Goal: Information Seeking & Learning: Learn about a topic

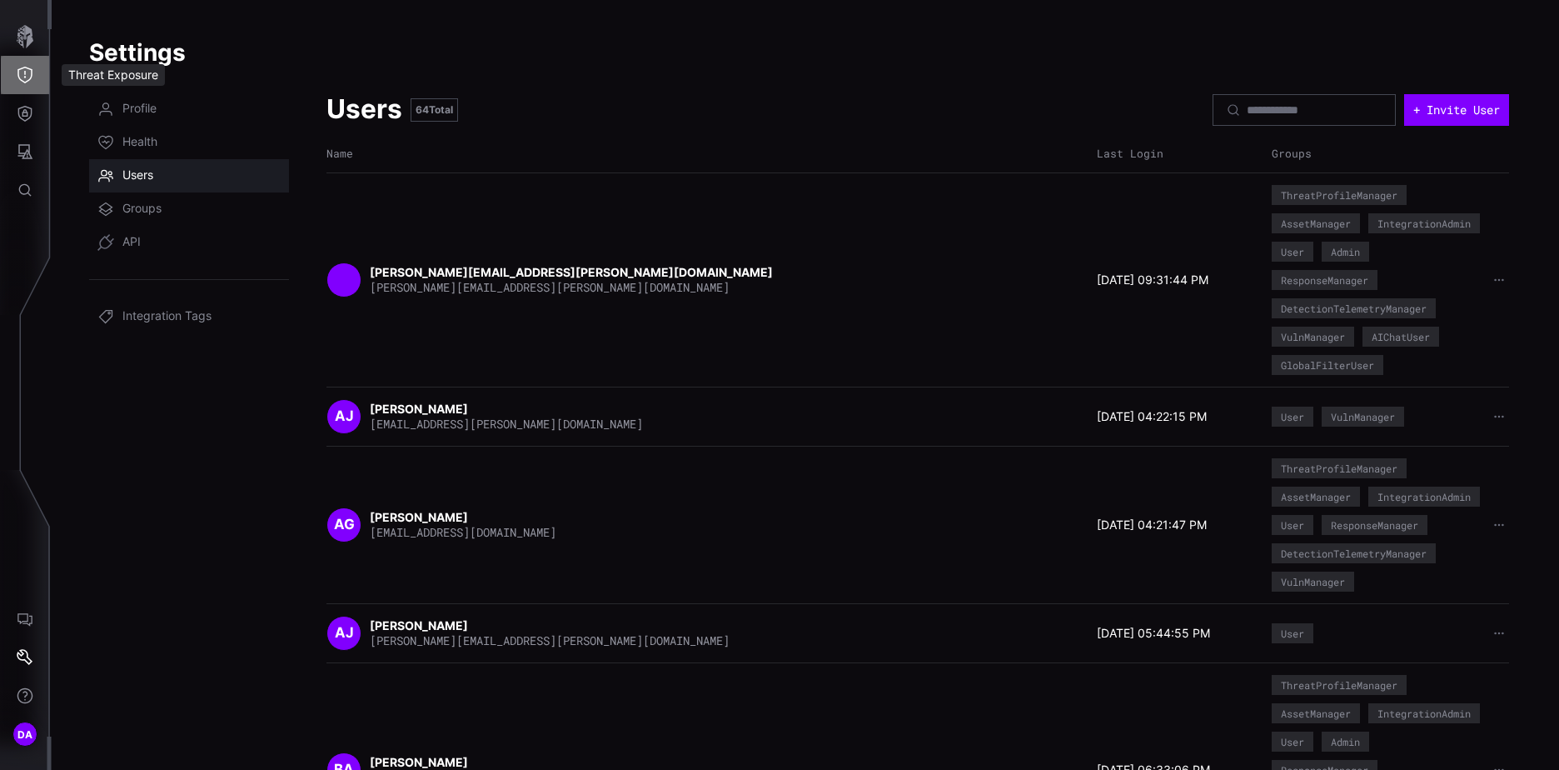
click at [29, 67] on icon "Threat Exposure" at bounding box center [25, 75] width 17 height 17
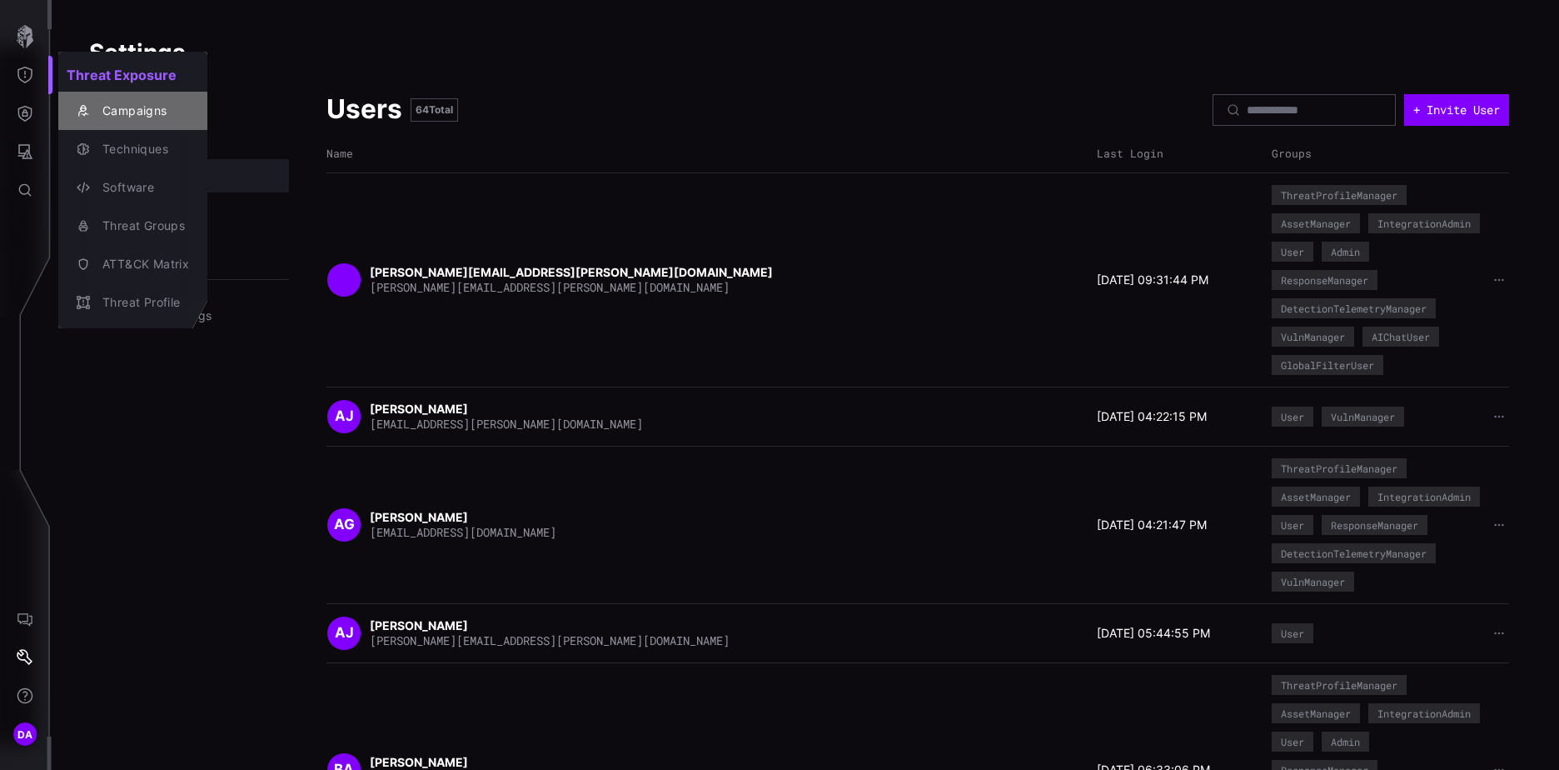
click at [147, 110] on div "Campaigns" at bounding box center [141, 111] width 95 height 21
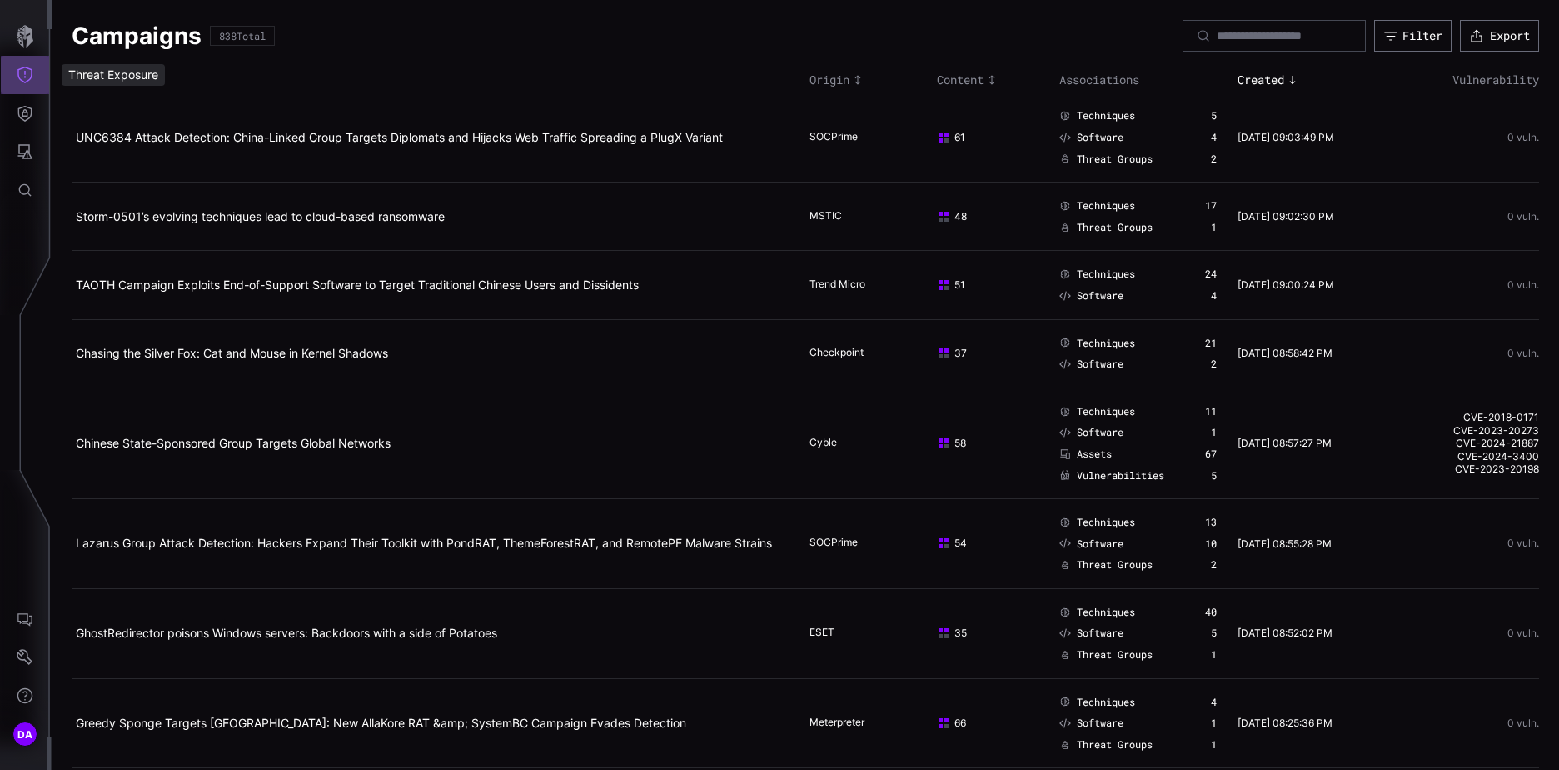
click at [25, 68] on icon "Threat Exposure" at bounding box center [25, 75] width 17 height 17
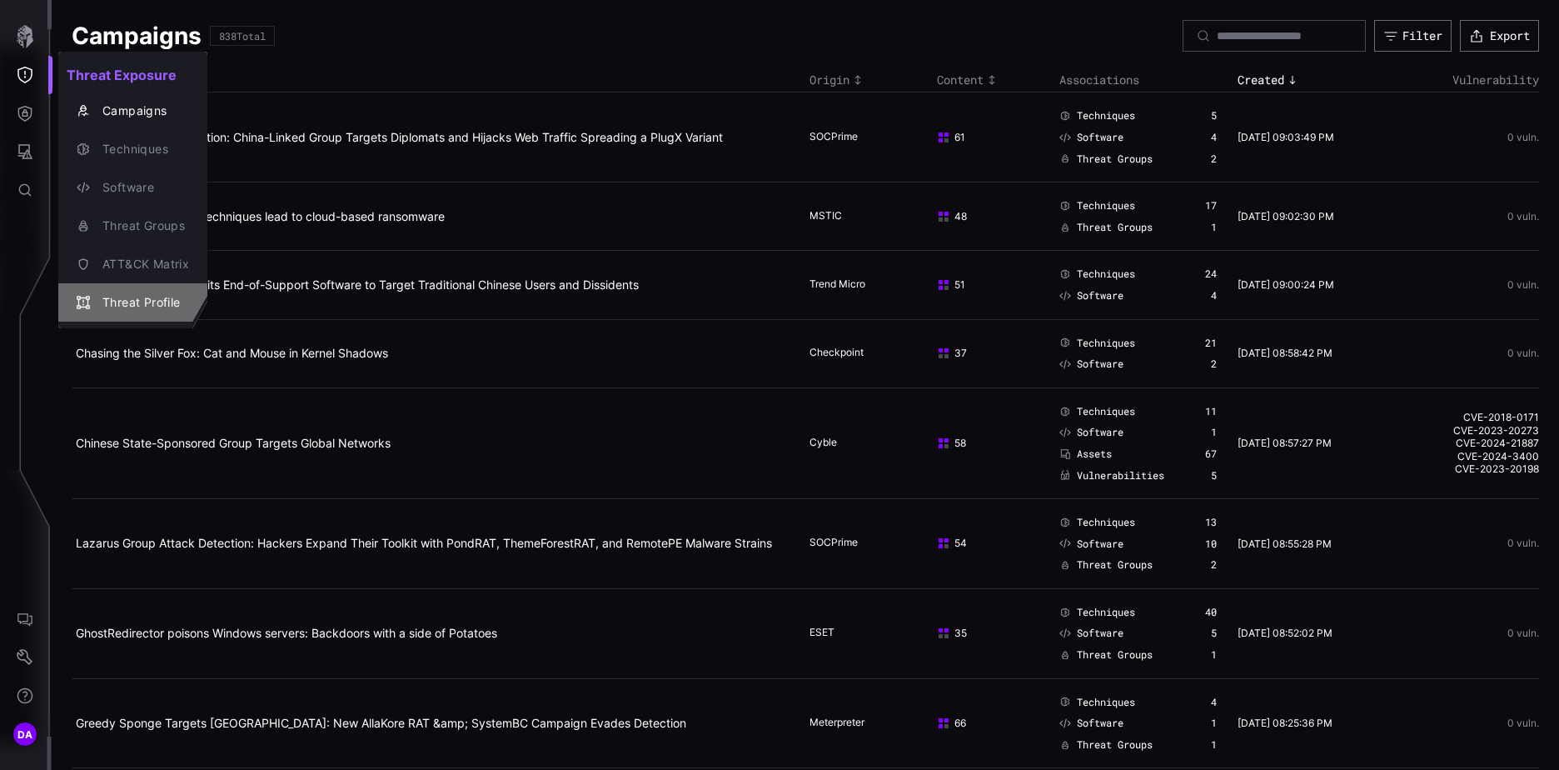
click at [138, 299] on div "Threat Profile" at bounding box center [141, 302] width 95 height 21
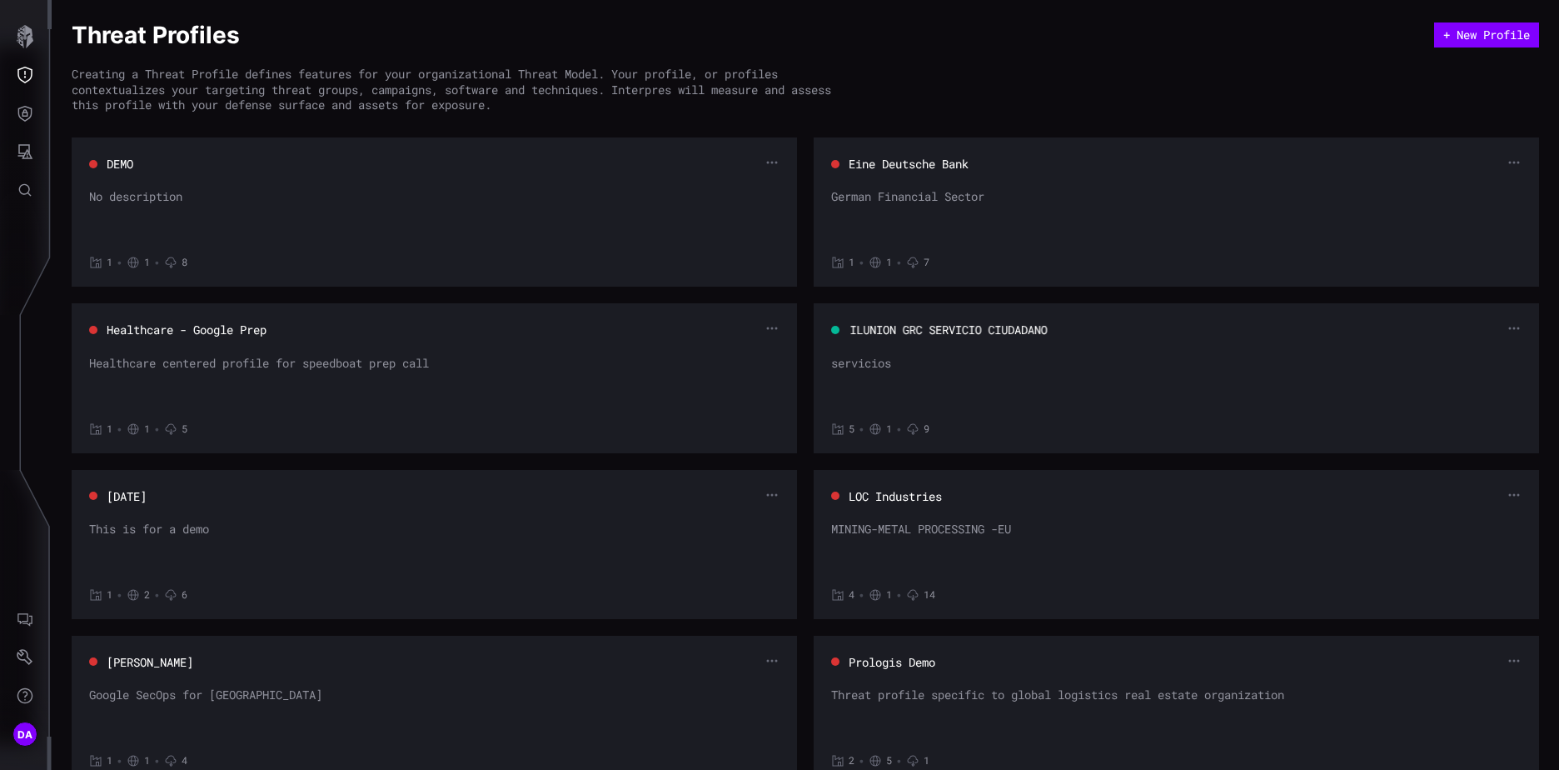
click at [998, 327] on button "ILUNION GRC SERVICIO CIUDADANO" at bounding box center [948, 329] width 199 height 17
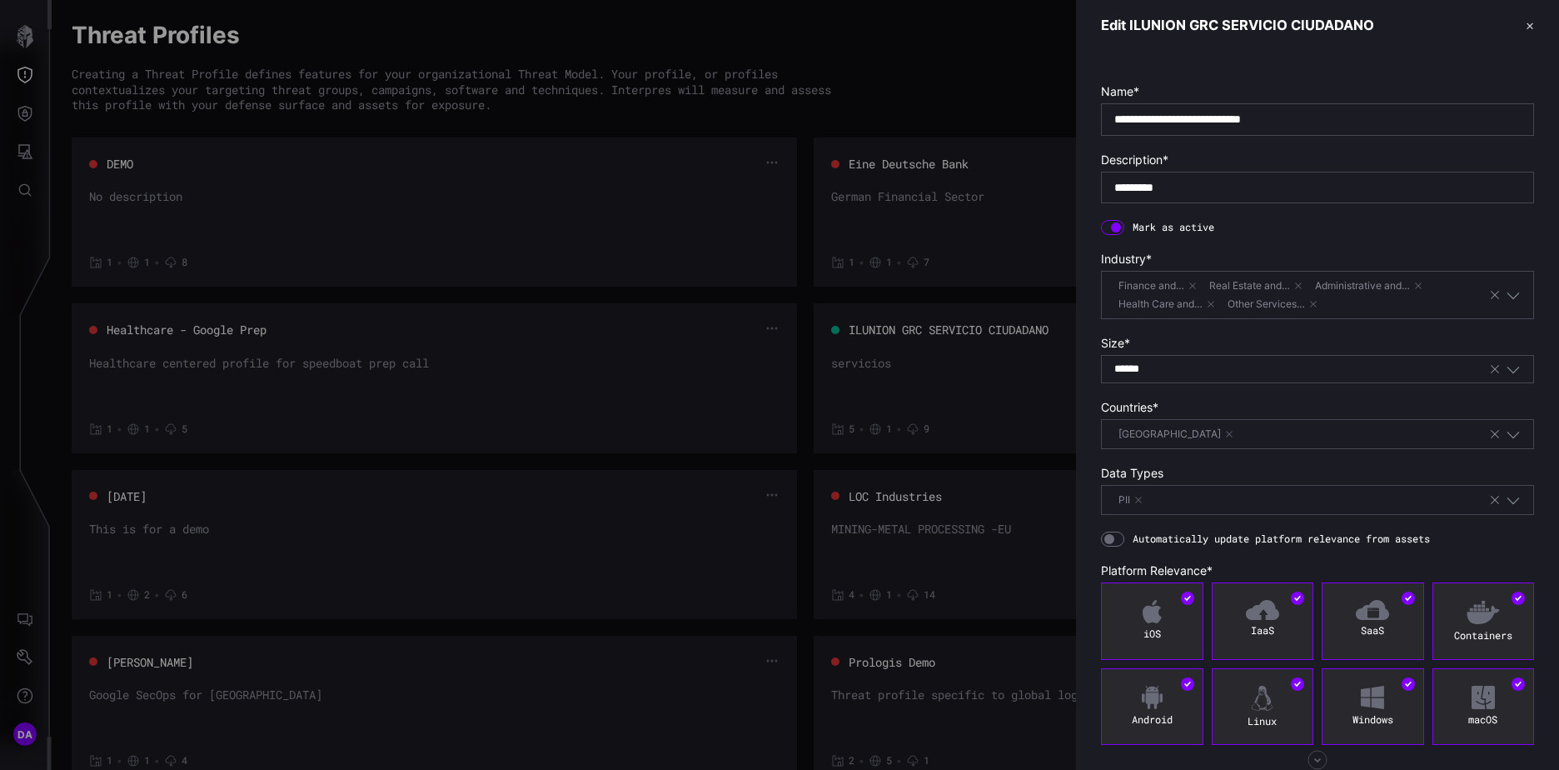
click at [342, 95] on div at bounding box center [779, 385] width 1559 height 770
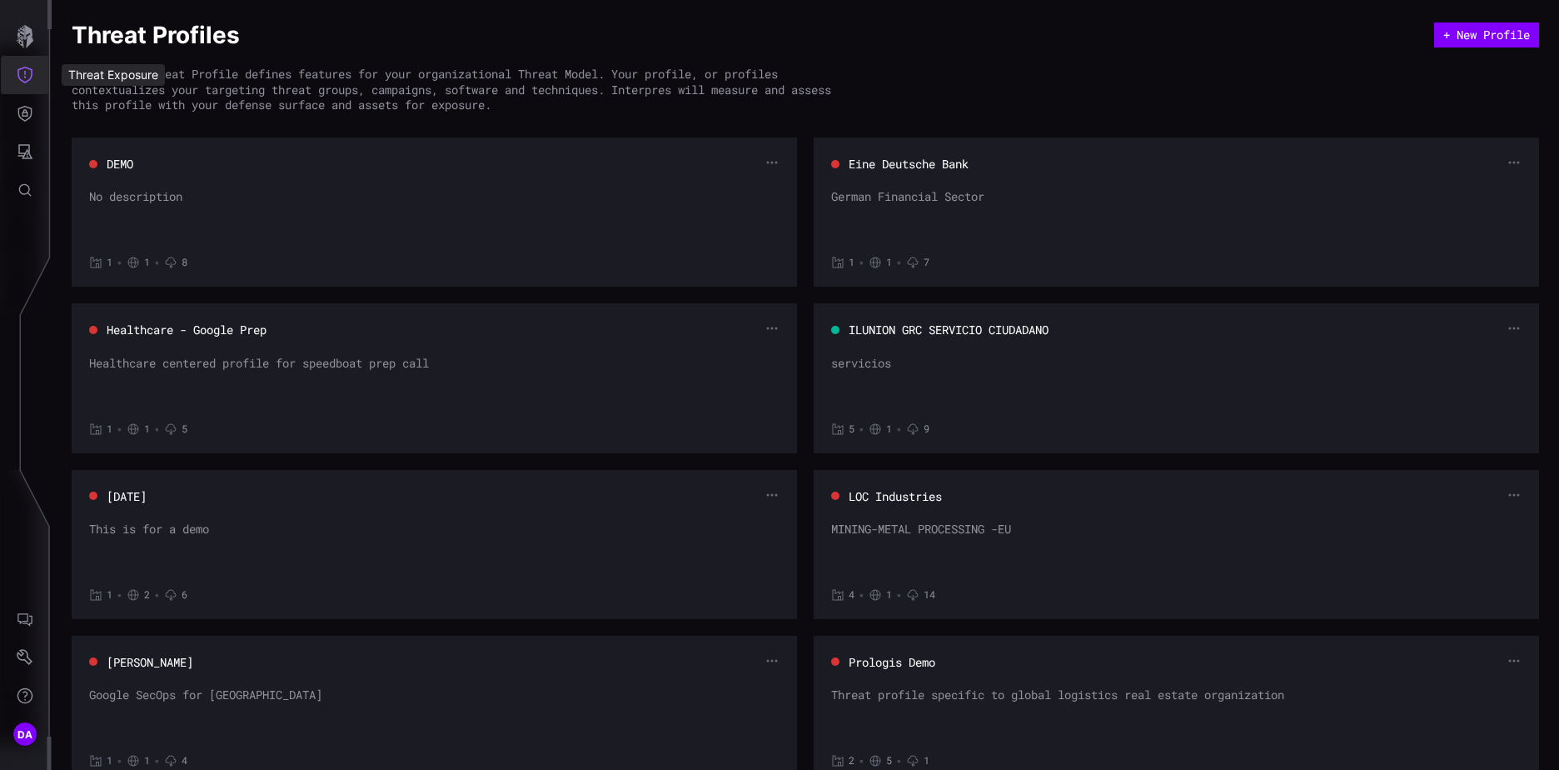
click at [22, 77] on icon "Threat Exposure" at bounding box center [25, 75] width 17 height 17
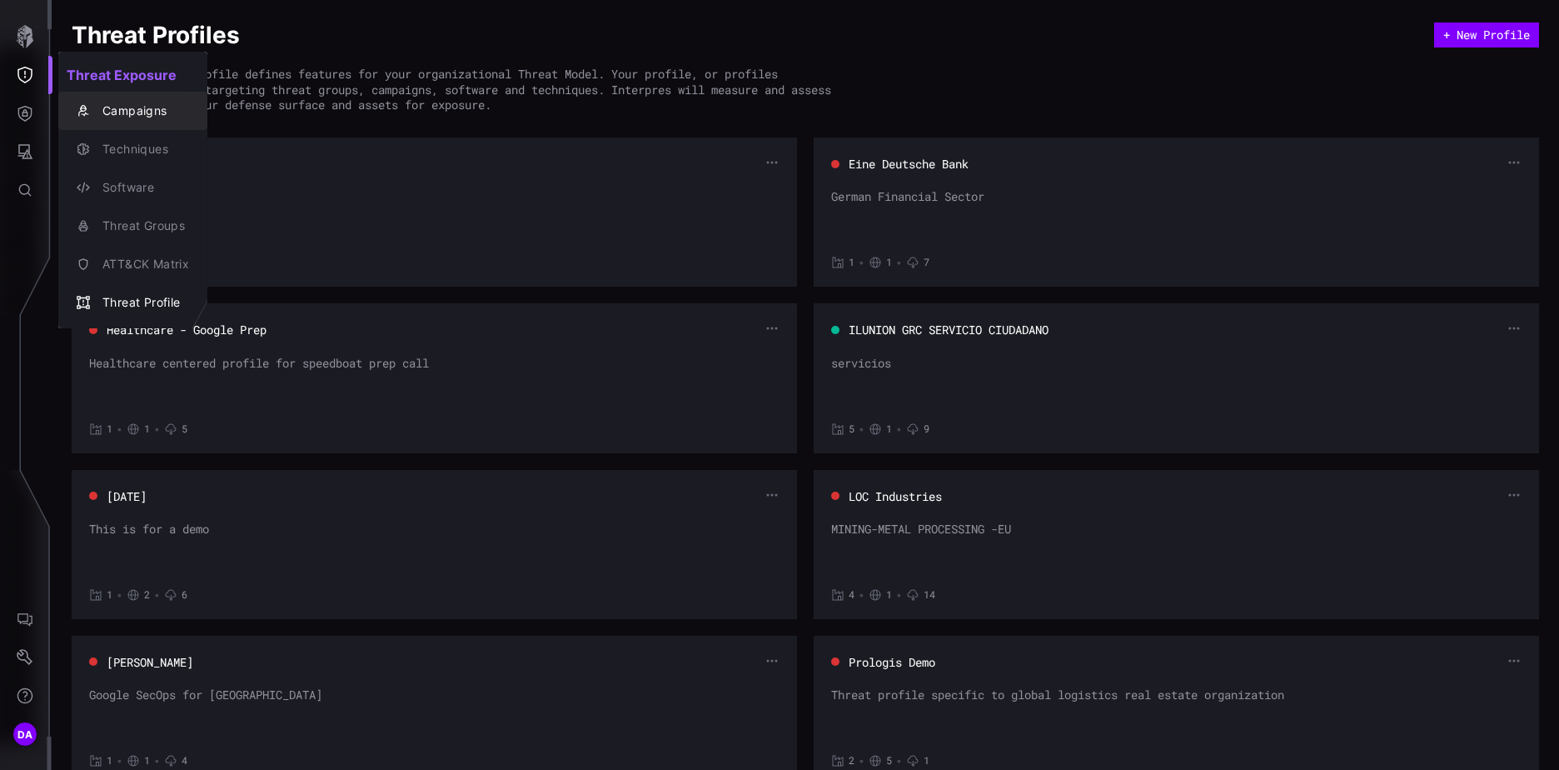
click at [139, 111] on div "Campaigns" at bounding box center [141, 111] width 95 height 21
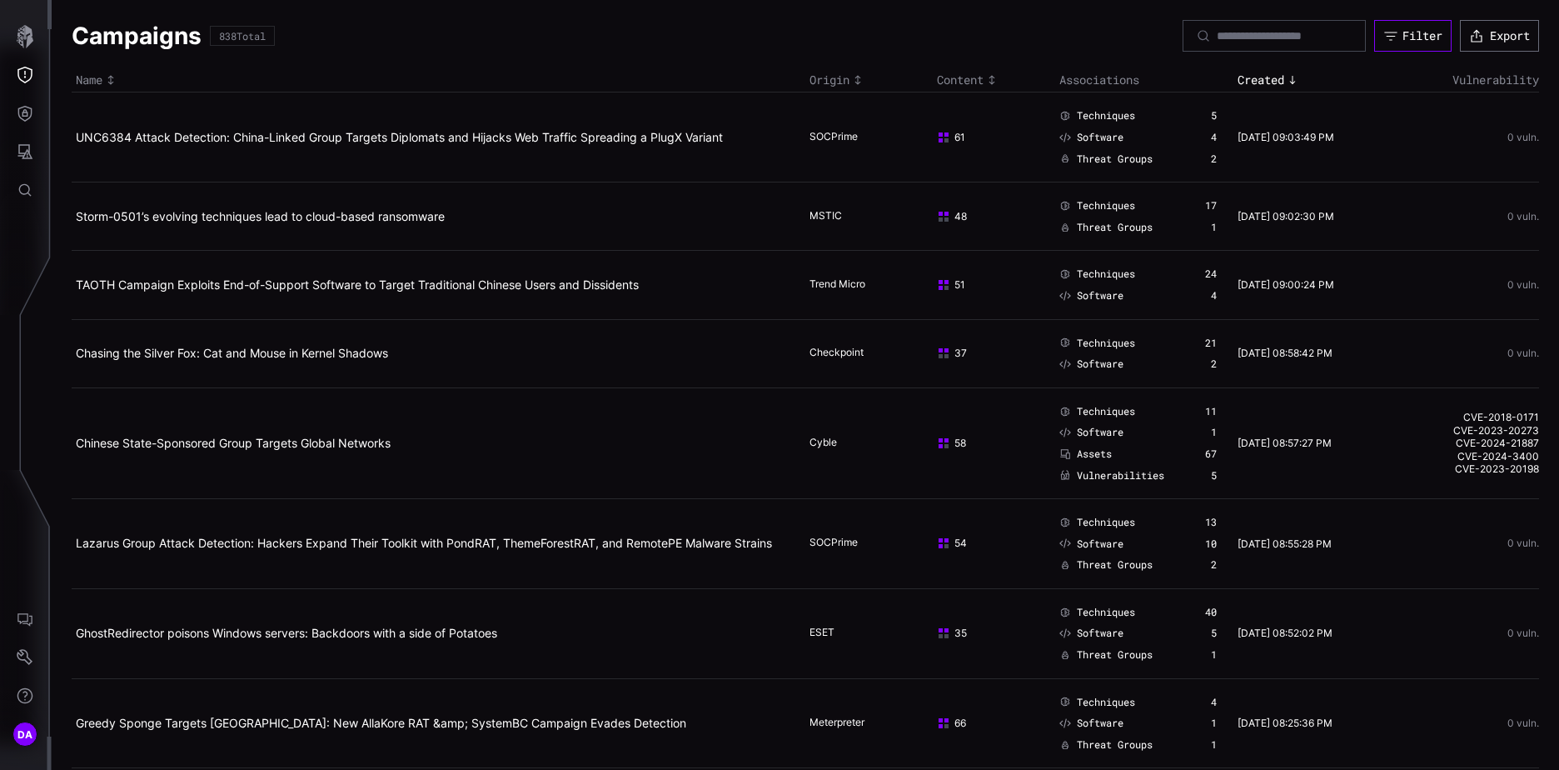
click at [1417, 35] on div "Filter" at bounding box center [1422, 35] width 40 height 15
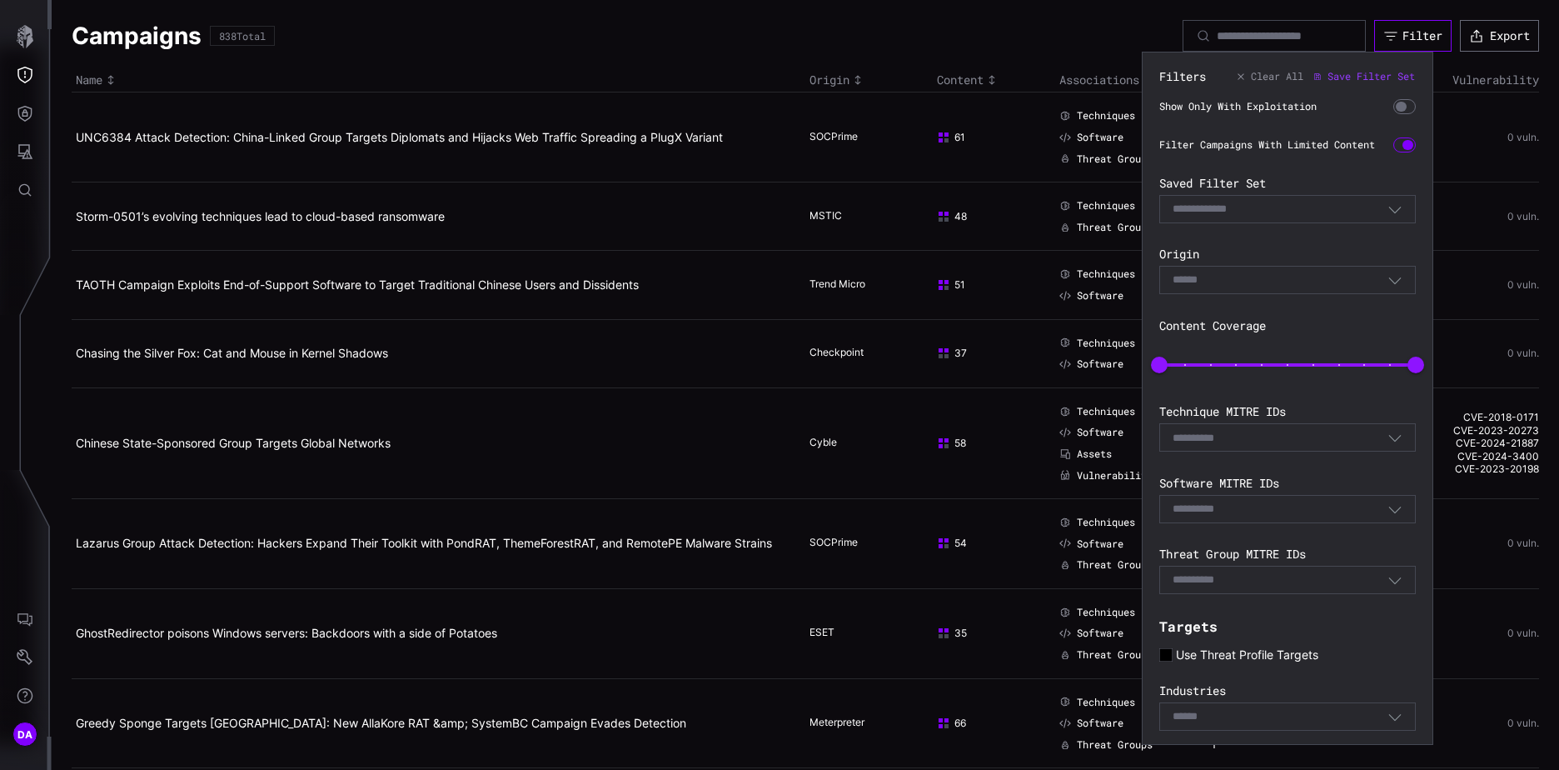
scroll to position [135, 0]
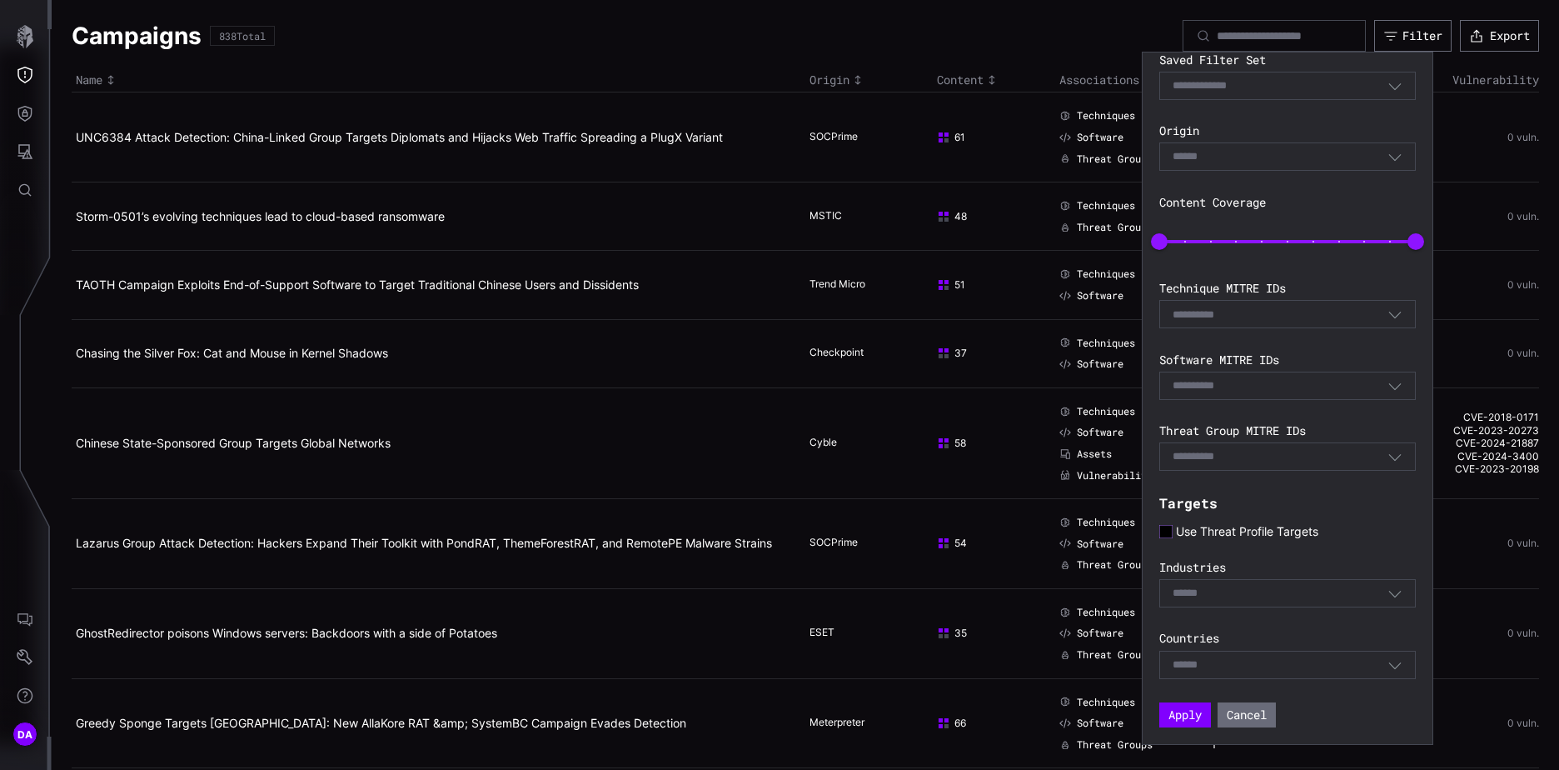
click at [1168, 529] on icon at bounding box center [1165, 531] width 13 height 13
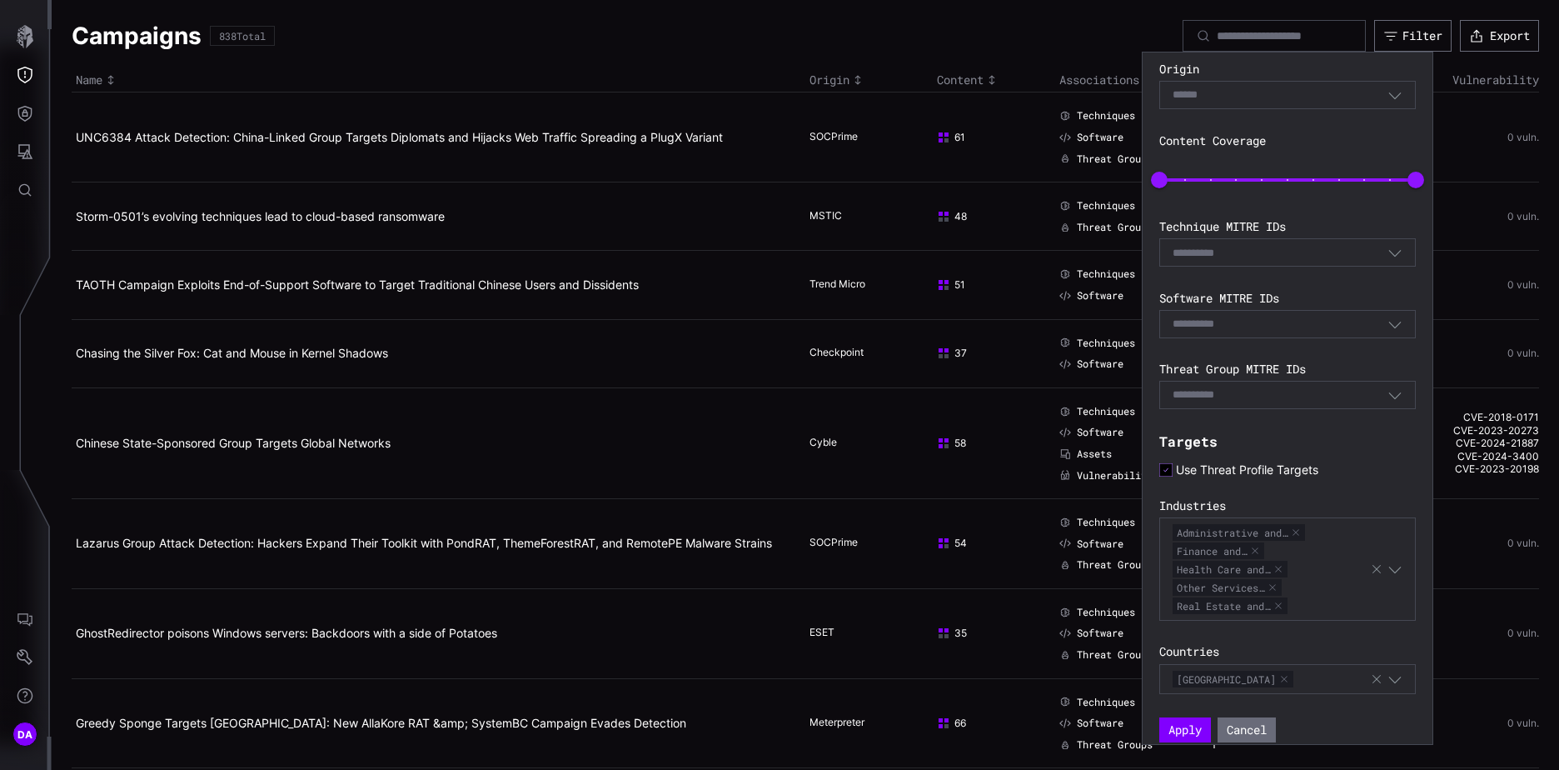
scroll to position [212, 0]
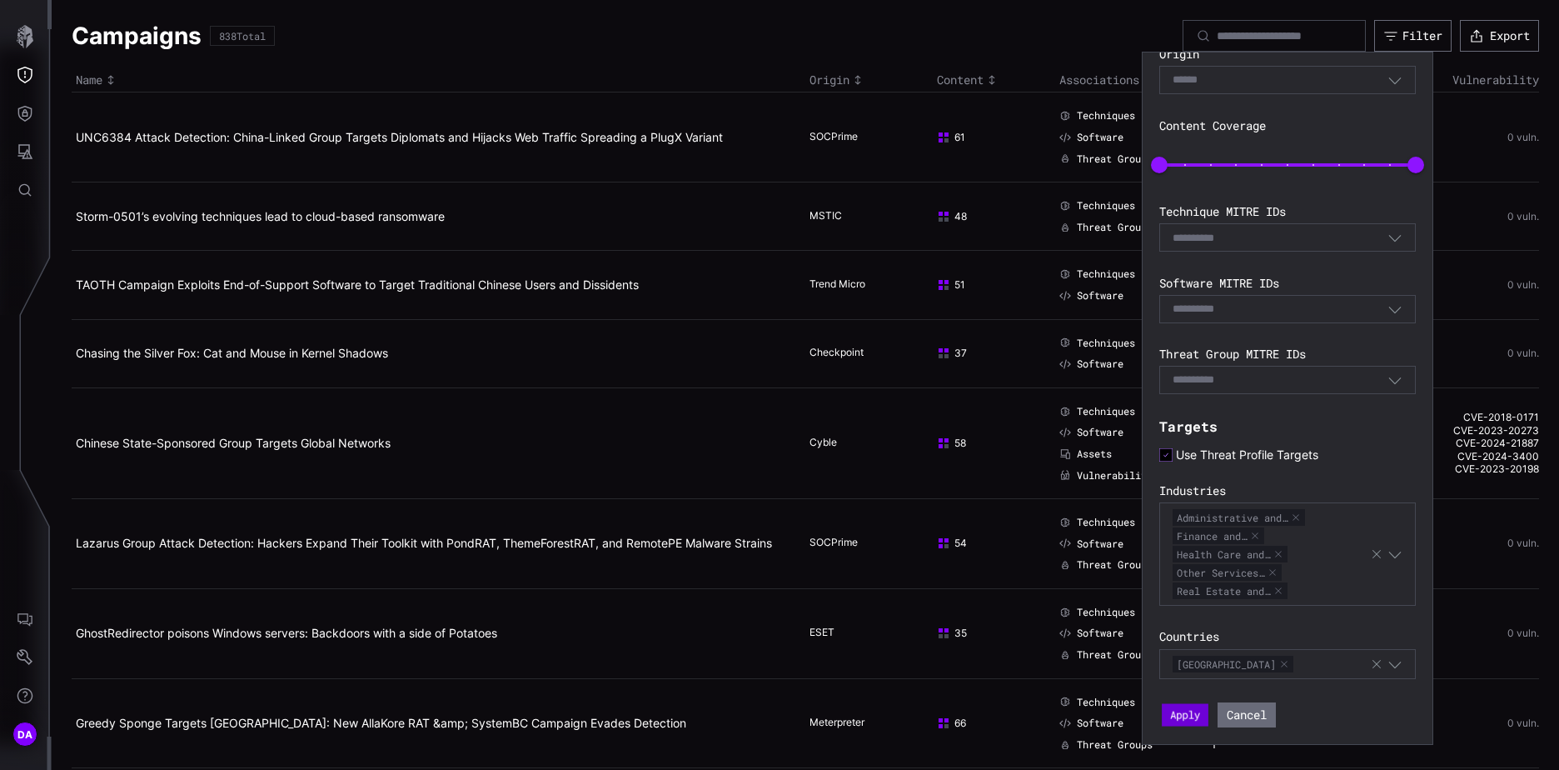
click at [1185, 714] on button "Apply" at bounding box center [1185, 714] width 47 height 22
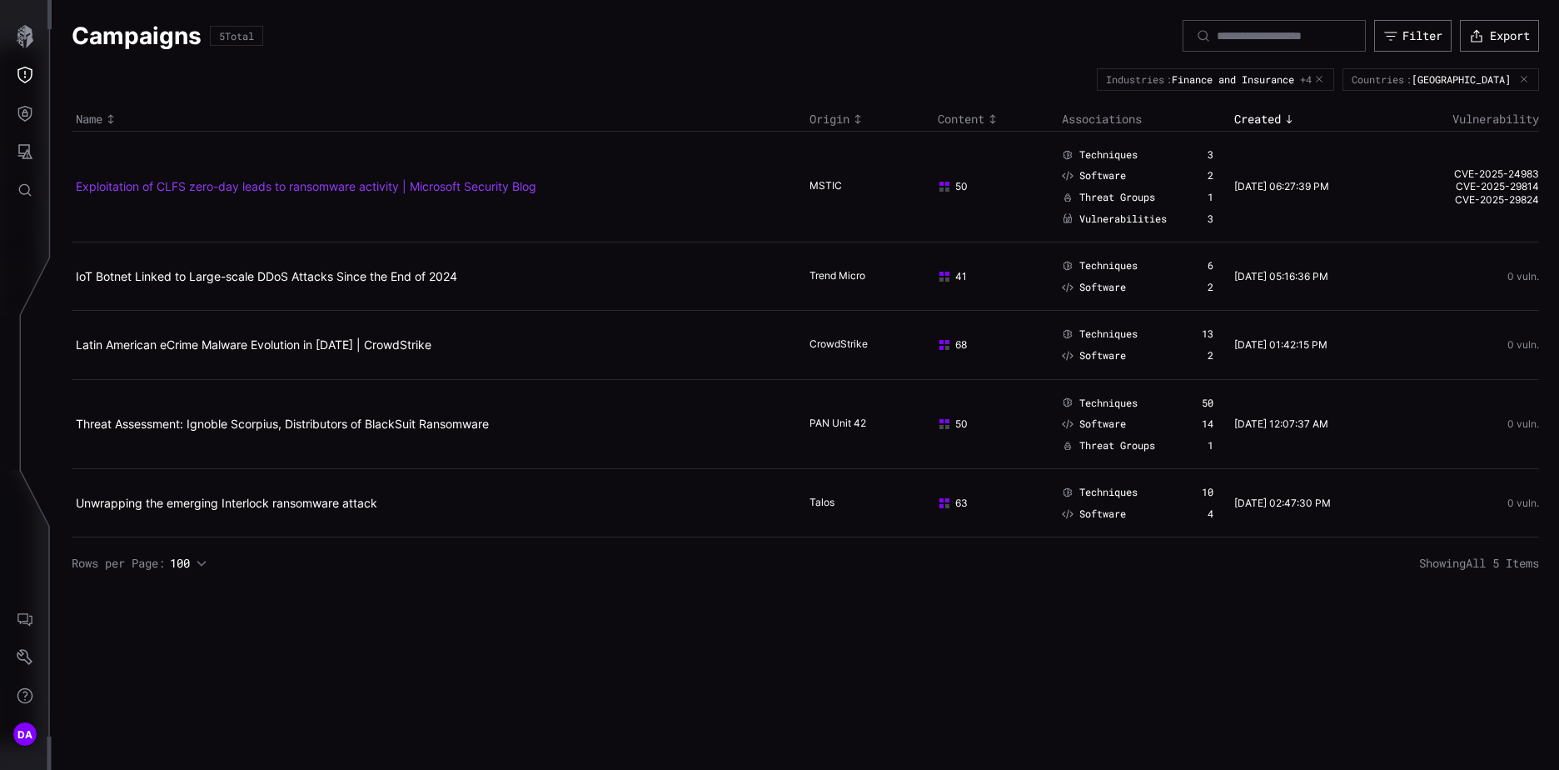
click at [469, 184] on link "Exploitation of CLFS zero-day leads to ransomware activity | Microsoft Security…" at bounding box center [306, 186] width 461 height 14
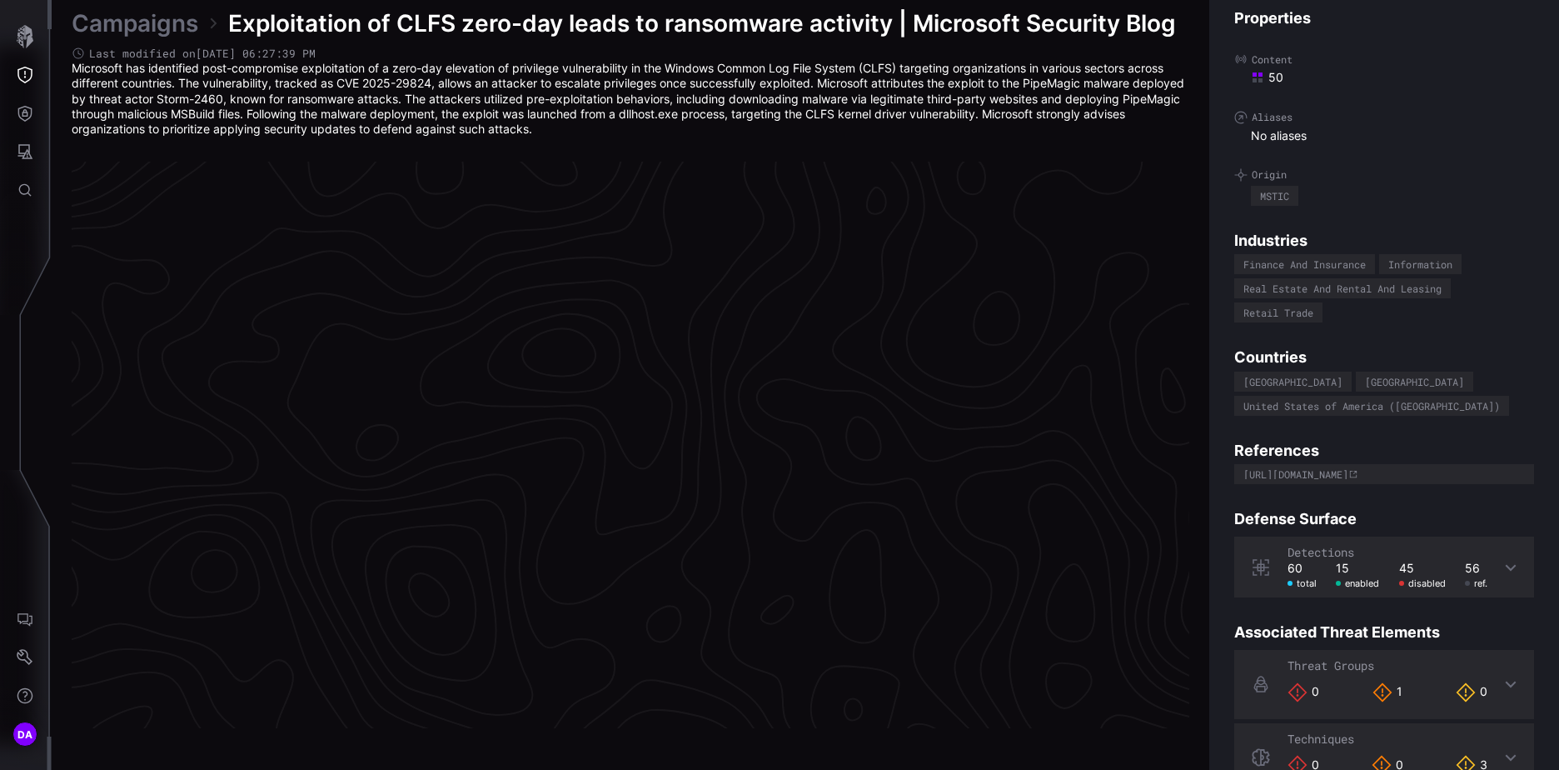
scroll to position [3471, 697]
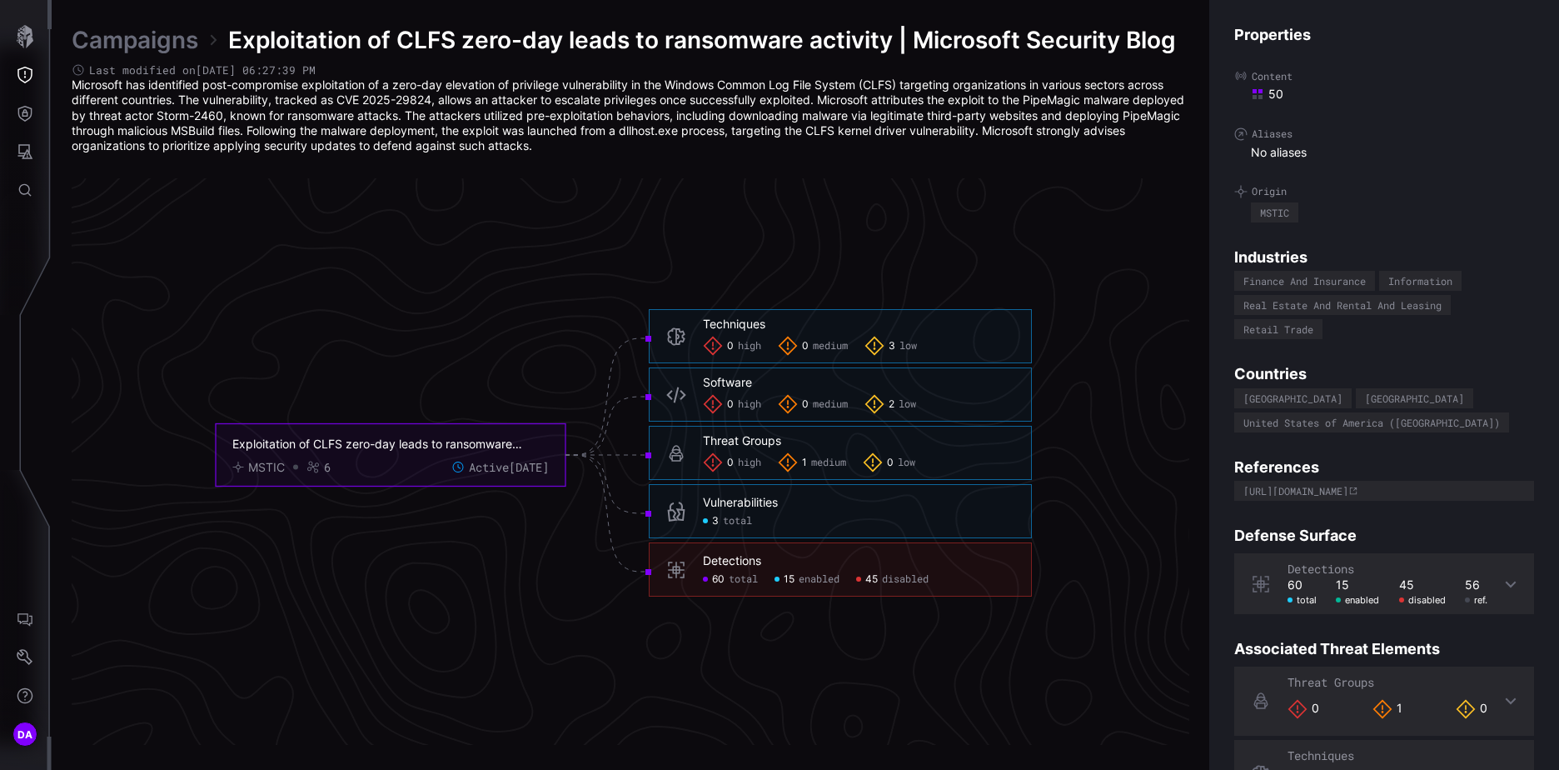
click at [1504, 580] on icon at bounding box center [1510, 583] width 13 height 13
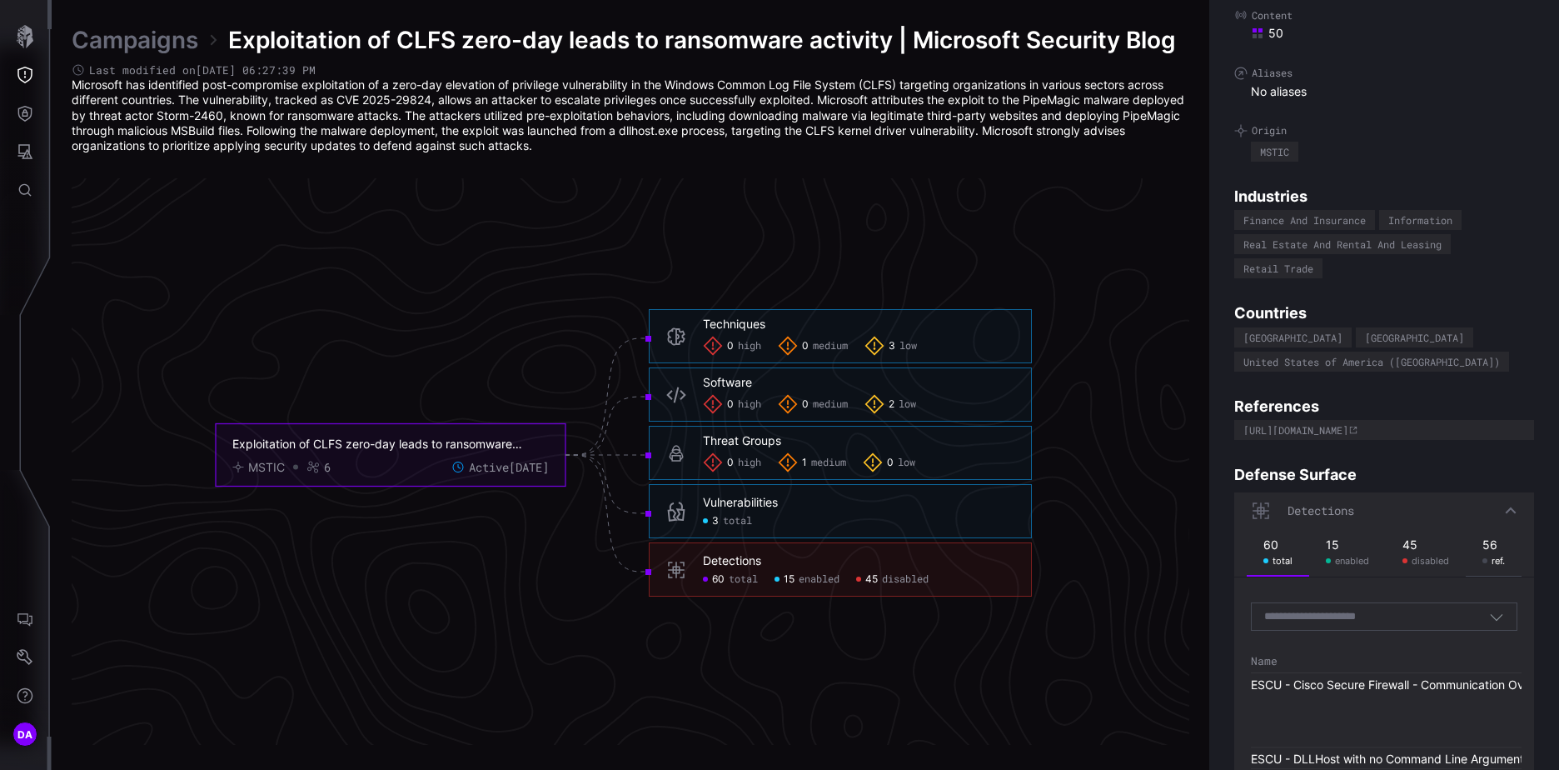
scroll to position [167, 0]
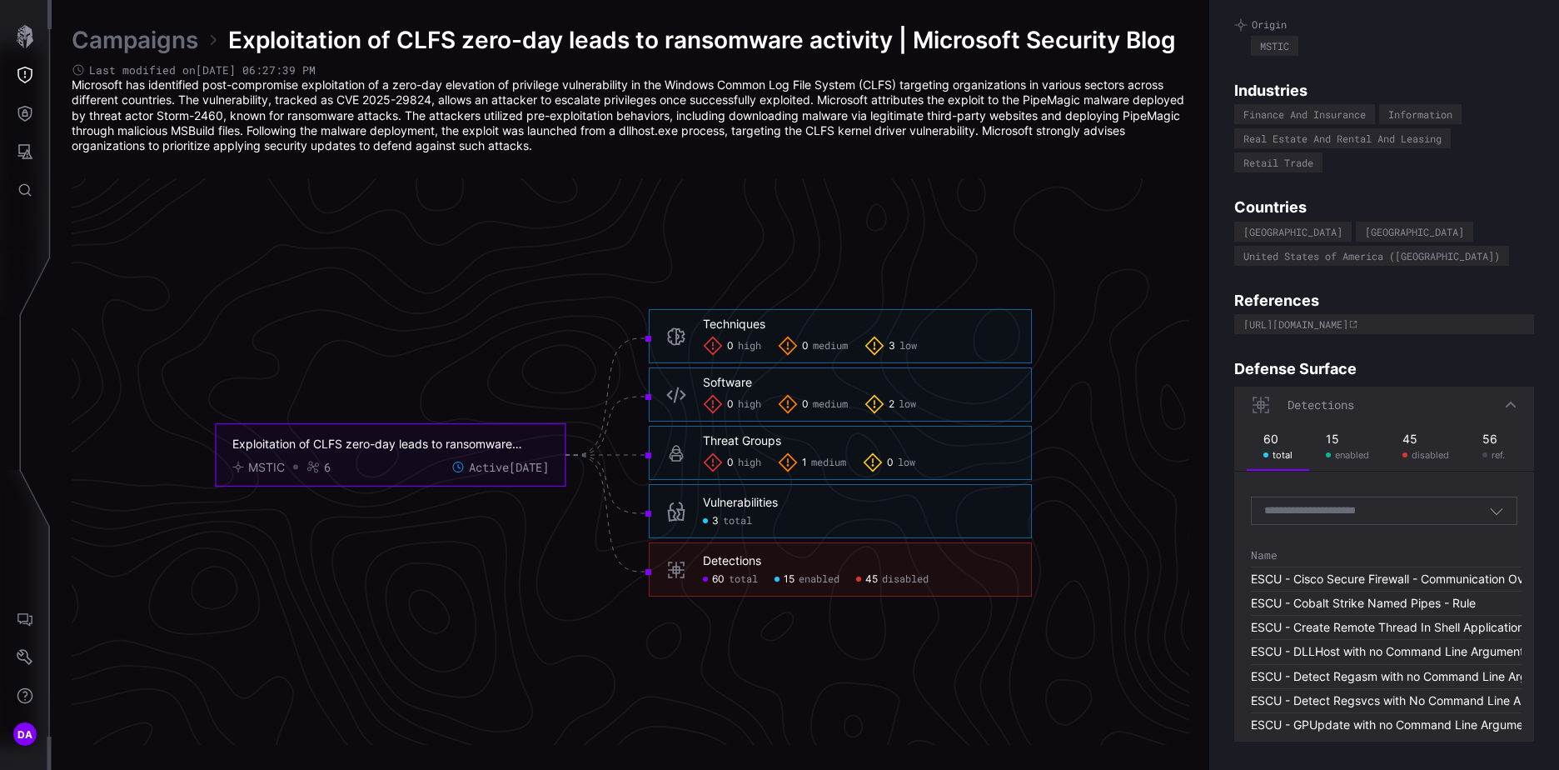
click at [1489, 512] on icon "button" at bounding box center [1496, 510] width 15 height 15
click at [149, 42] on link "Campaigns" at bounding box center [135, 40] width 127 height 30
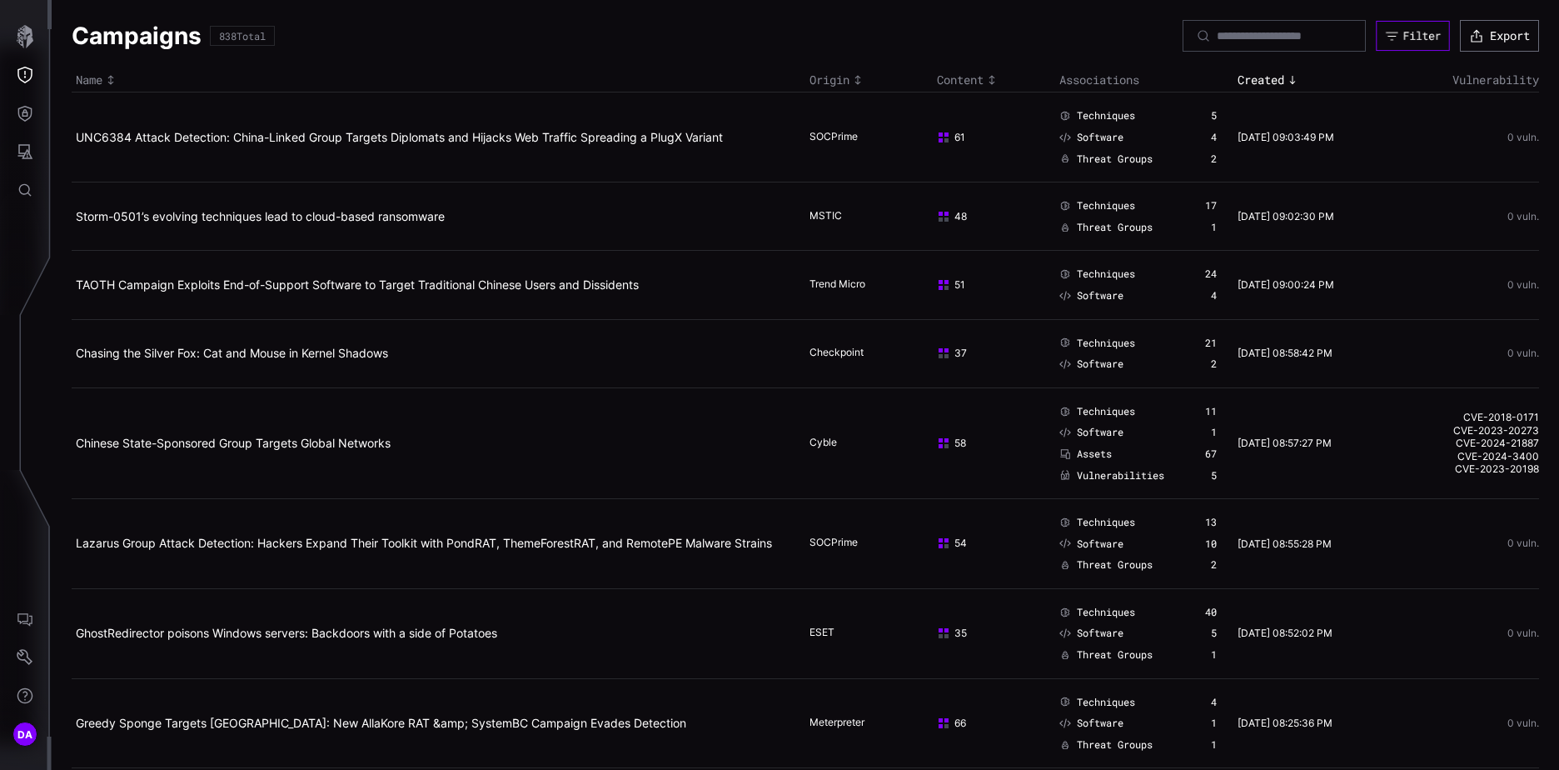
click at [1403, 33] on div "Filter" at bounding box center [1422, 35] width 38 height 14
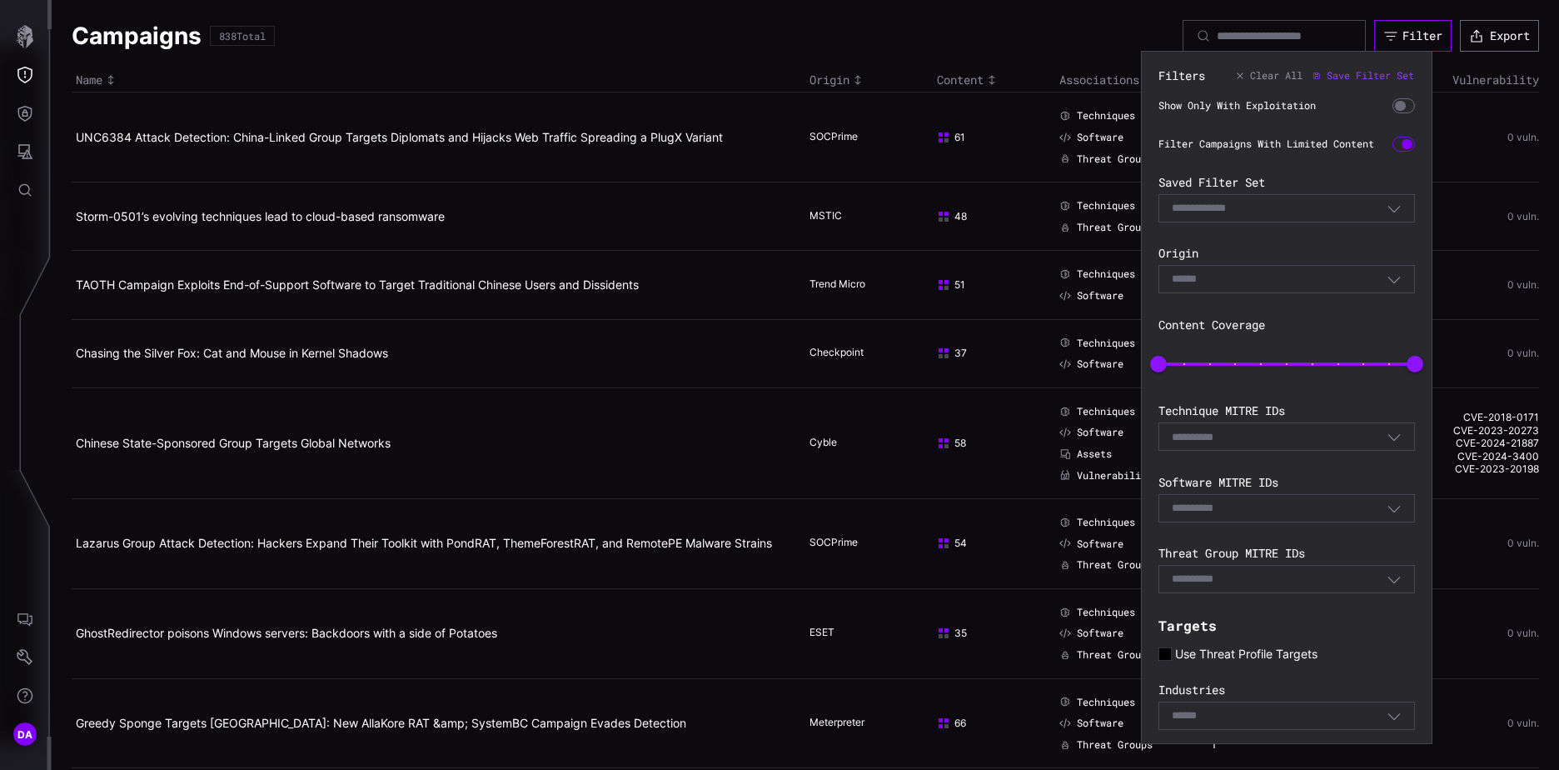
scroll to position [135, 0]
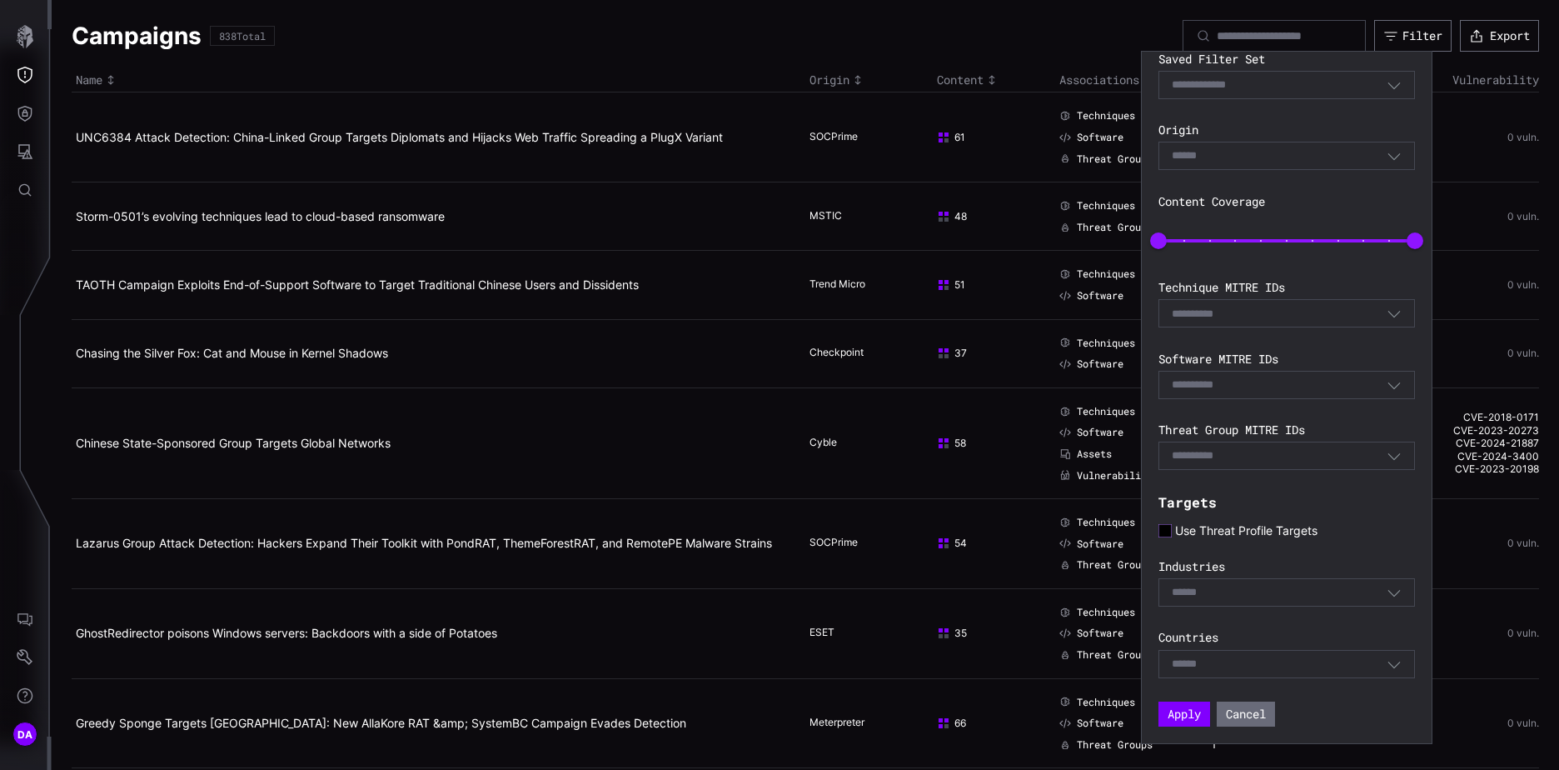
click at [1168, 525] on icon at bounding box center [1164, 530] width 13 height 13
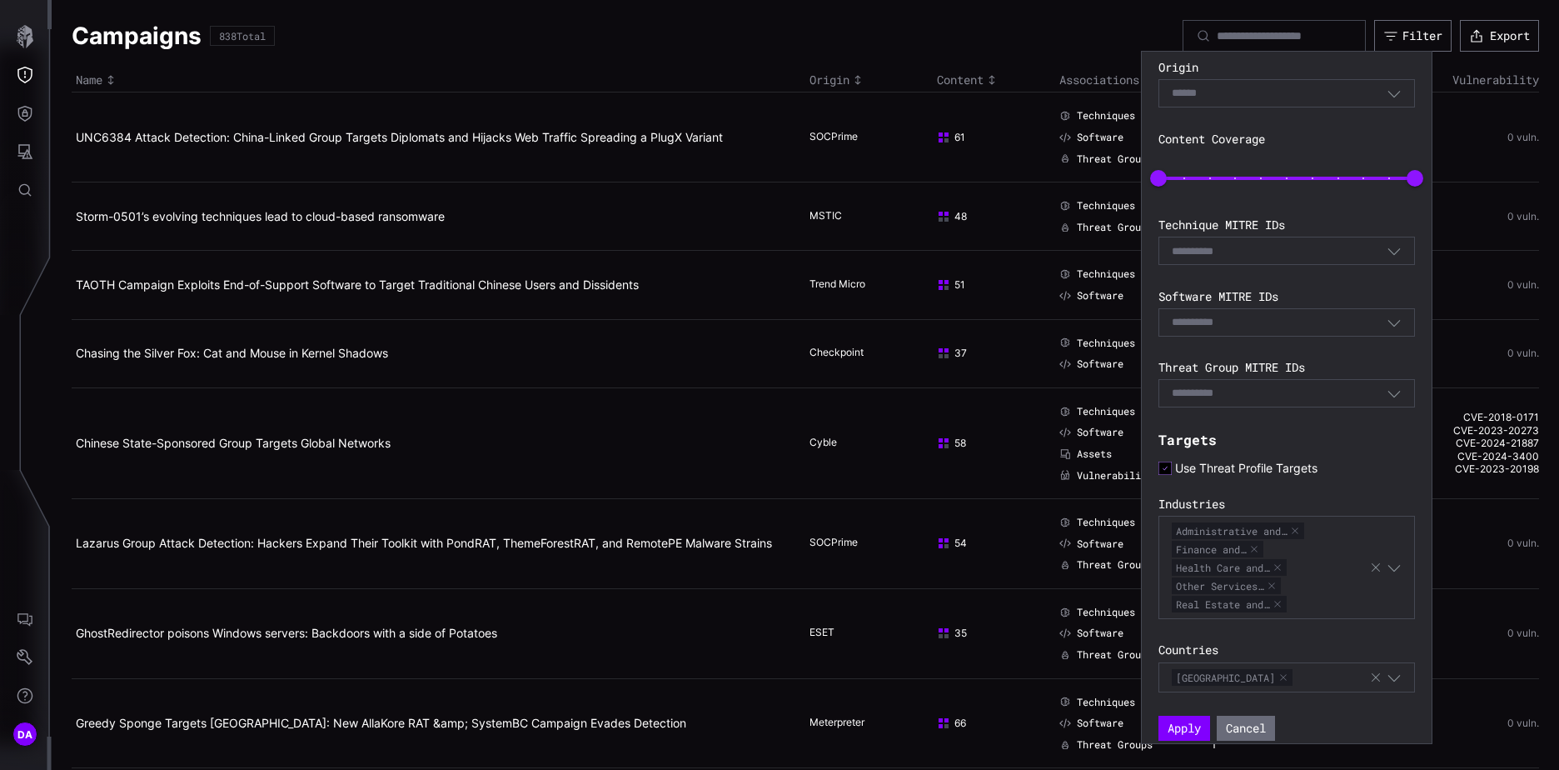
scroll to position [212, 0]
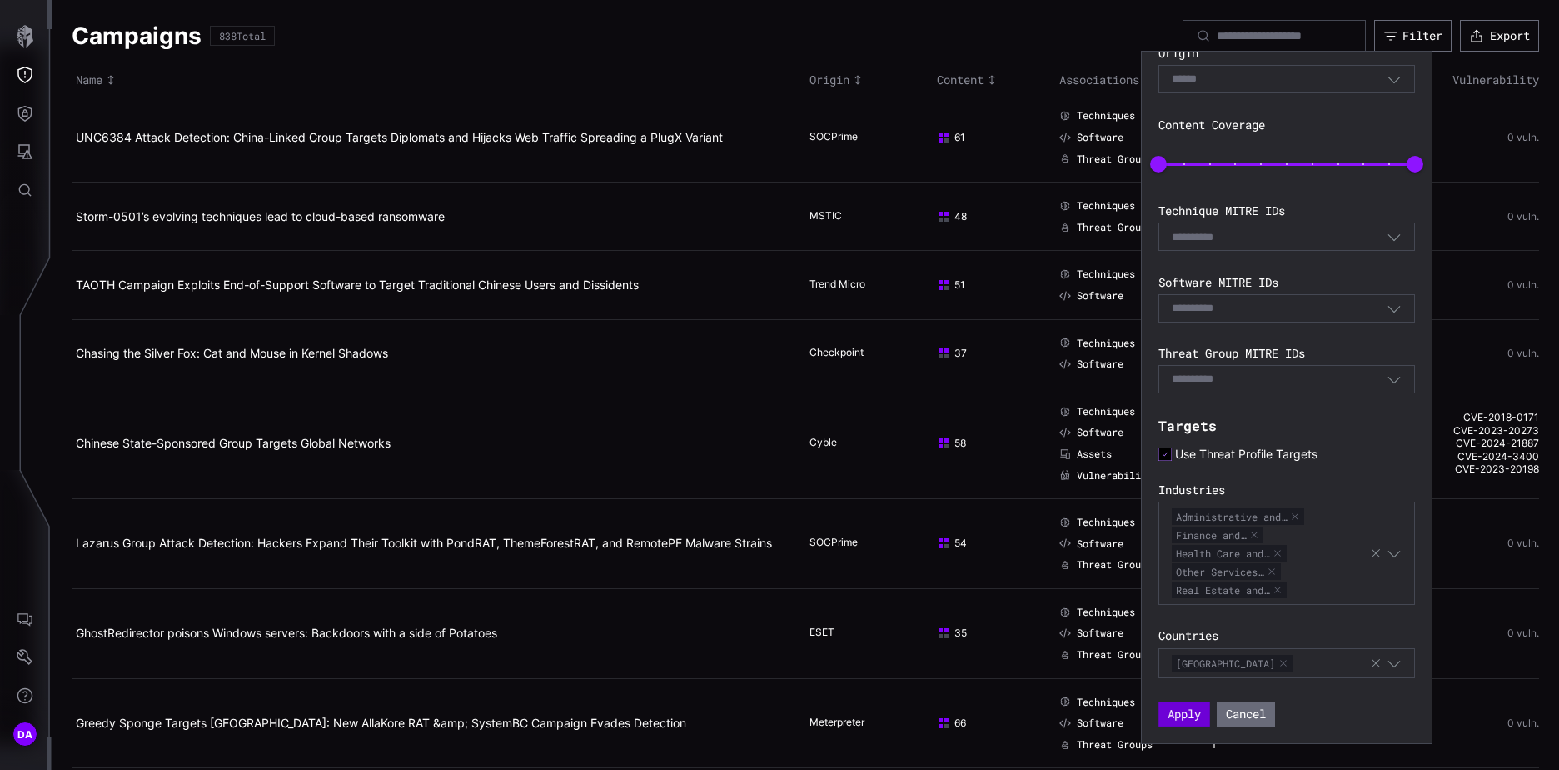
click at [1185, 714] on button "Apply" at bounding box center [1184, 713] width 52 height 25
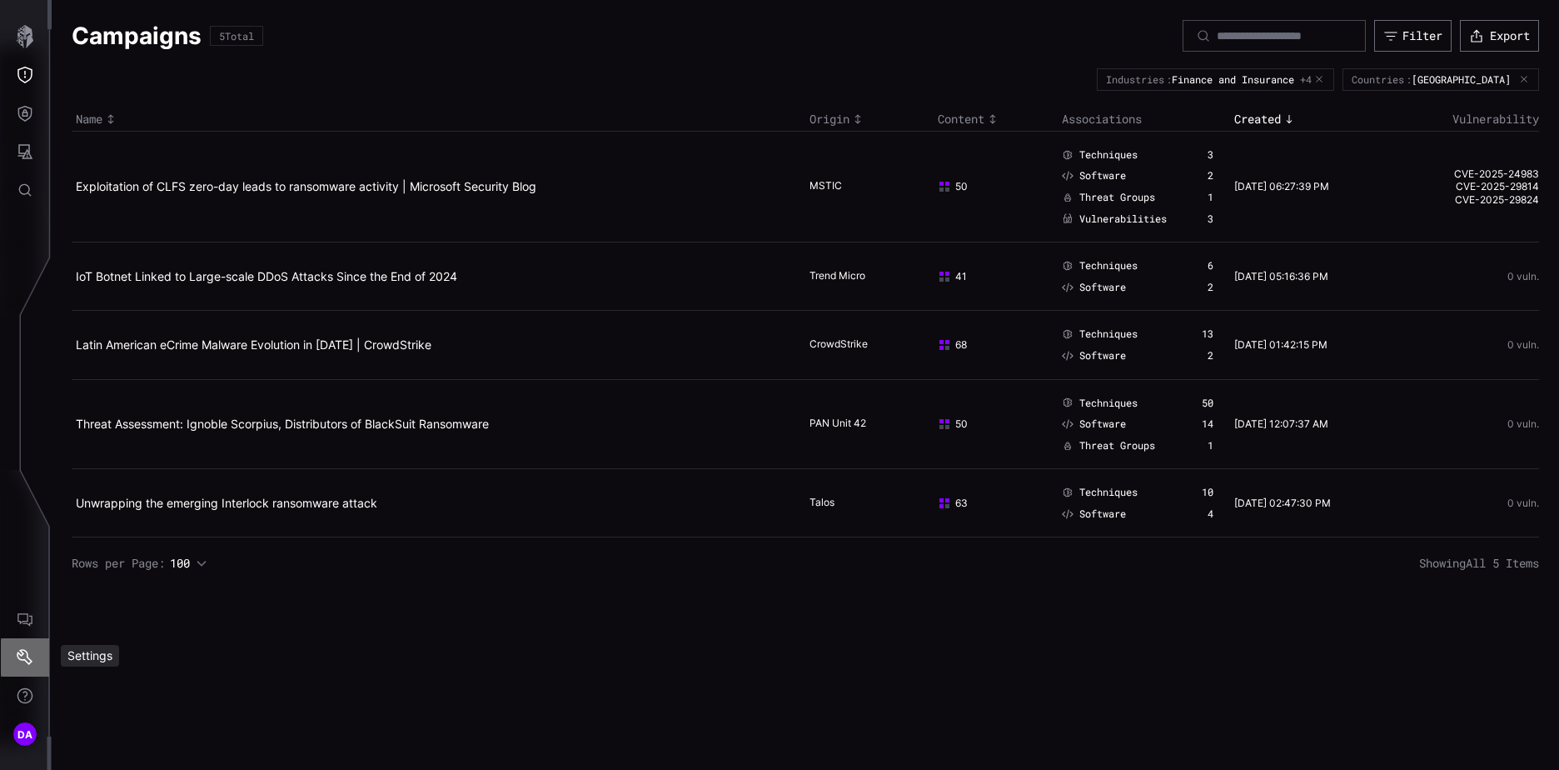
click at [31, 653] on icon "Settings" at bounding box center [25, 657] width 17 height 17
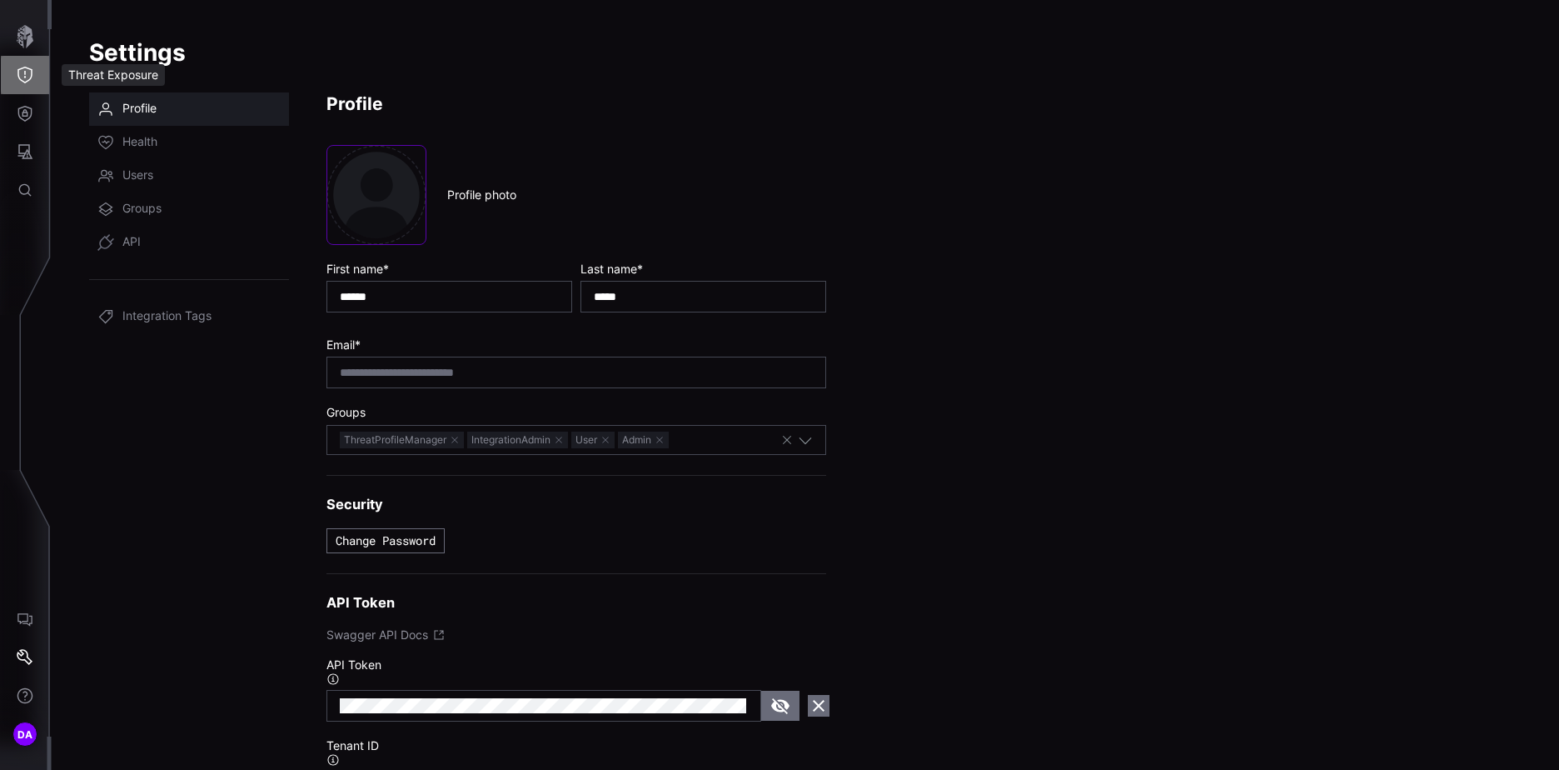
click at [27, 70] on icon "Threat Exposure" at bounding box center [25, 75] width 17 height 17
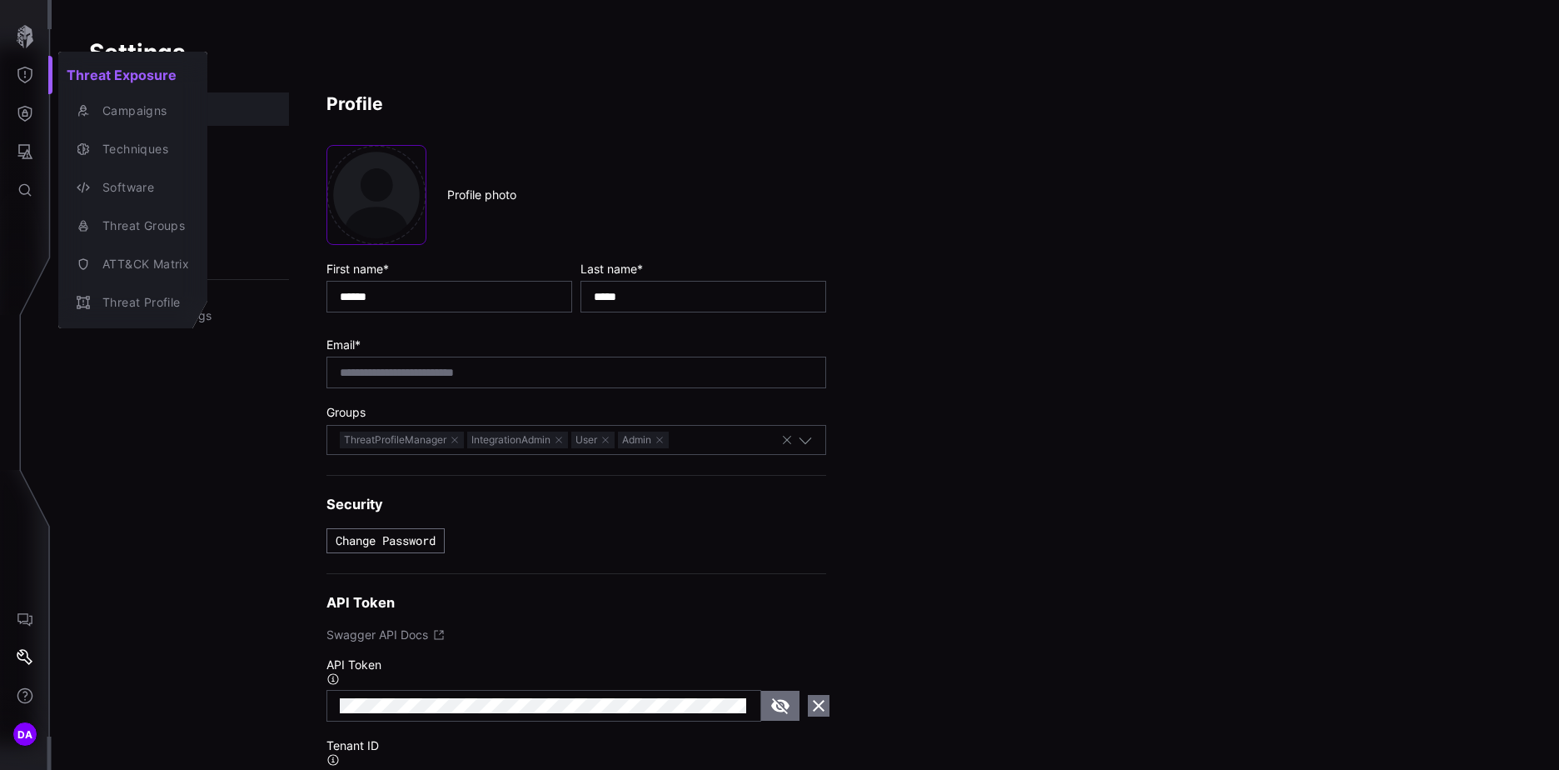
click at [26, 114] on div at bounding box center [779, 385] width 1559 height 770
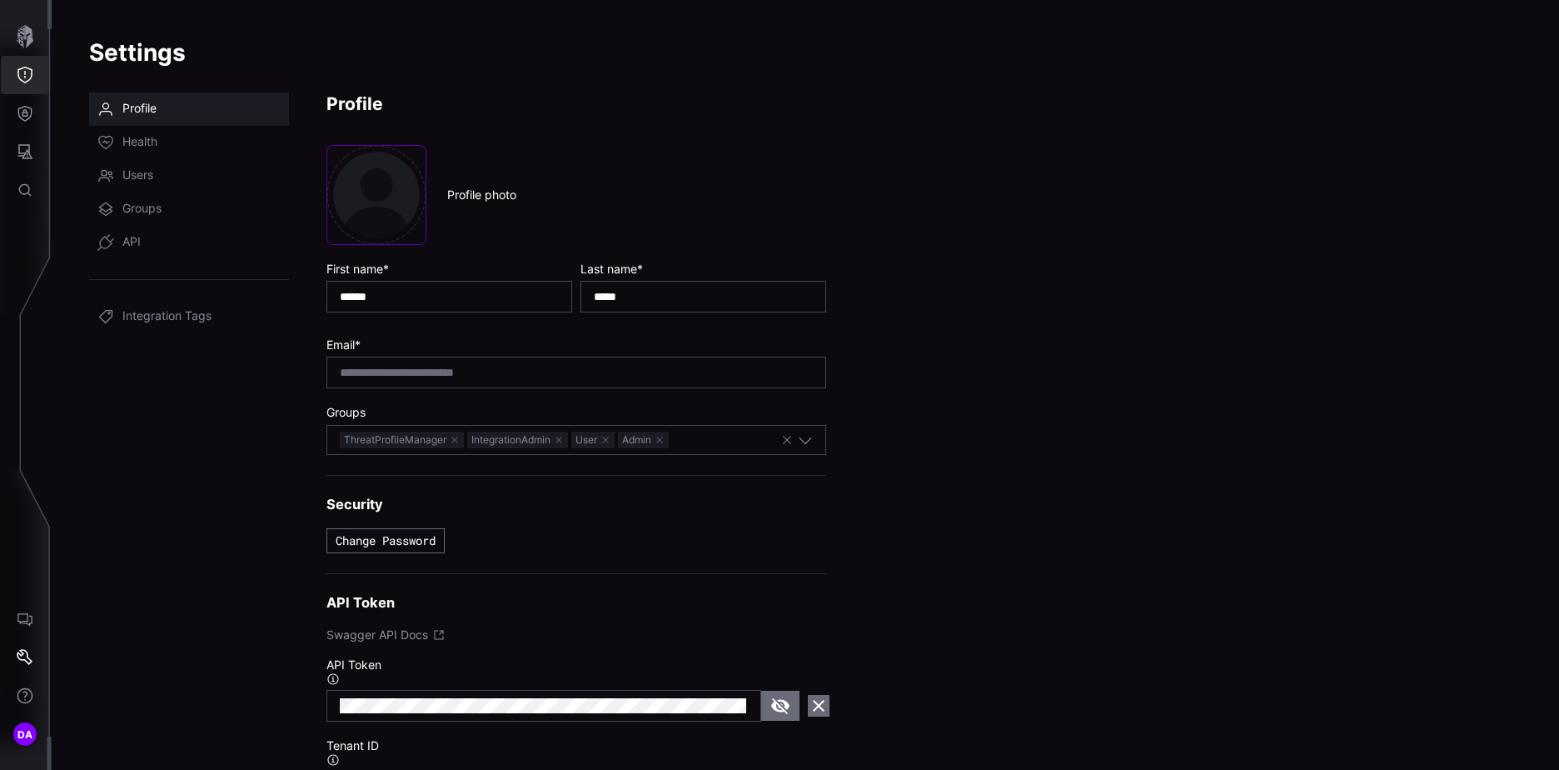
click at [28, 69] on icon "Threat Exposure" at bounding box center [24, 75] width 15 height 17
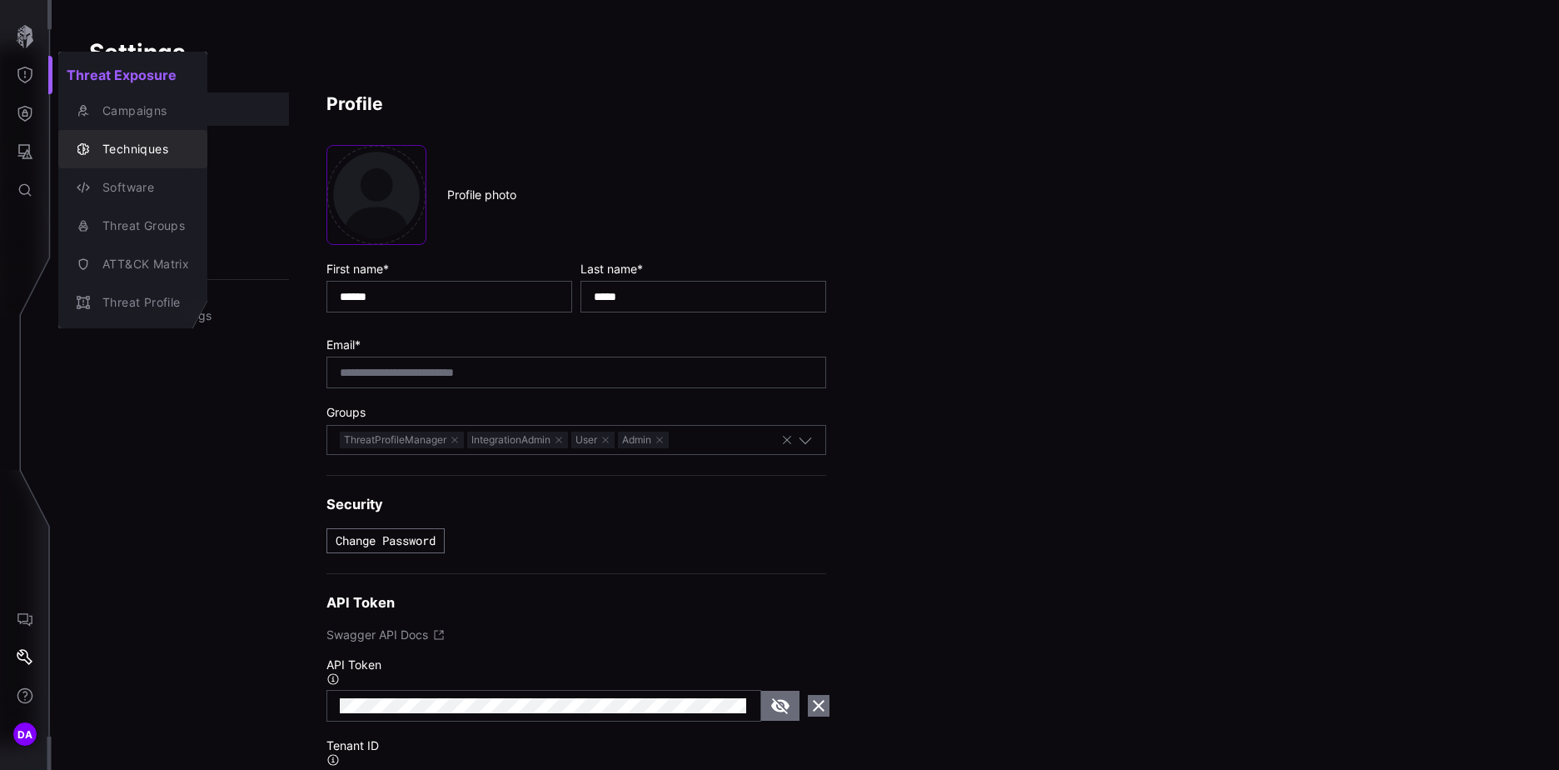
click at [134, 141] on div "Techniques" at bounding box center [141, 149] width 95 height 21
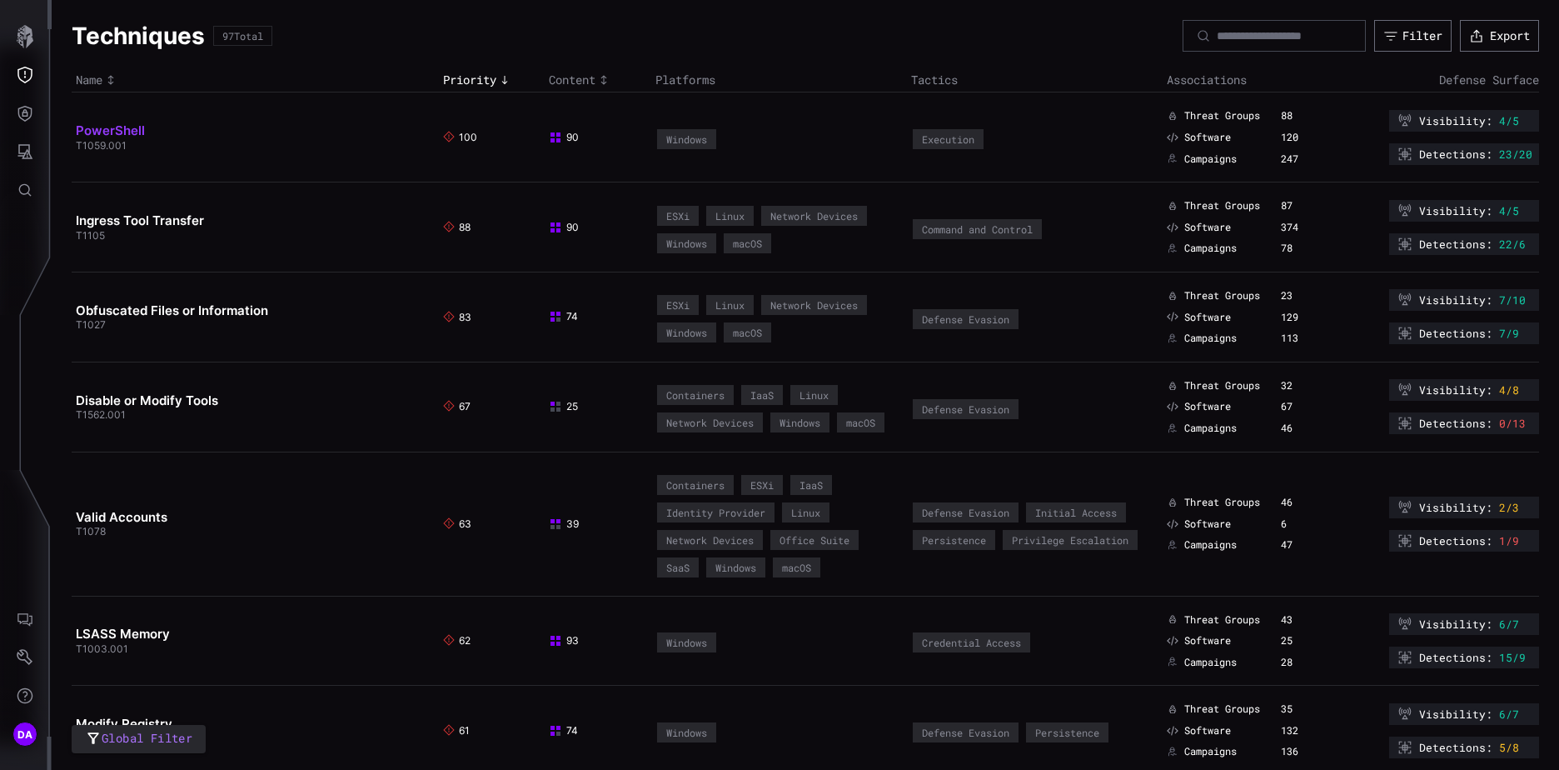
click at [126, 133] on link "PowerShell" at bounding box center [110, 130] width 69 height 16
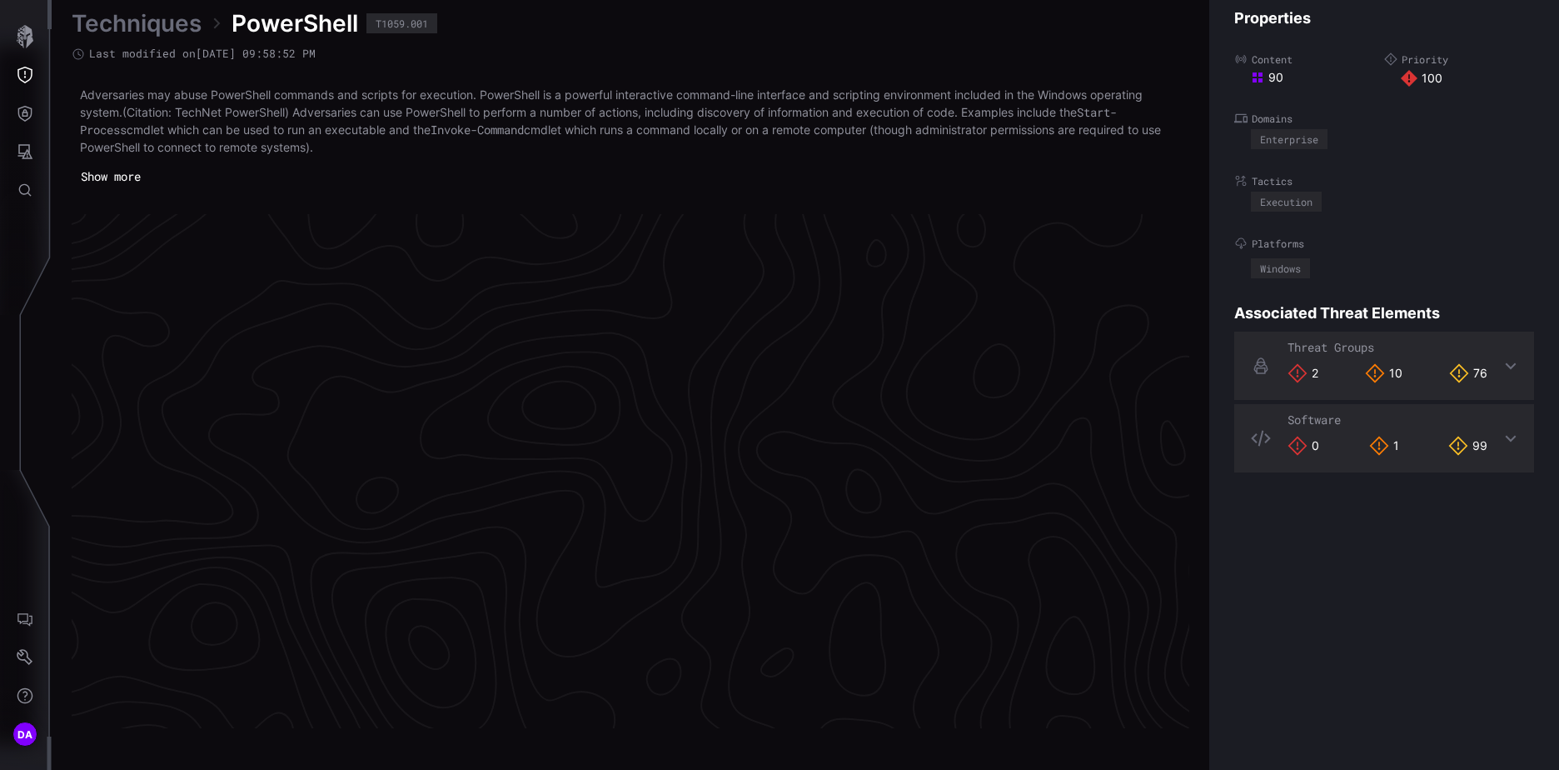
scroll to position [3497, 697]
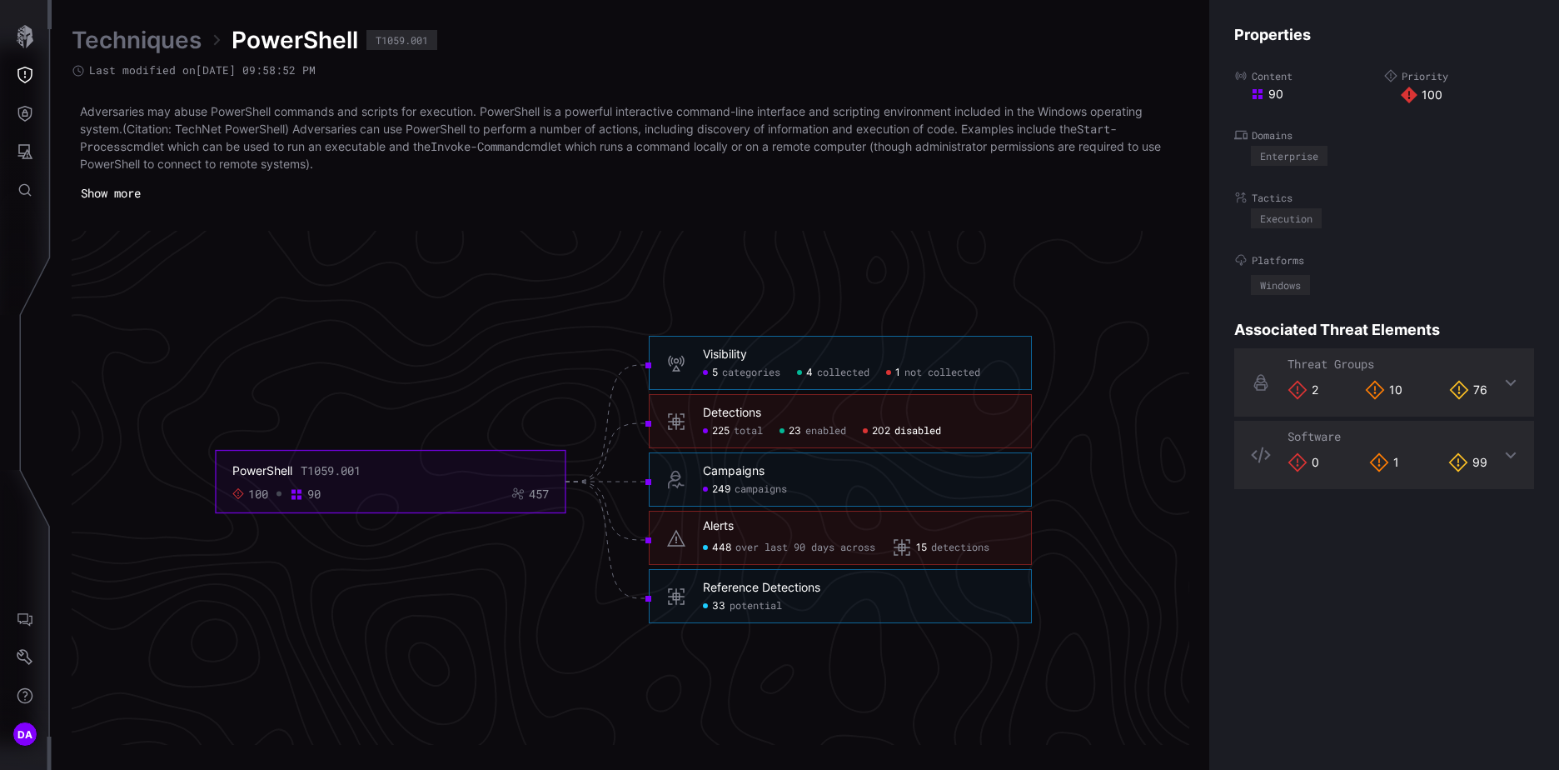
click at [916, 431] on span "disabled" at bounding box center [917, 431] width 47 height 13
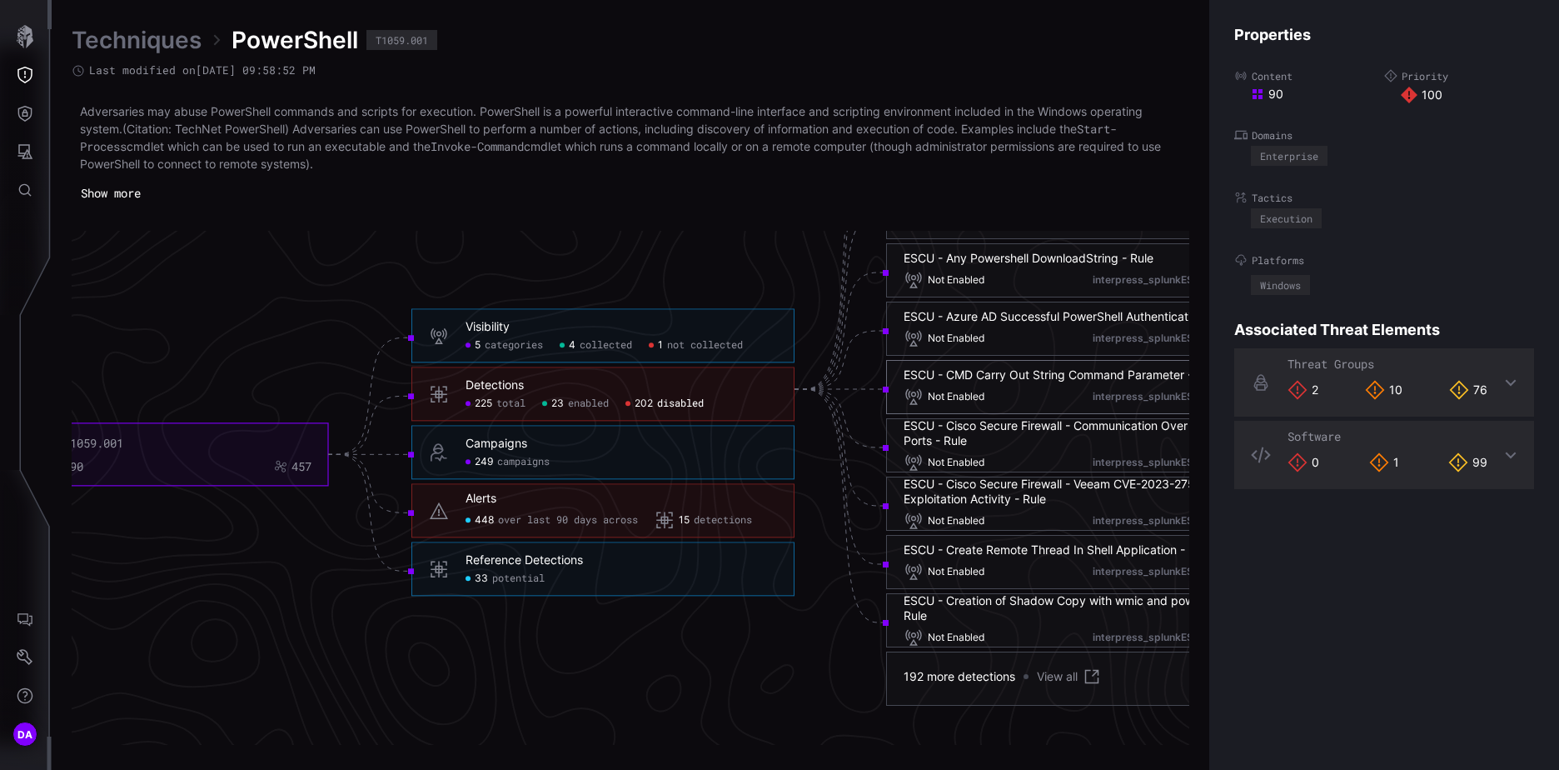
scroll to position [3580, 697]
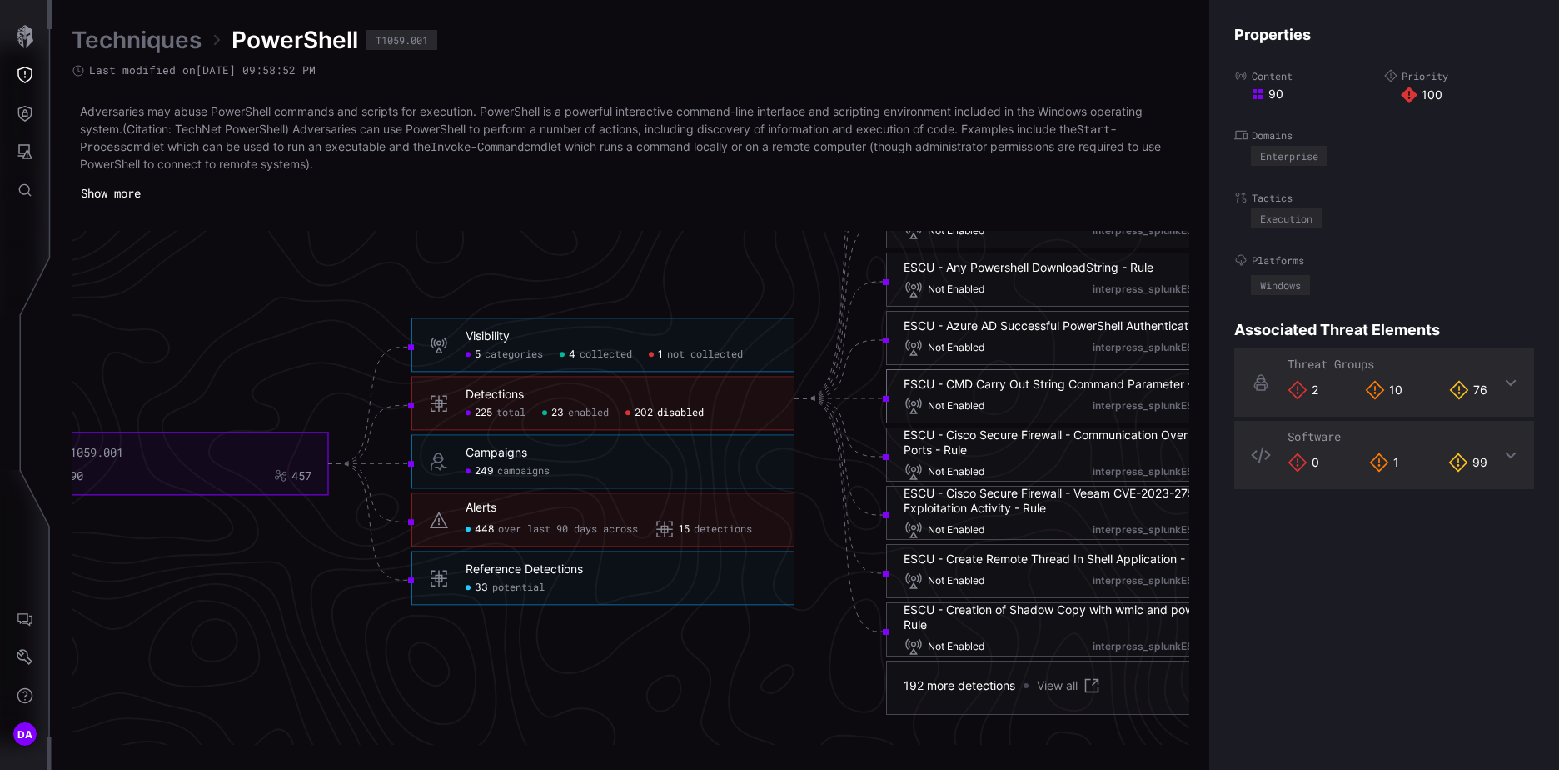
click at [559, 570] on div "Reference Detections" at bounding box center [524, 569] width 117 height 15
click at [511, 589] on span "potential" at bounding box center [518, 587] width 52 height 13
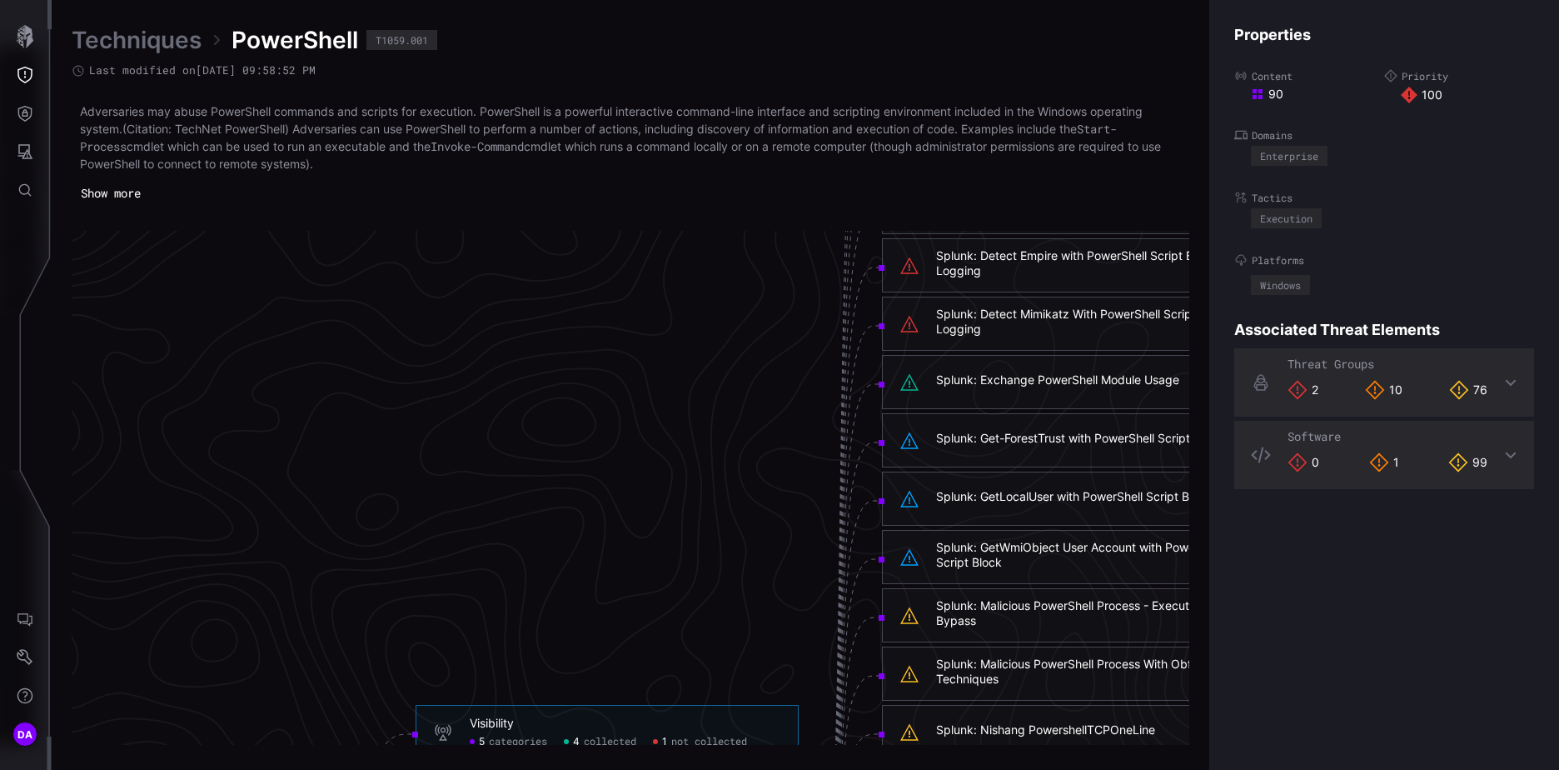
scroll to position [2997, 697]
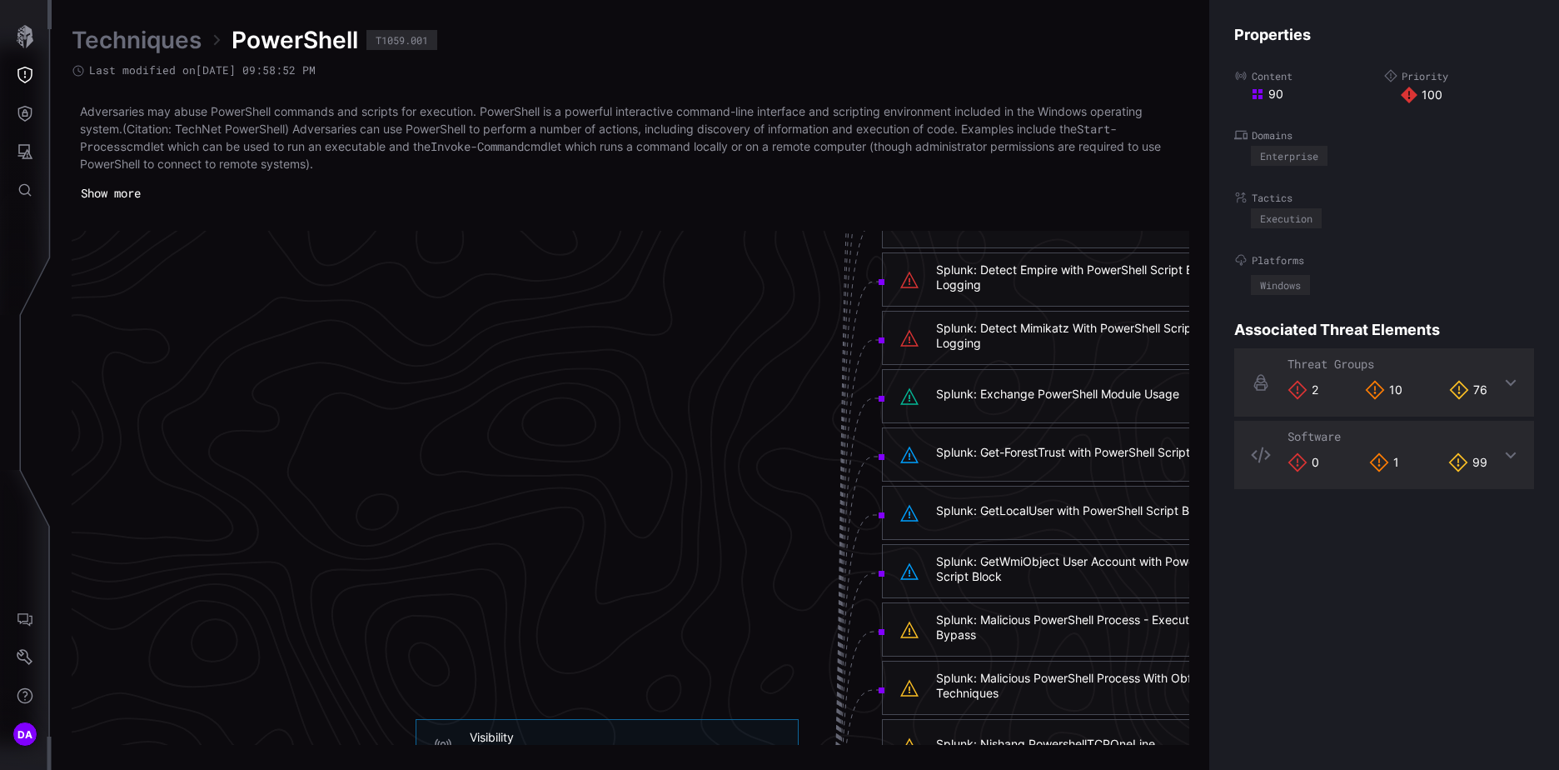
click at [147, 39] on link "Techniques" at bounding box center [137, 40] width 130 height 30
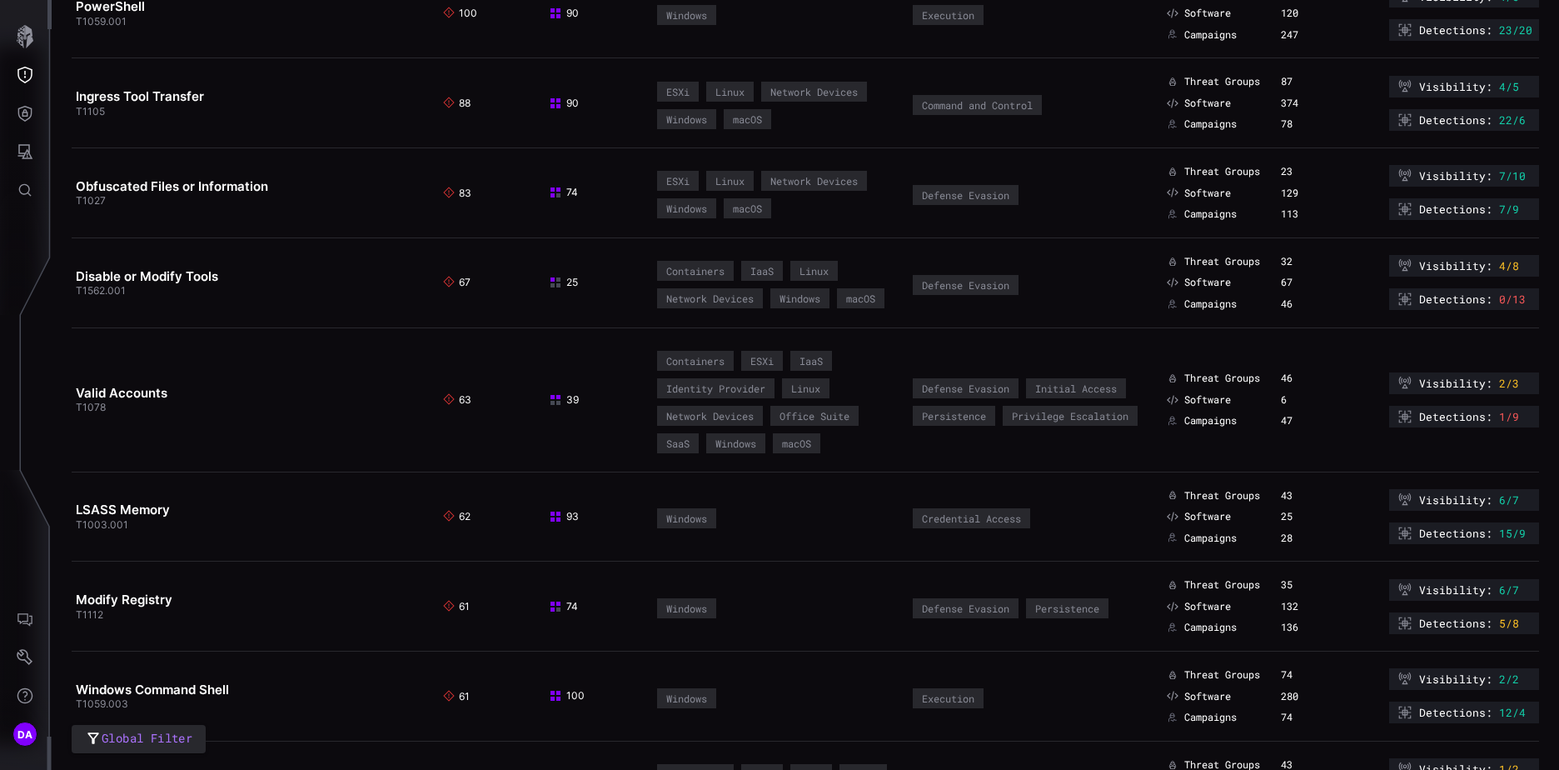
scroll to position [167, 0]
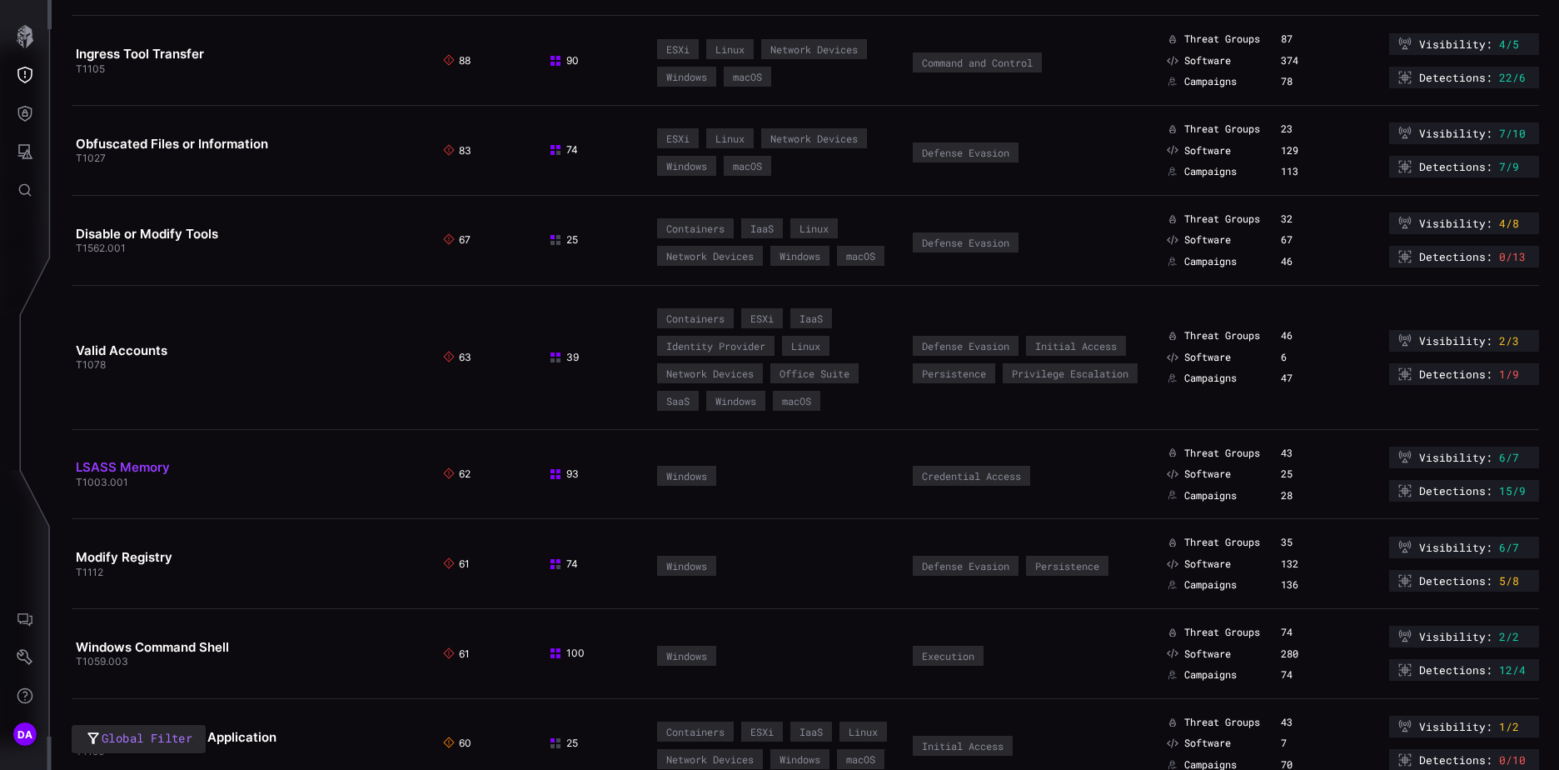
click at [157, 475] on link "LSASS Memory" at bounding box center [123, 467] width 94 height 16
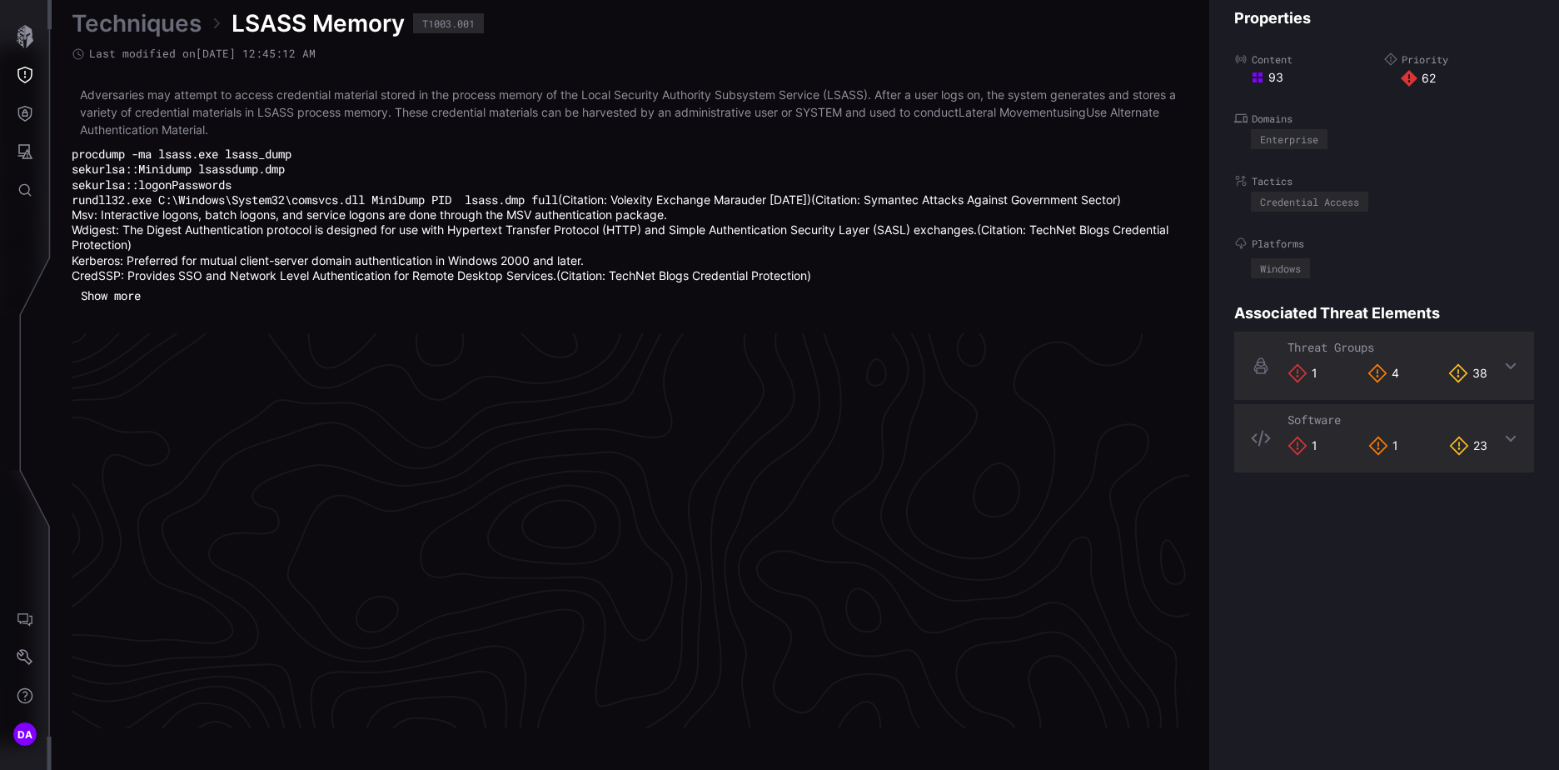
scroll to position [3557, 697]
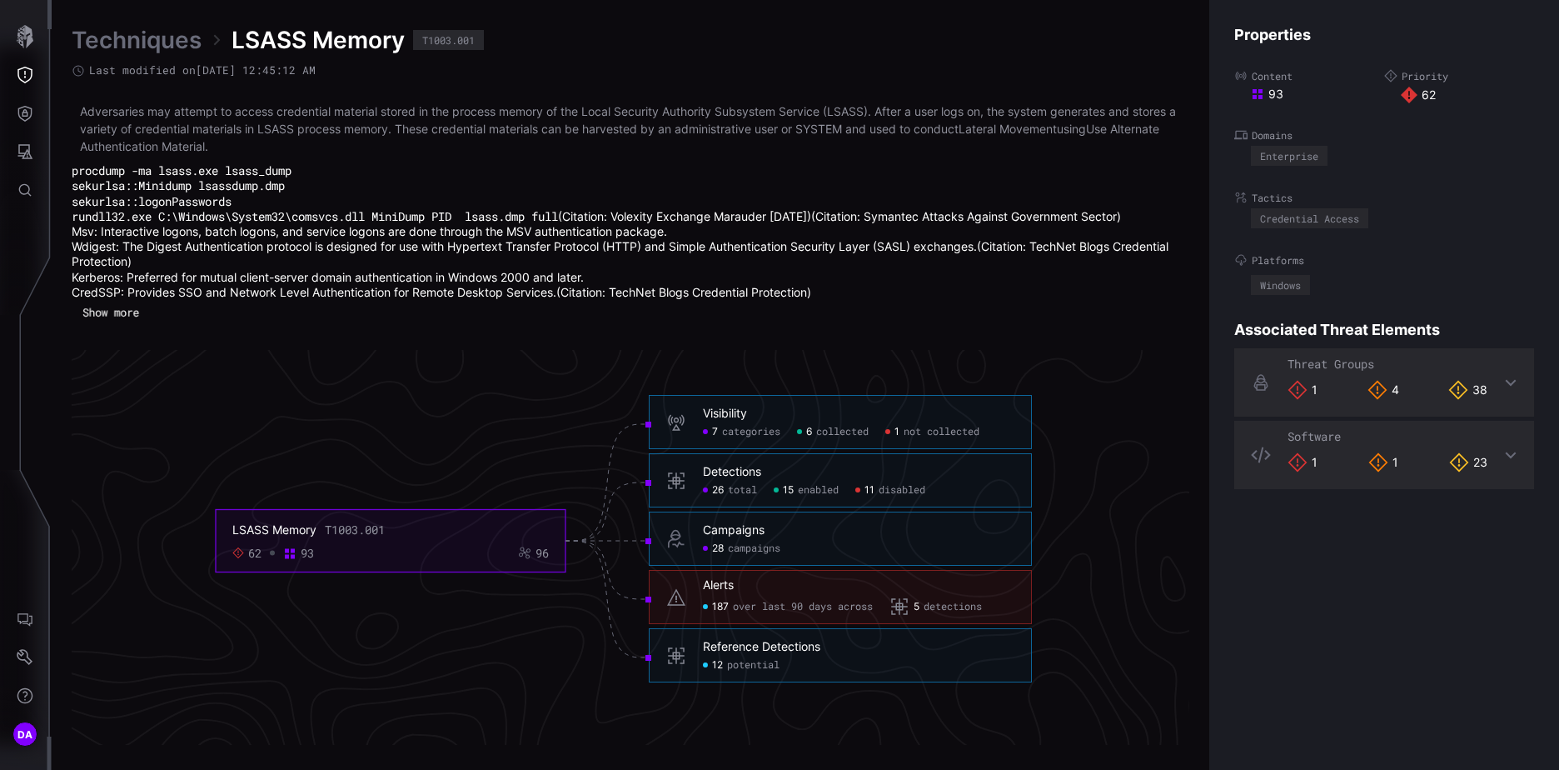
click at [113, 316] on button "Show more" at bounding box center [111, 313] width 74 height 24
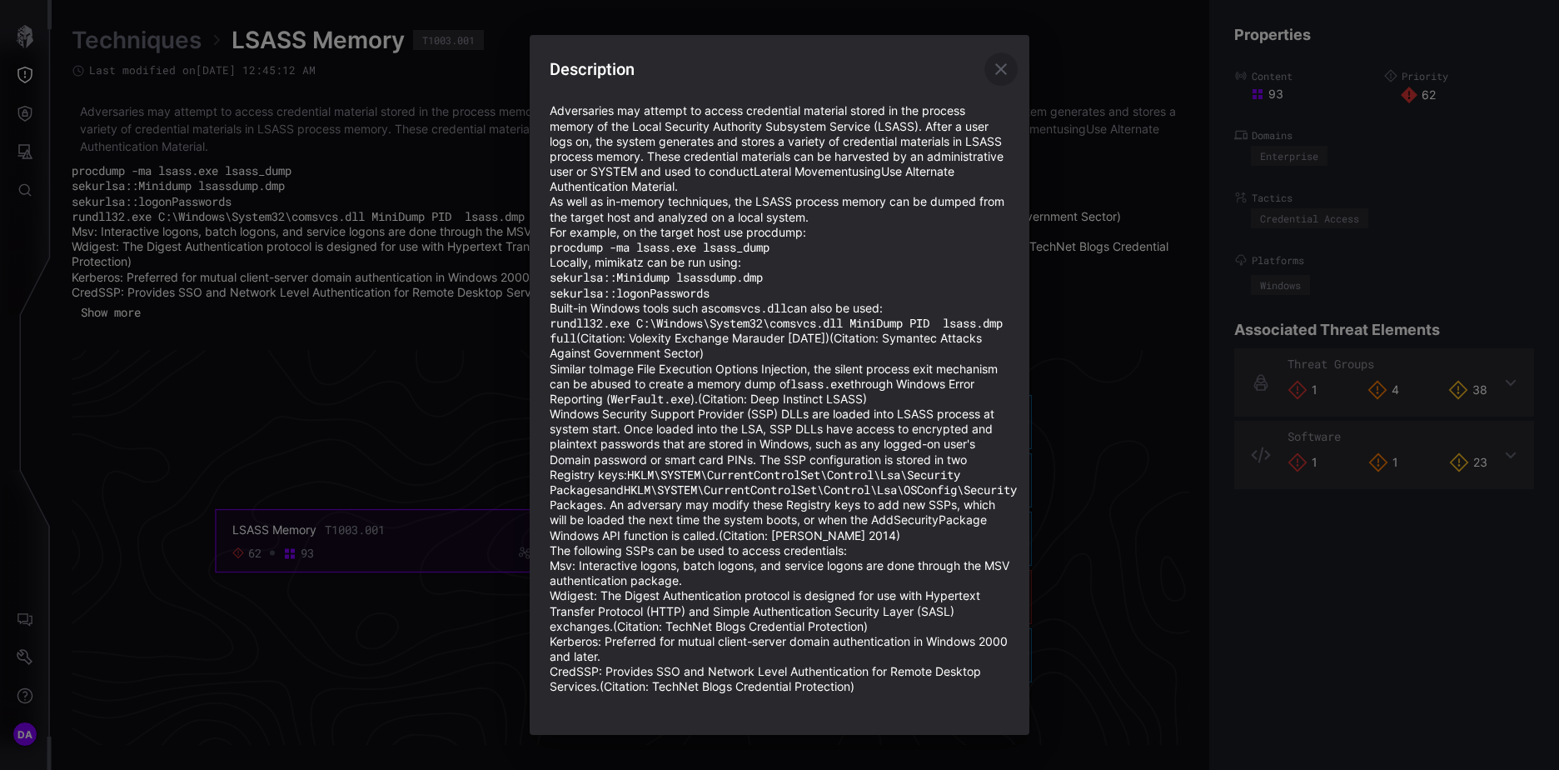
click at [999, 59] on icon "button" at bounding box center [1001, 69] width 20 height 20
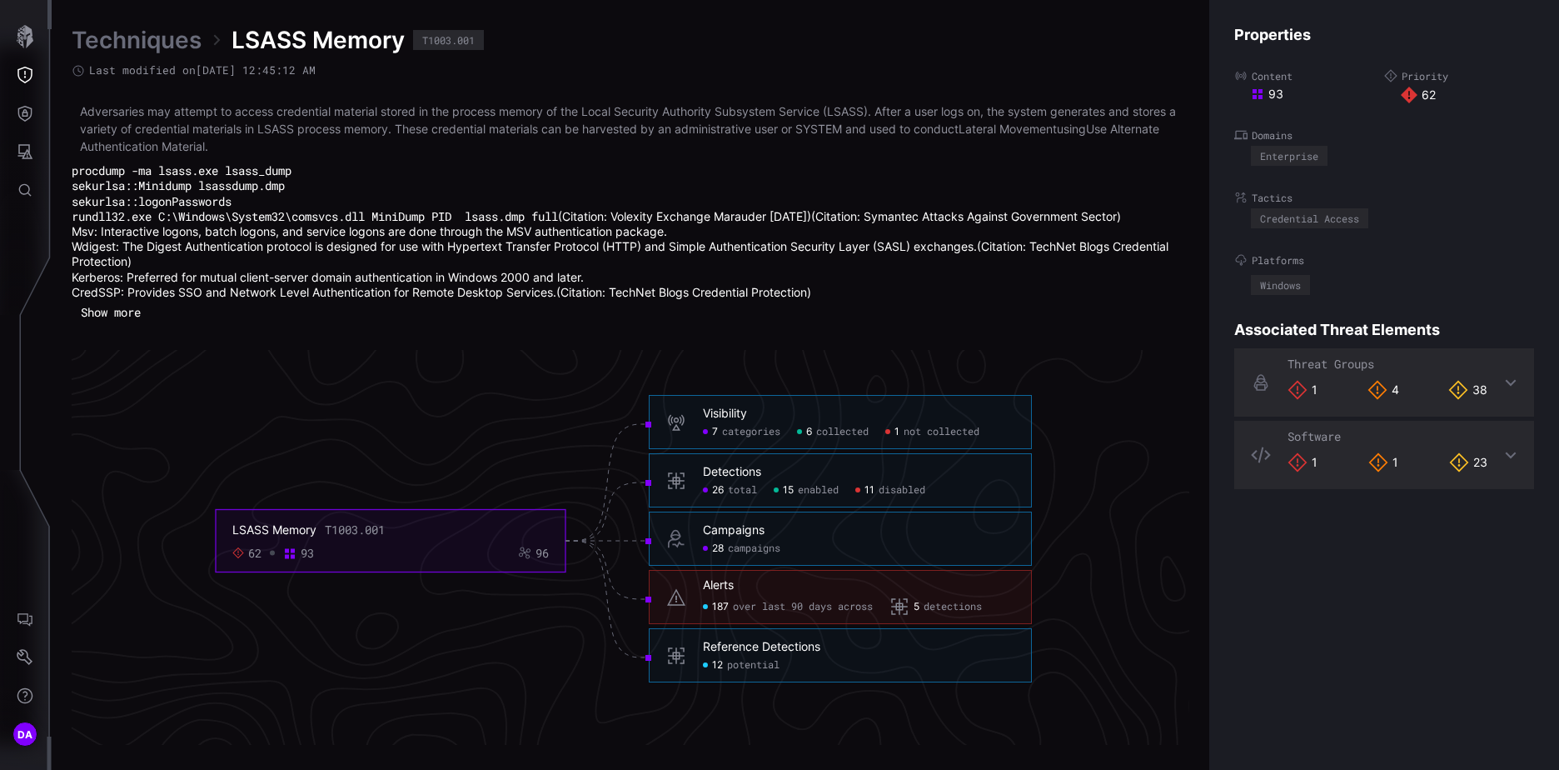
click at [755, 666] on span "potential" at bounding box center [753, 664] width 52 height 13
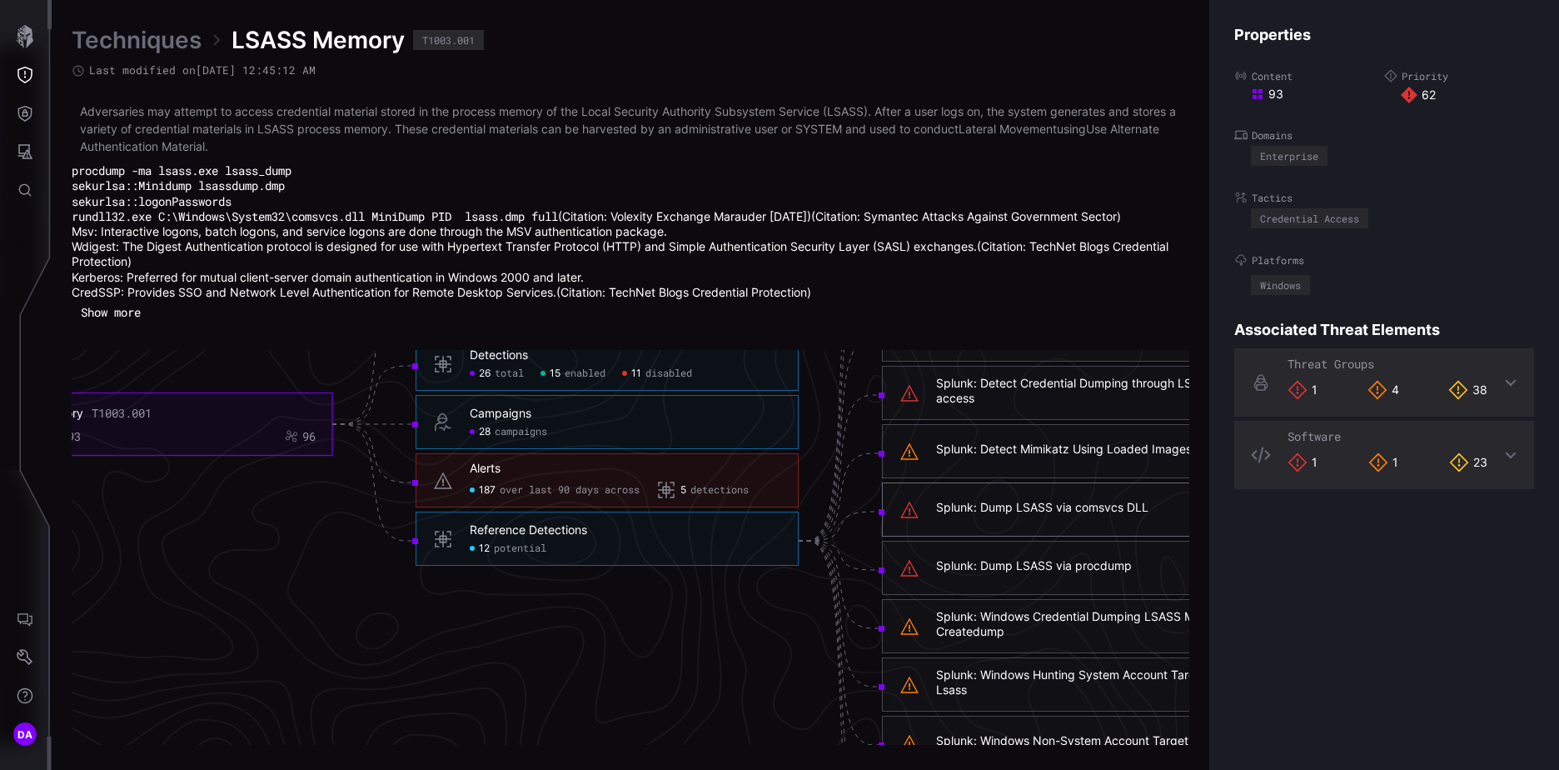
click at [973, 505] on div "Splunk: Dump LSASS via comsvcs DLL" at bounding box center [1042, 507] width 212 height 15
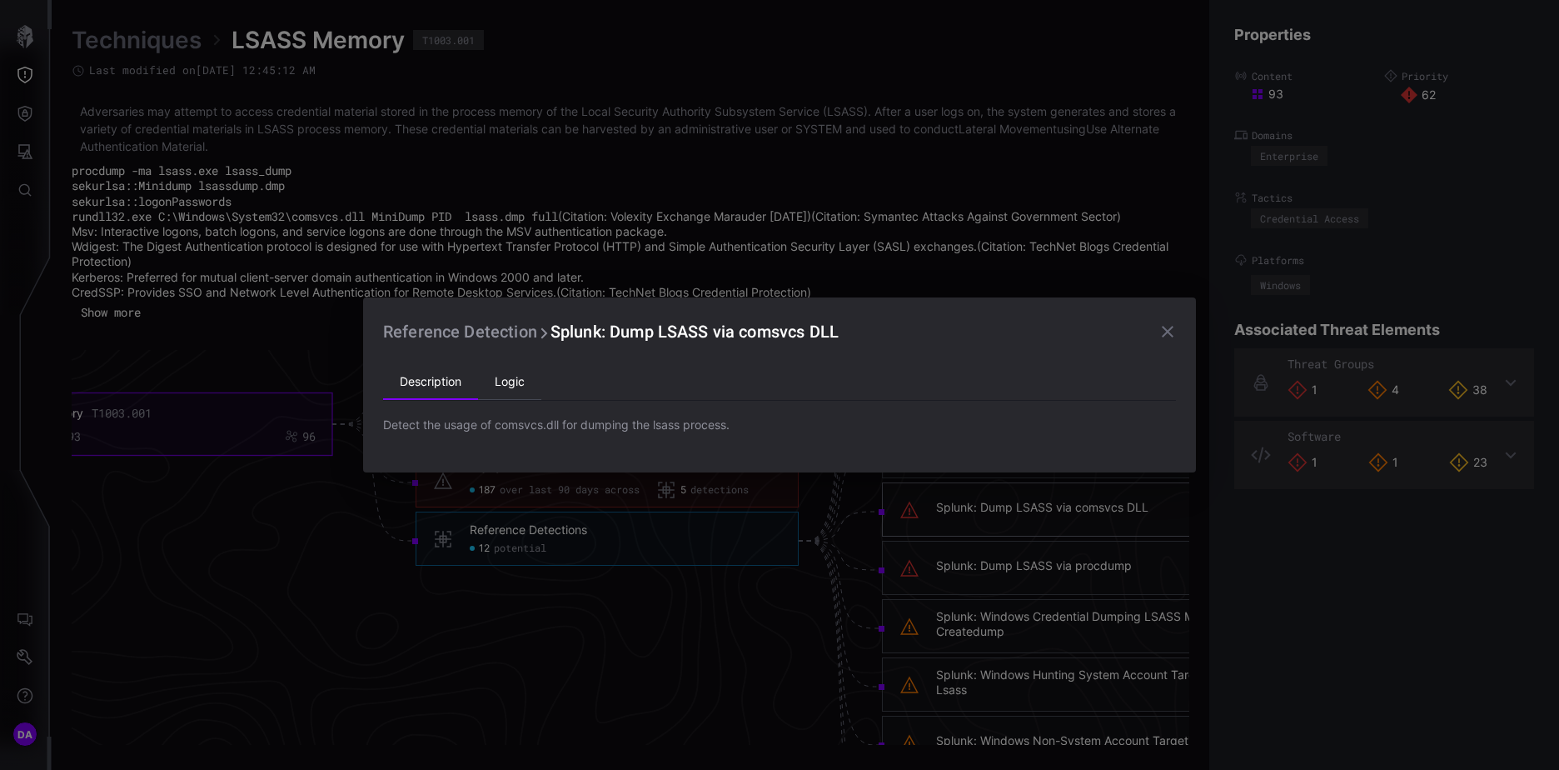
click at [514, 380] on li "Logic" at bounding box center [509, 382] width 63 height 33
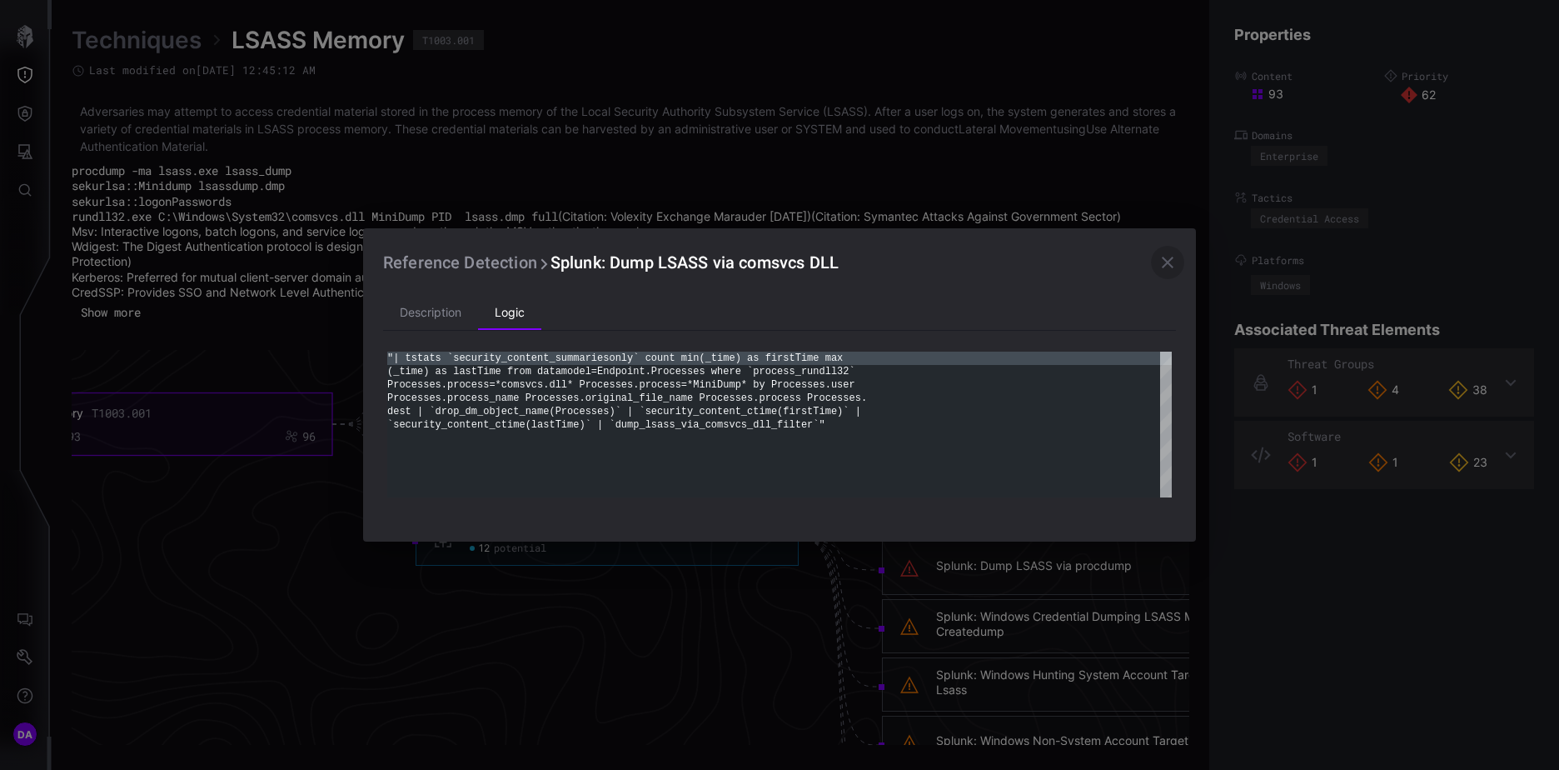
click at [1167, 262] on icon "button" at bounding box center [1168, 263] width 12 height 12
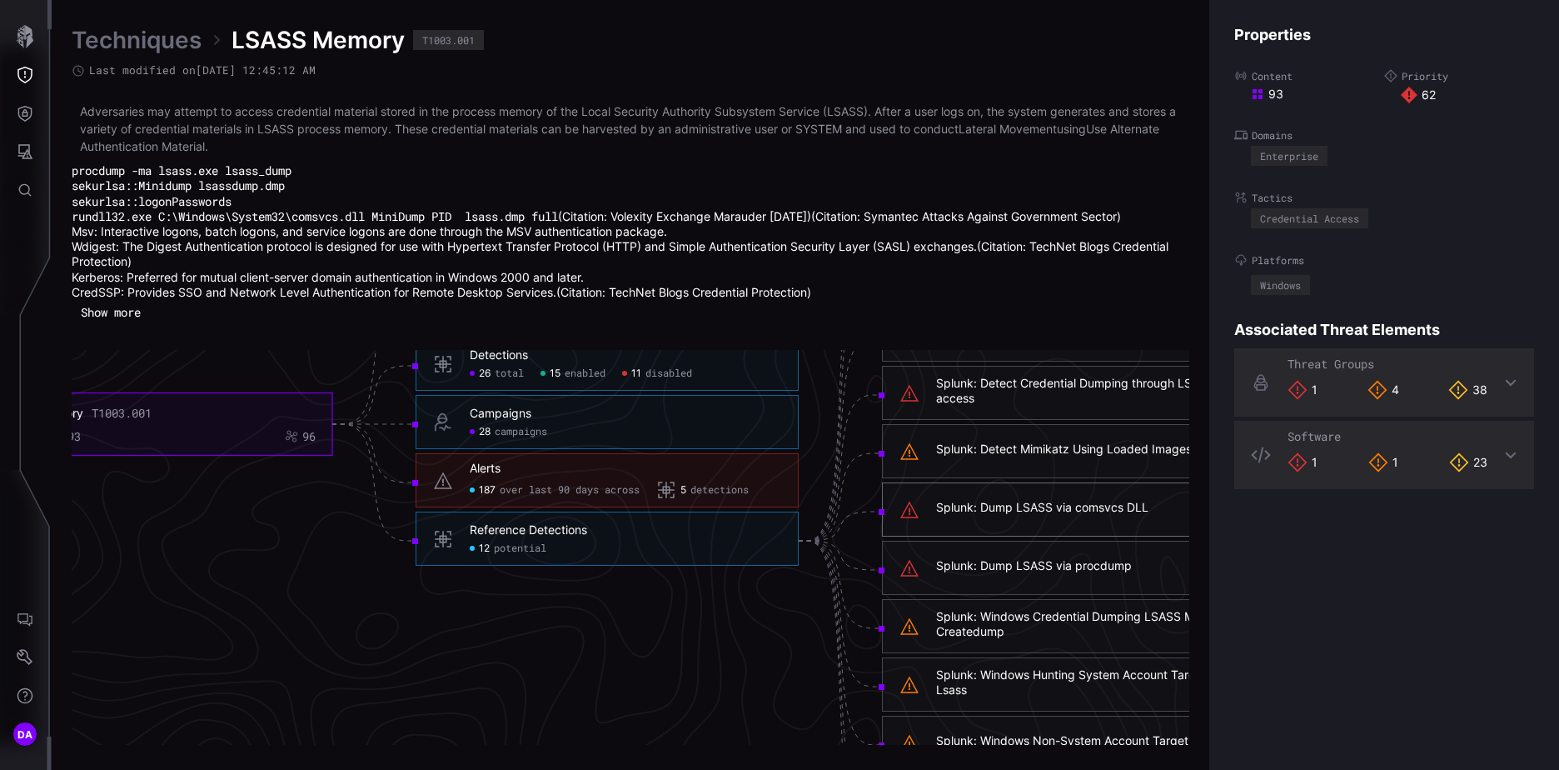
click at [133, 39] on link "Techniques" at bounding box center [137, 40] width 130 height 30
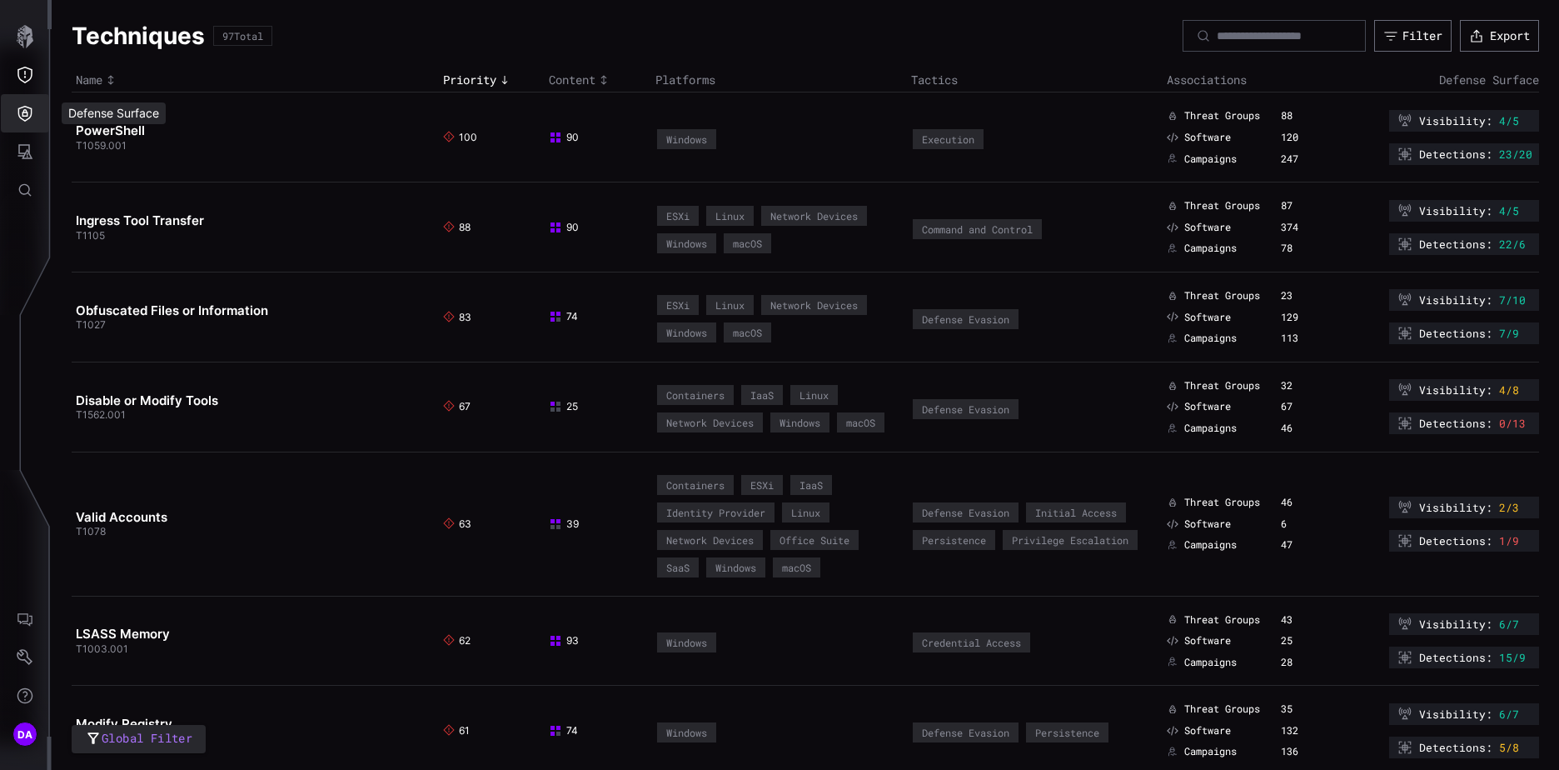
click at [27, 107] on icon "Defense Surface" at bounding box center [25, 114] width 14 height 16
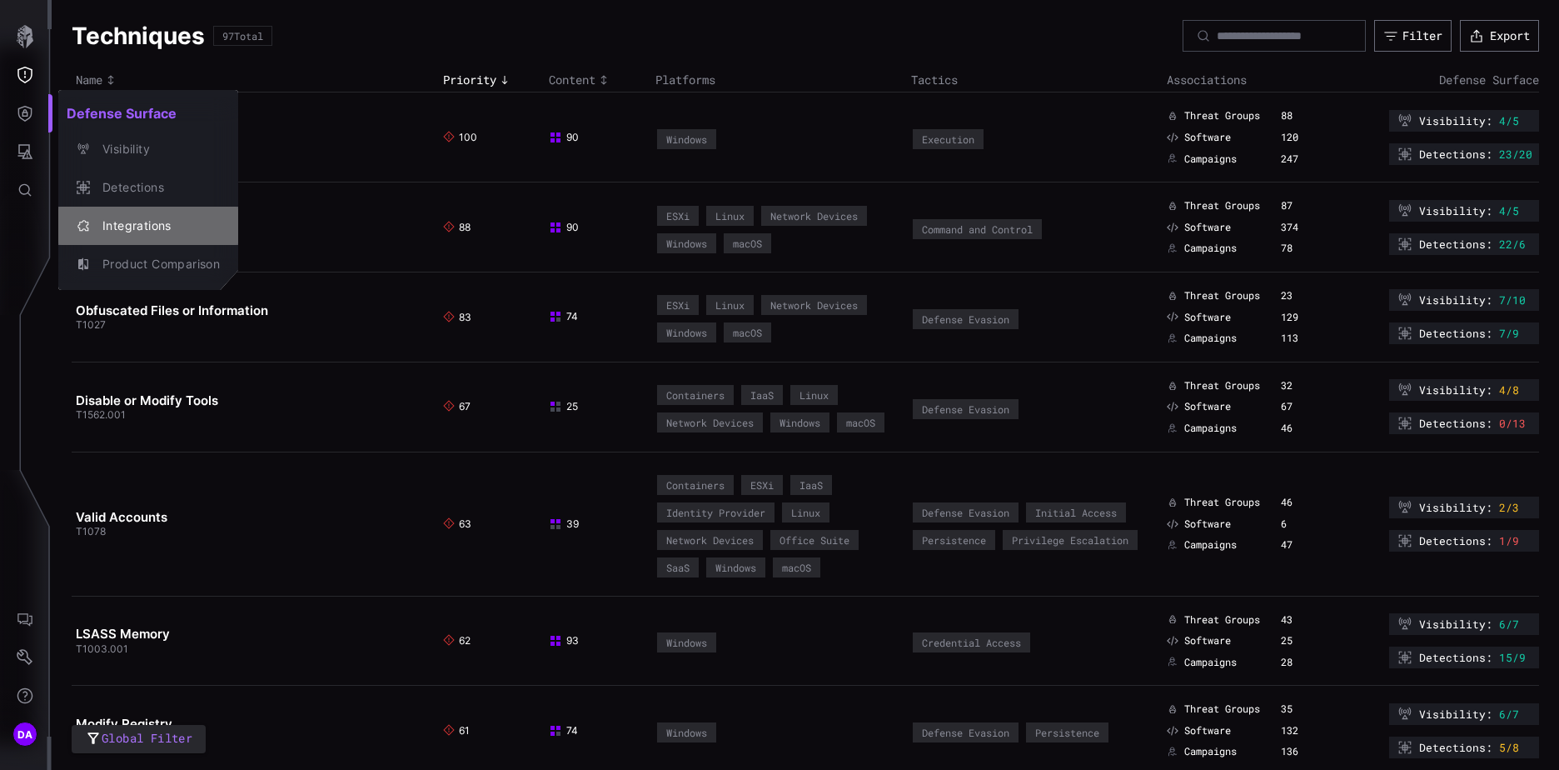
click at [142, 226] on div "Integrations" at bounding box center [157, 226] width 126 height 21
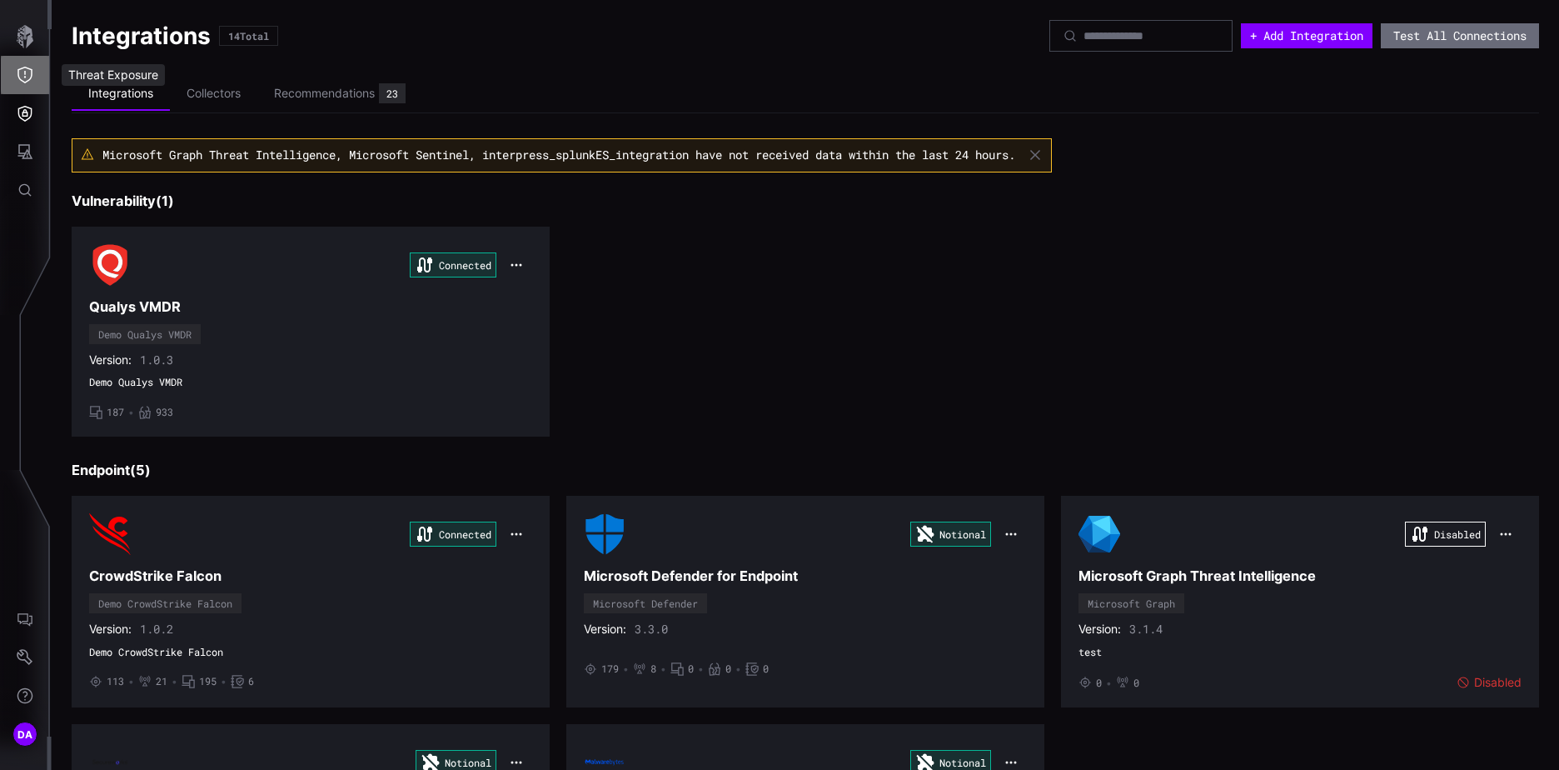
click at [30, 70] on icon "Threat Exposure" at bounding box center [25, 75] width 17 height 17
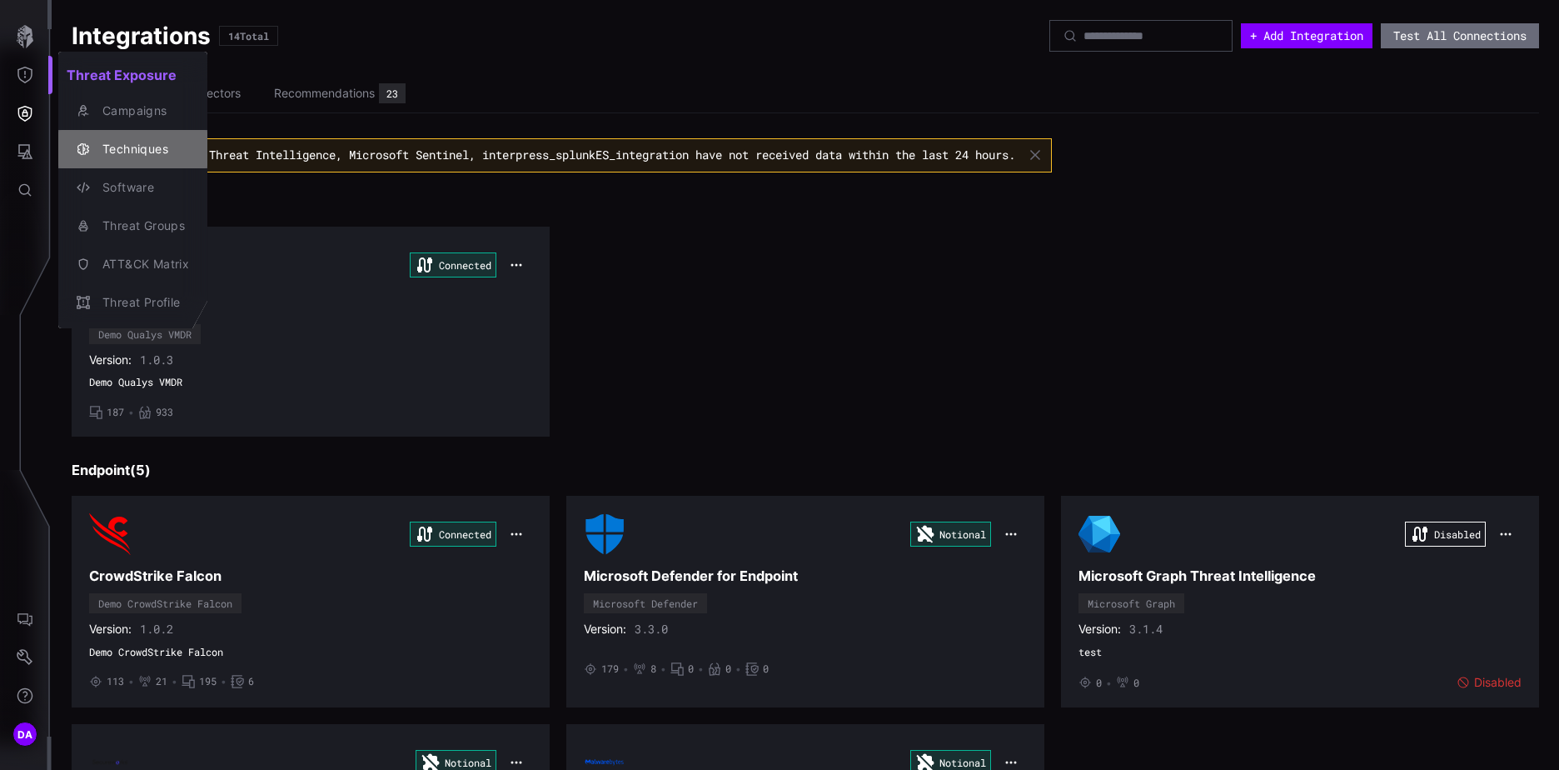
click at [137, 146] on div "Techniques" at bounding box center [141, 149] width 95 height 21
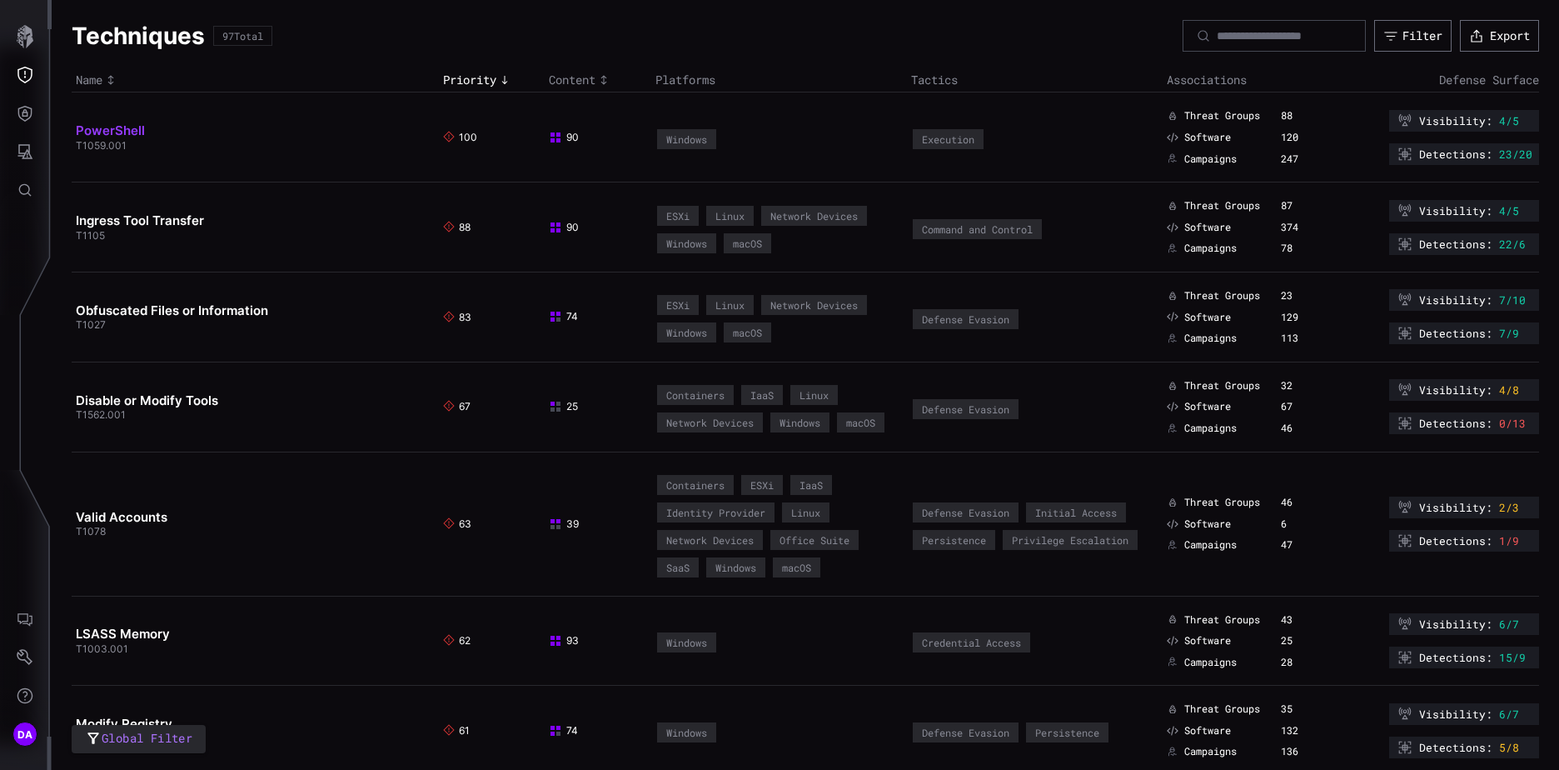
click at [112, 132] on link "PowerShell" at bounding box center [110, 130] width 69 height 16
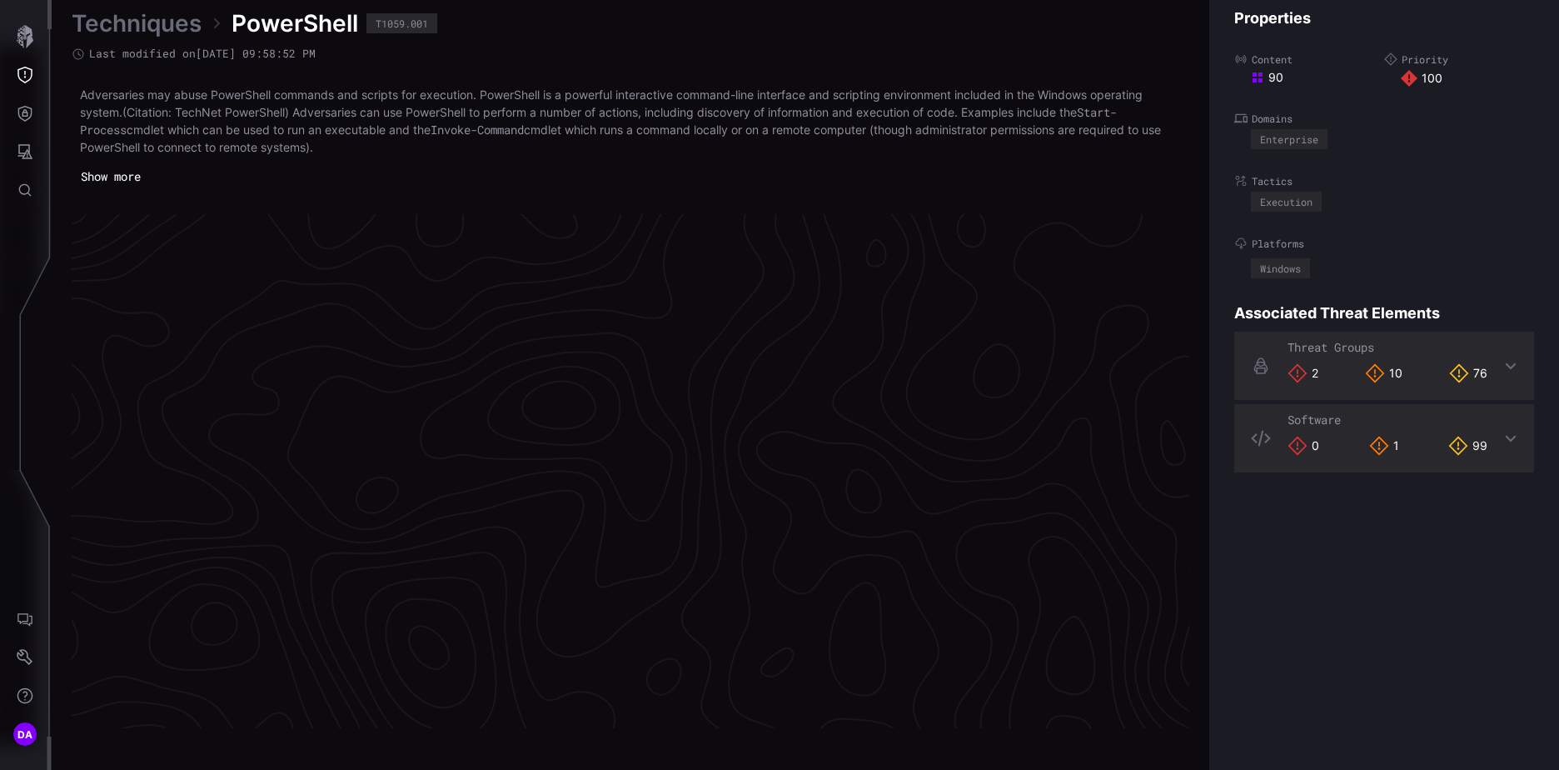
scroll to position [3497, 697]
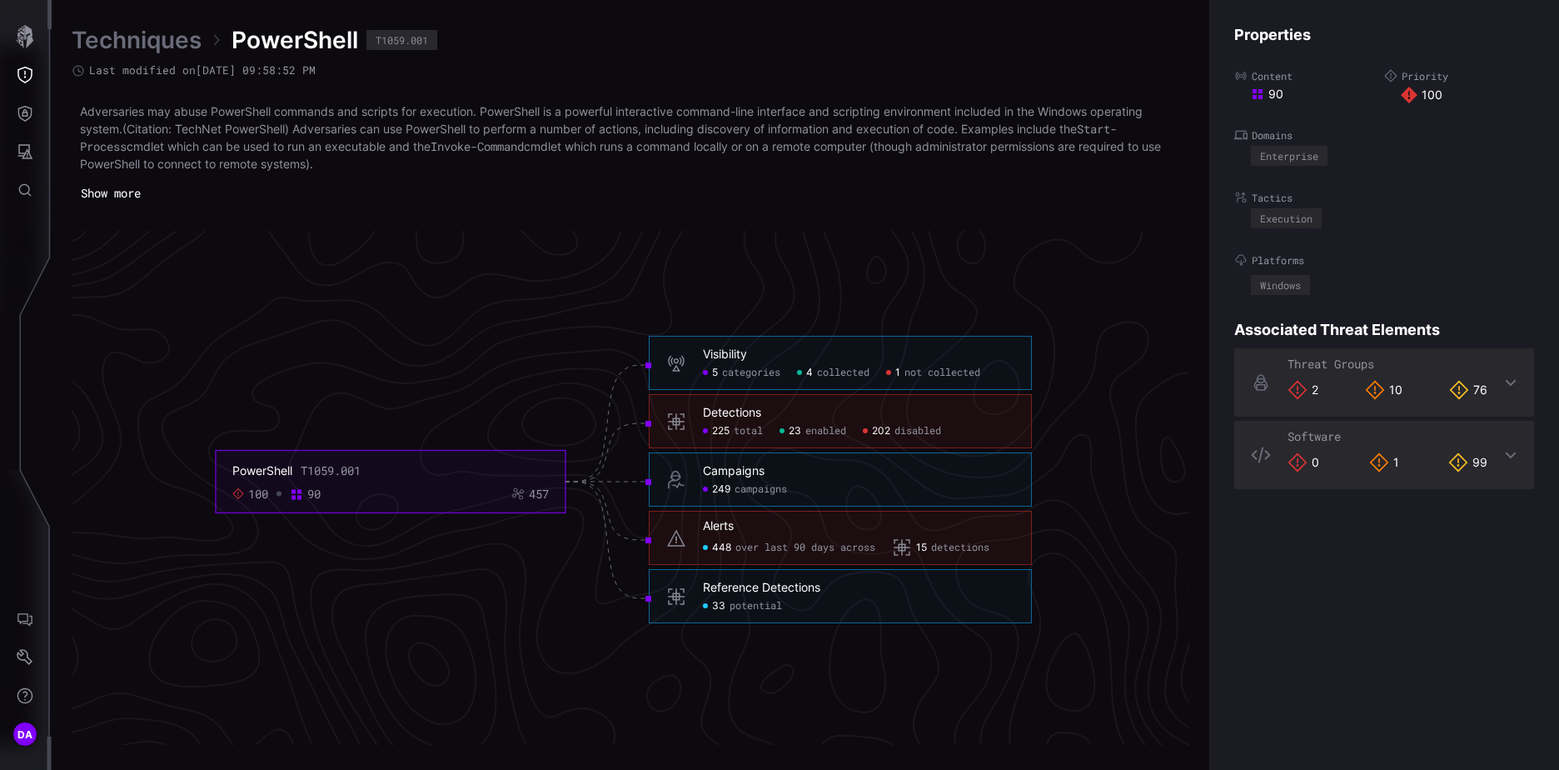
click at [144, 40] on link "Techniques" at bounding box center [137, 40] width 130 height 30
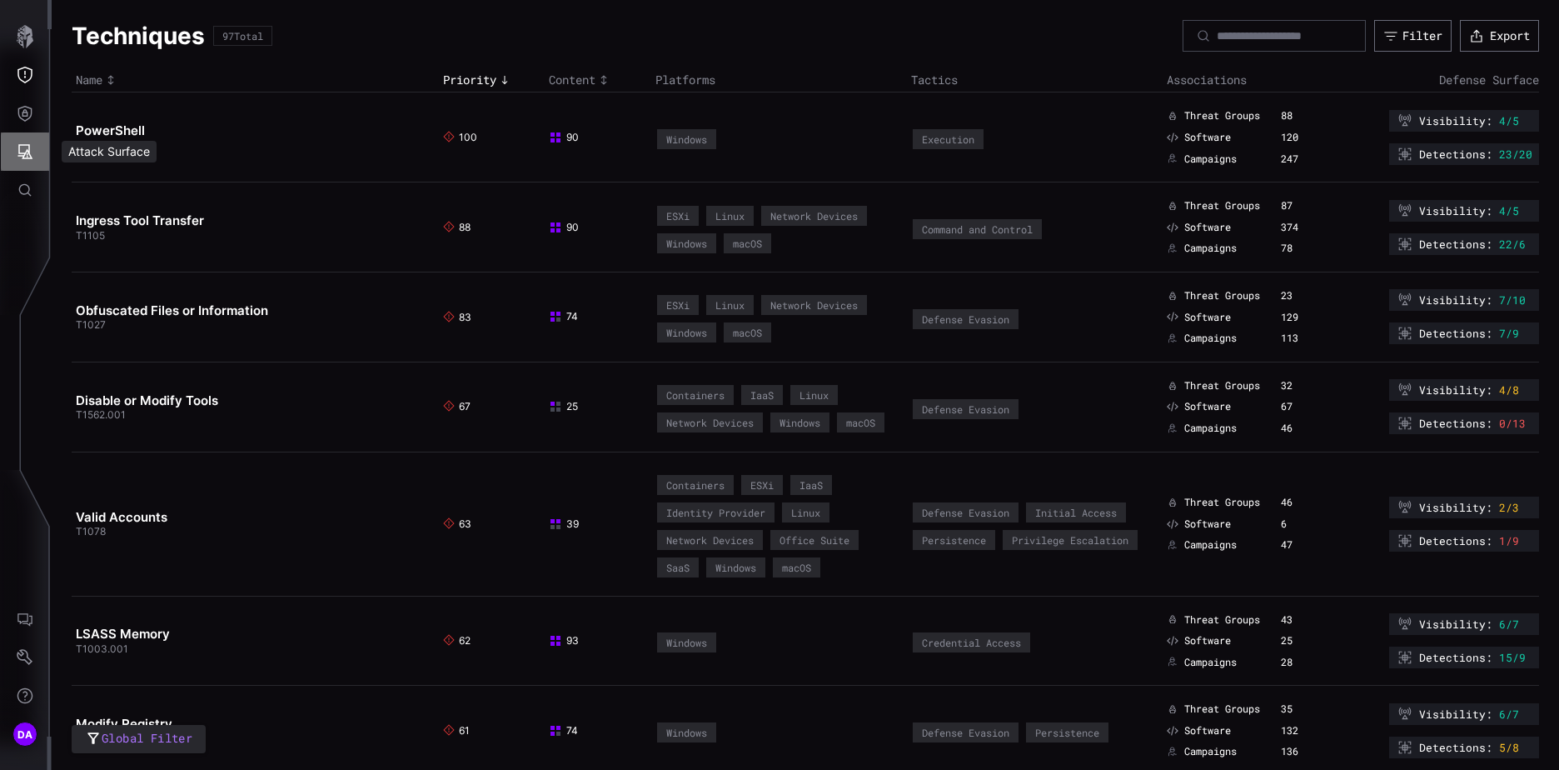
click at [30, 147] on icon "Attack Surface" at bounding box center [25, 151] width 17 height 17
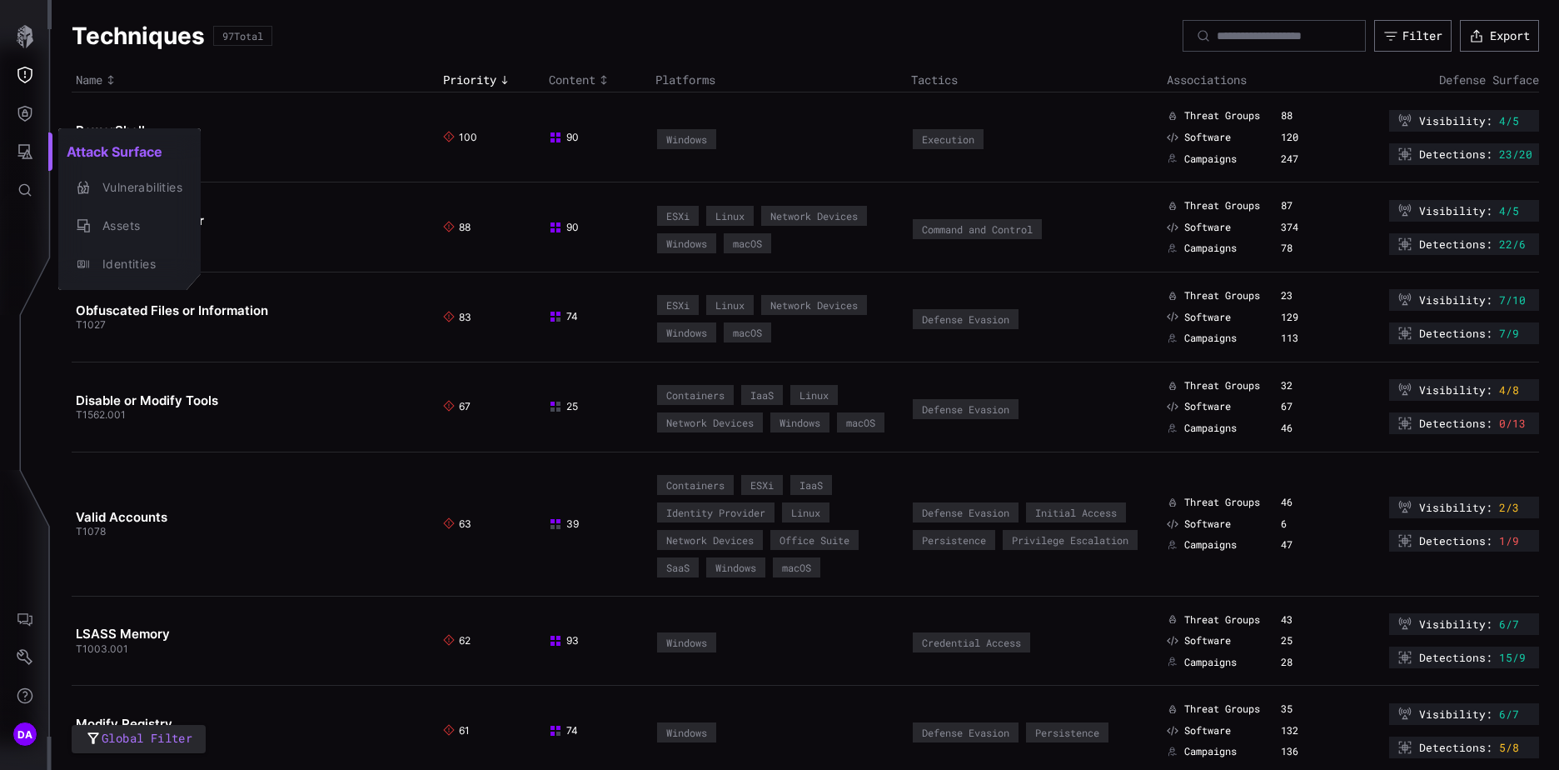
click at [272, 117] on div at bounding box center [779, 385] width 1559 height 770
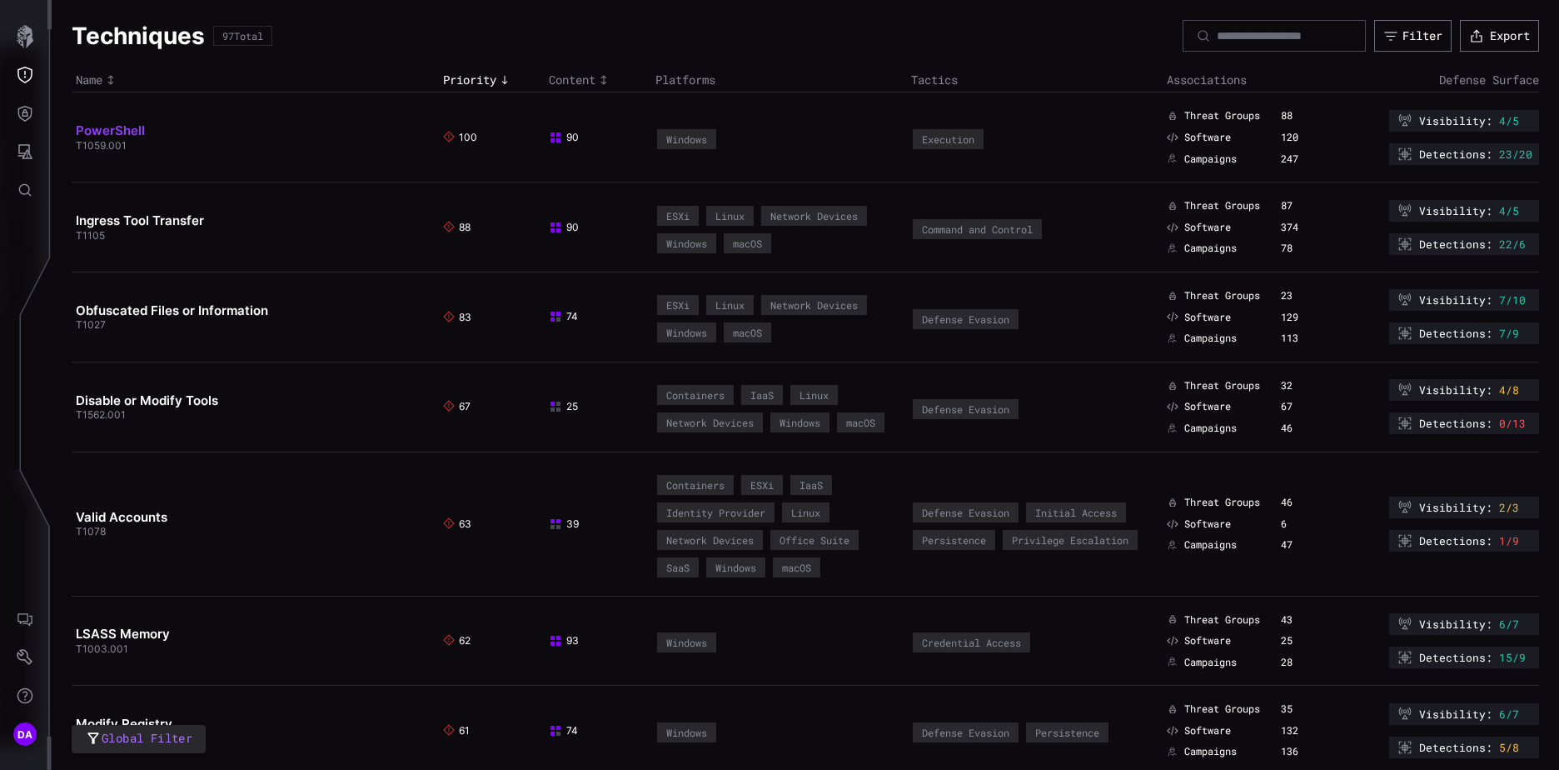
click at [127, 126] on link "PowerShell" at bounding box center [110, 130] width 69 height 16
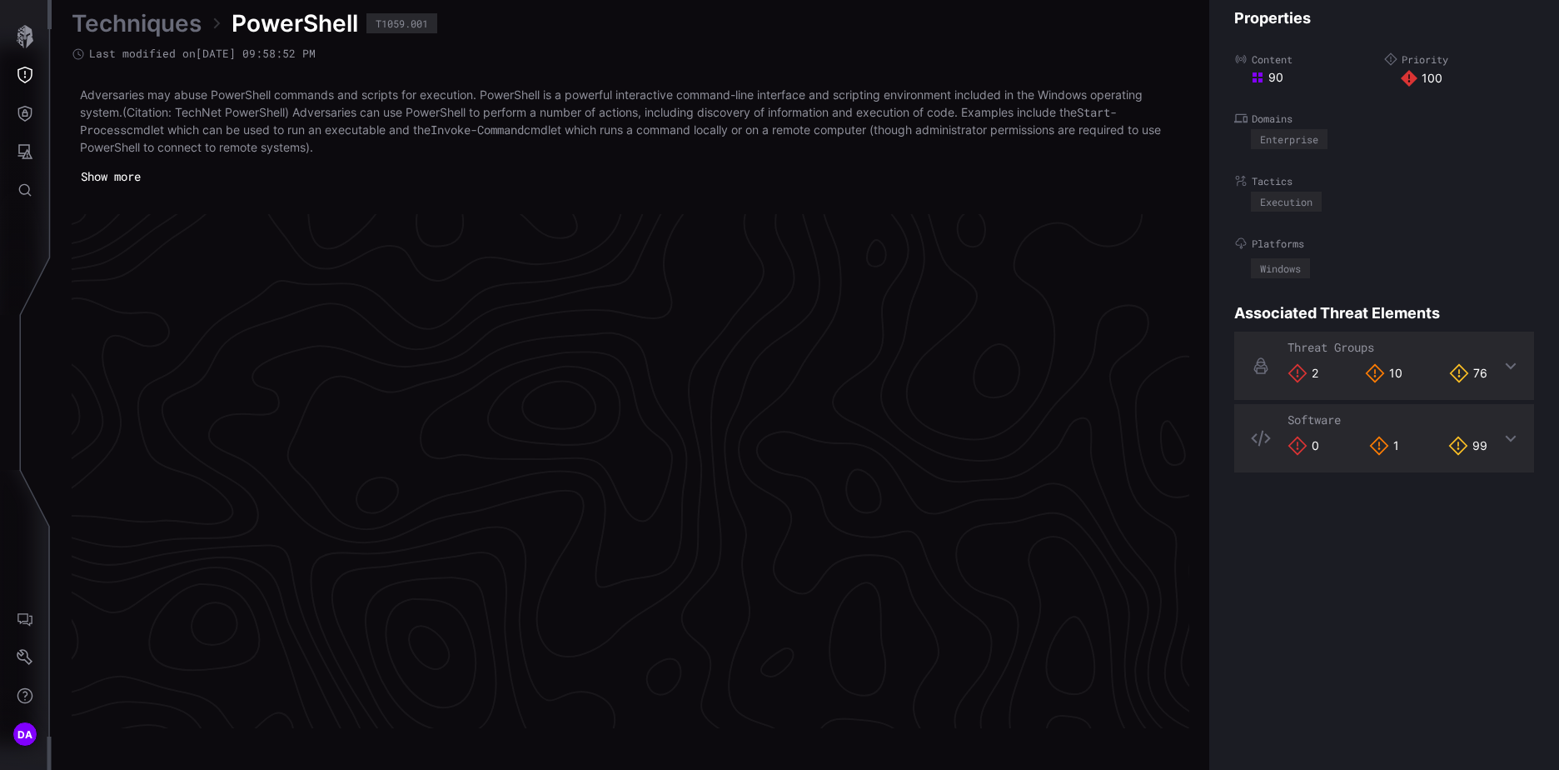
scroll to position [3497, 697]
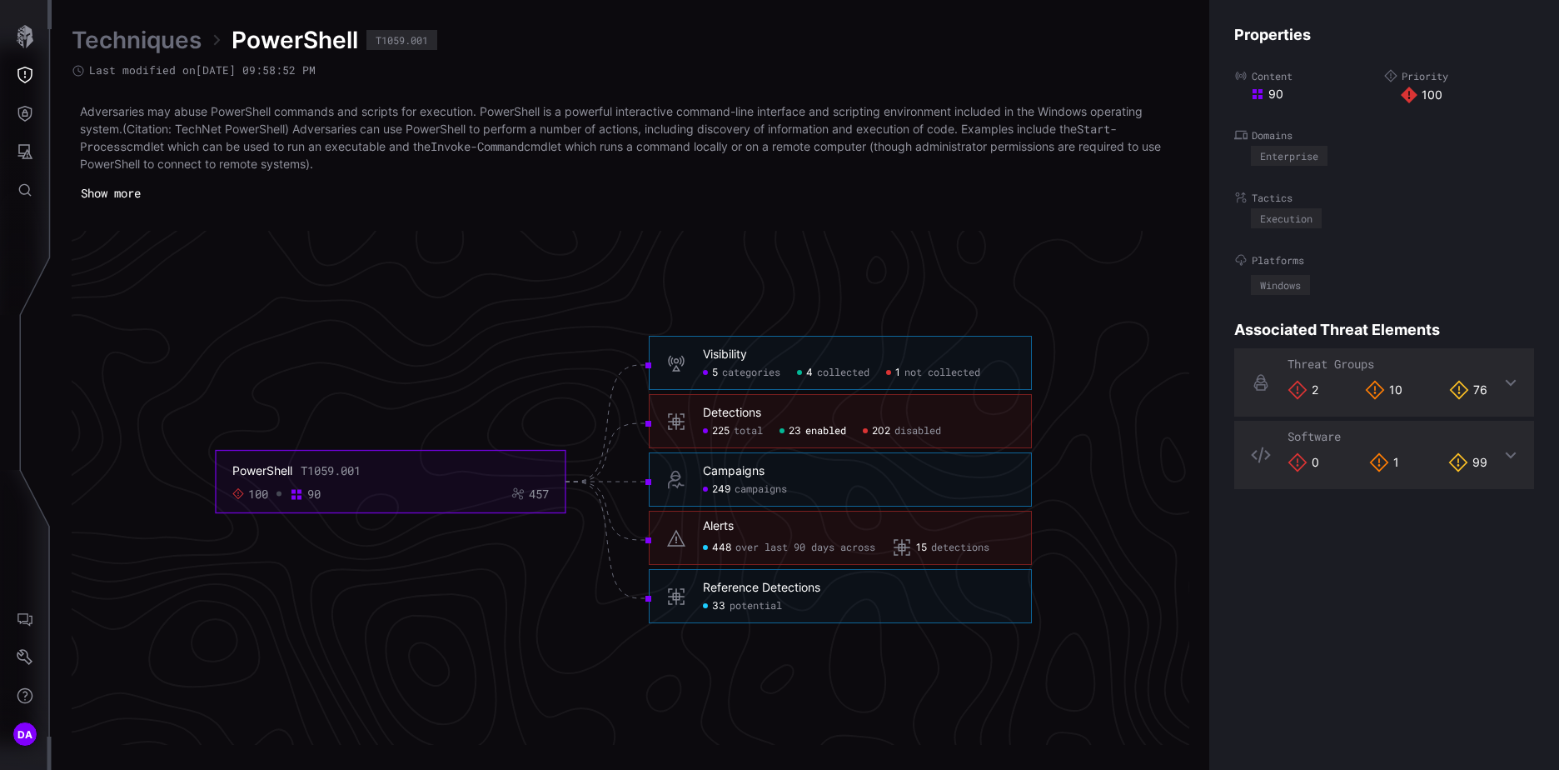
click at [818, 432] on span "enabled" at bounding box center [825, 431] width 41 height 13
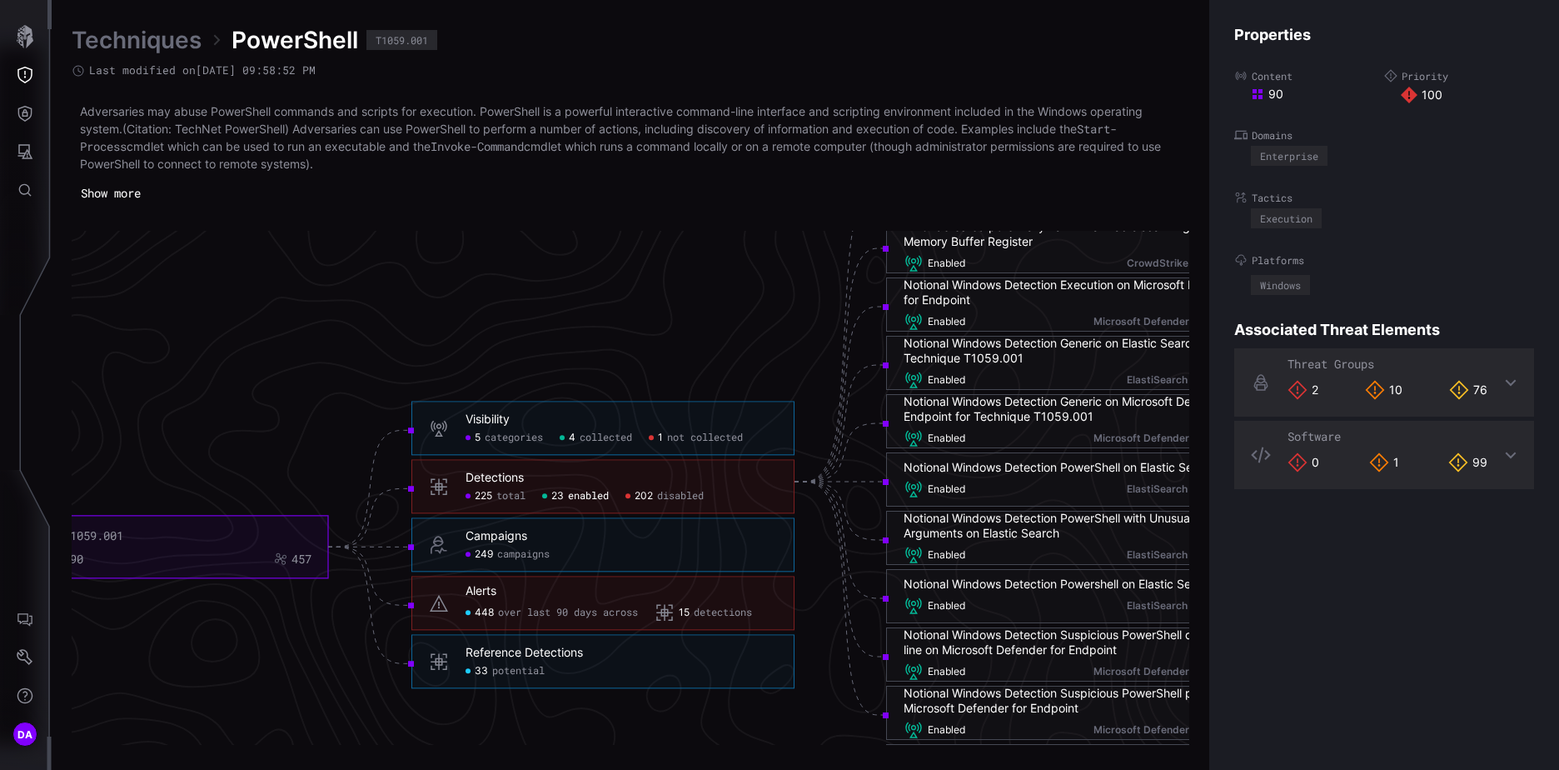
drag, startPoint x: 446, startPoint y: 468, endPoint x: 725, endPoint y: 499, distance: 280.7
click at [725, 499] on div "Detections 225 total 23 enabled 202 disabled" at bounding box center [602, 487] width 383 height 54
drag, startPoint x: 461, startPoint y: 650, endPoint x: 605, endPoint y: 655, distance: 144.2
click at [605, 655] on div "Reference Detections 33 potential" at bounding box center [602, 662] width 383 height 54
drag, startPoint x: 605, startPoint y: 655, endPoint x: 751, endPoint y: 488, distance: 222.5
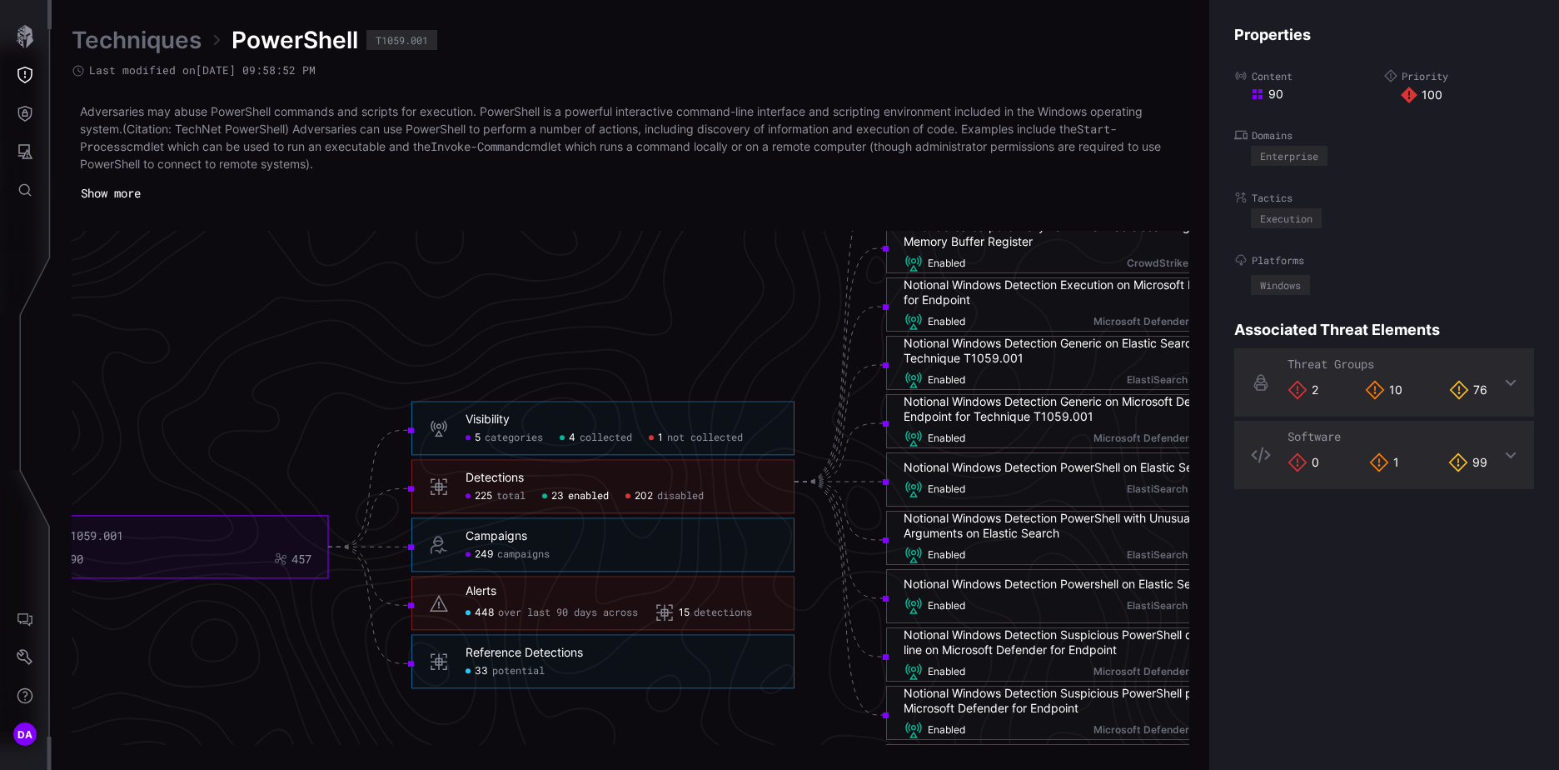
click at [751, 488] on div "Detections 225 total 23 enabled 202 disabled" at bounding box center [621, 487] width 311 height 32
click at [675, 495] on span "disabled" at bounding box center [680, 496] width 47 height 13
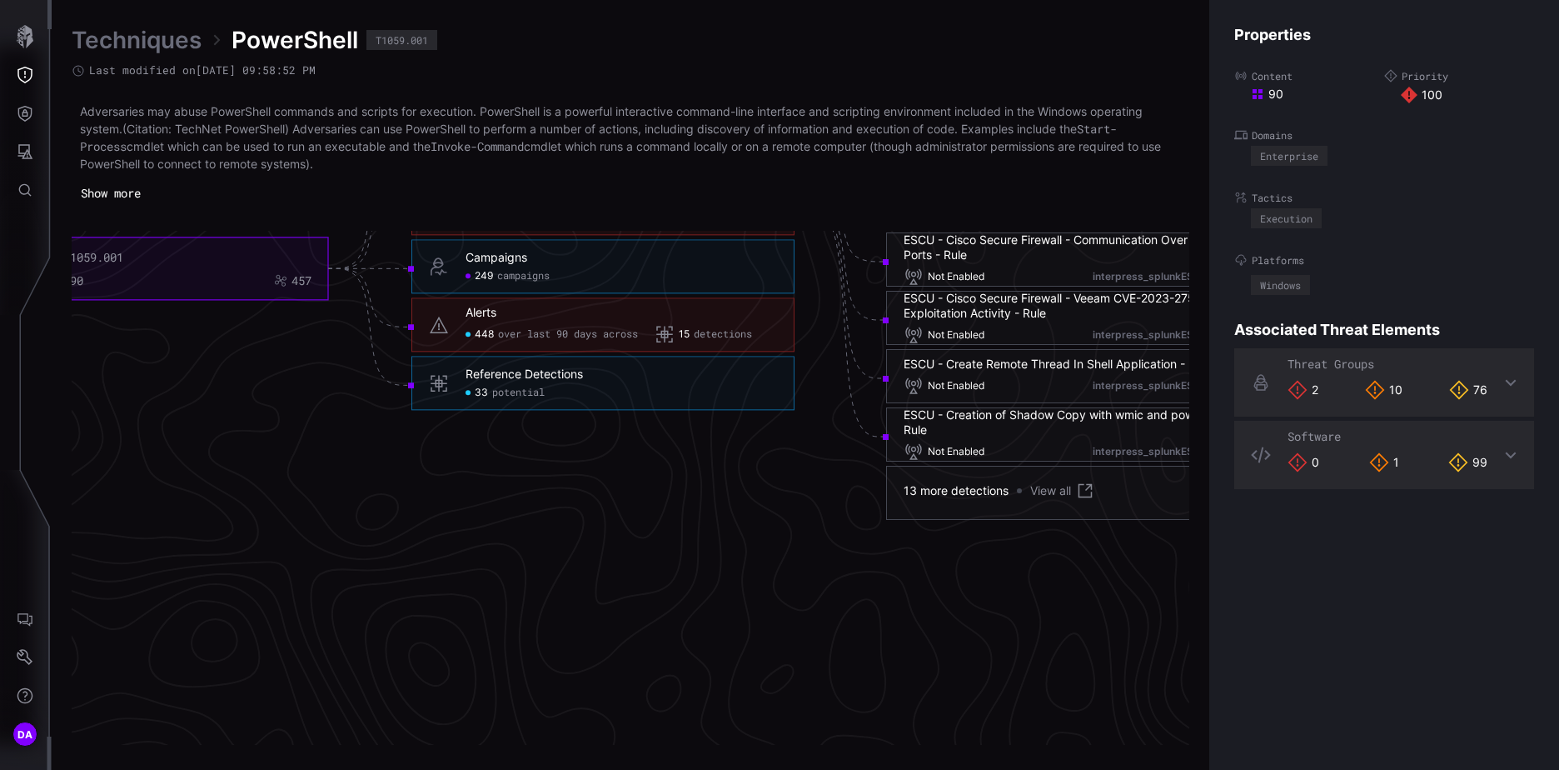
scroll to position [3747, 697]
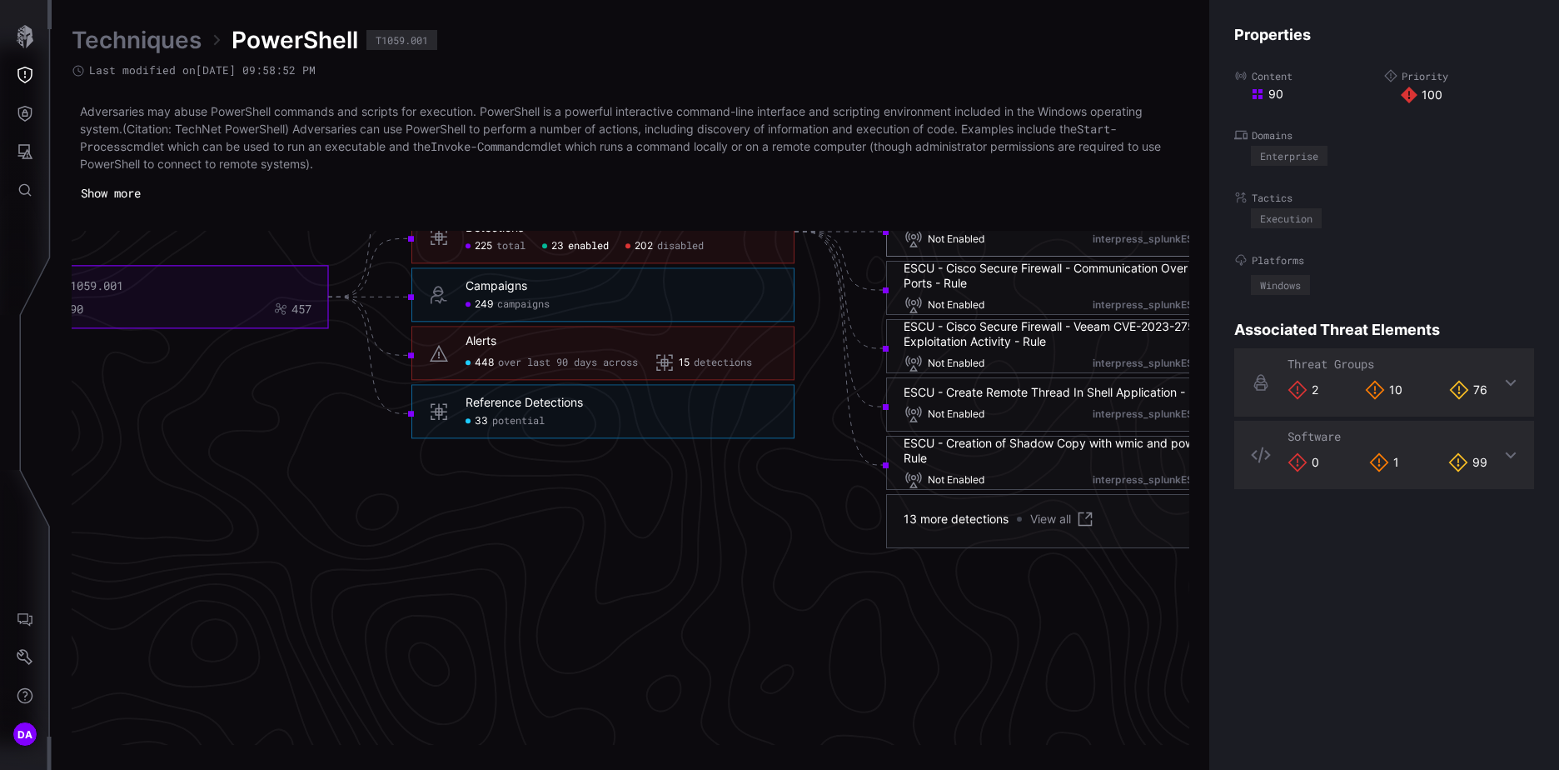
click link "View all"
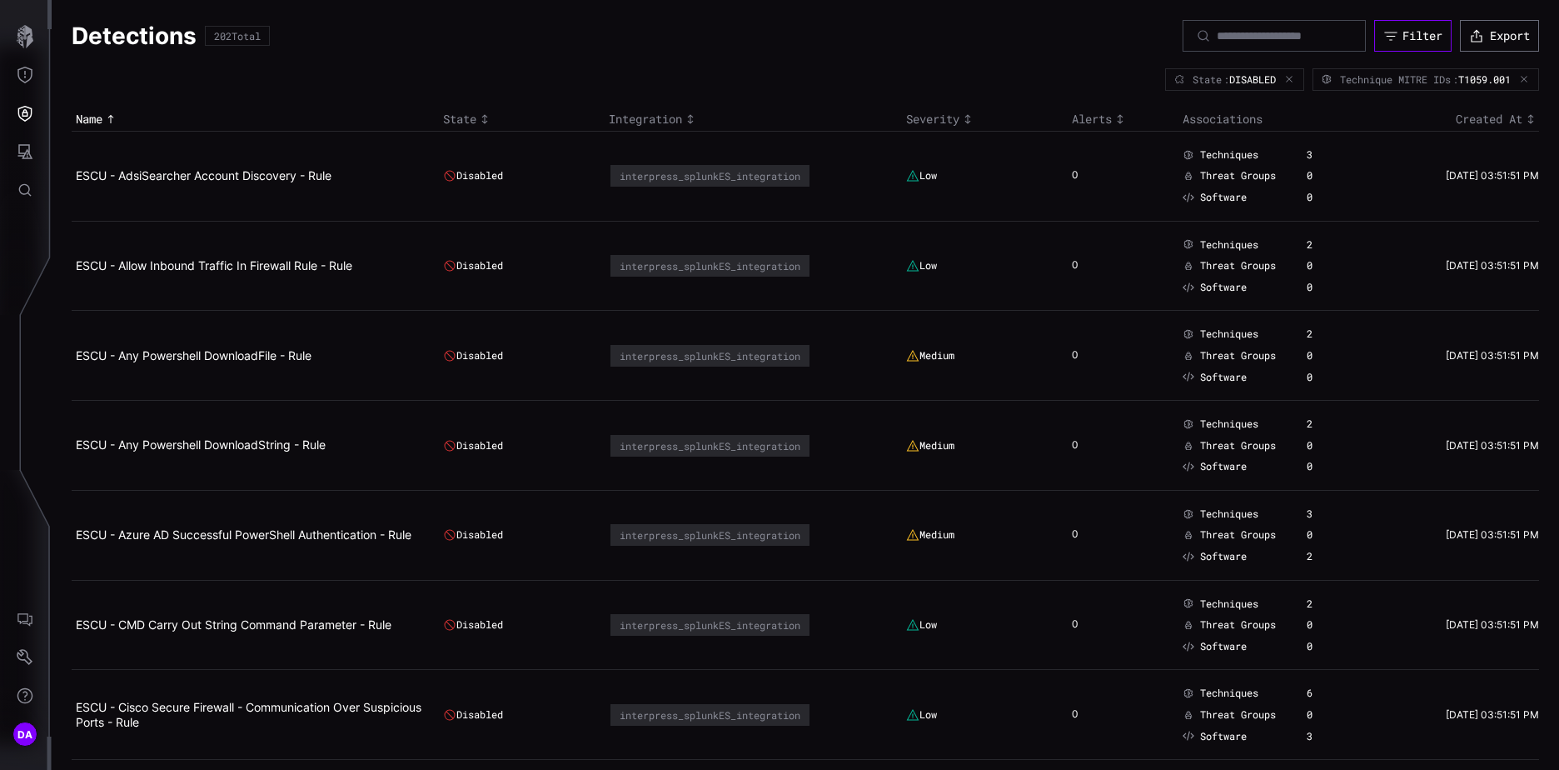
click at [1402, 37] on div "Filter" at bounding box center [1422, 35] width 40 height 15
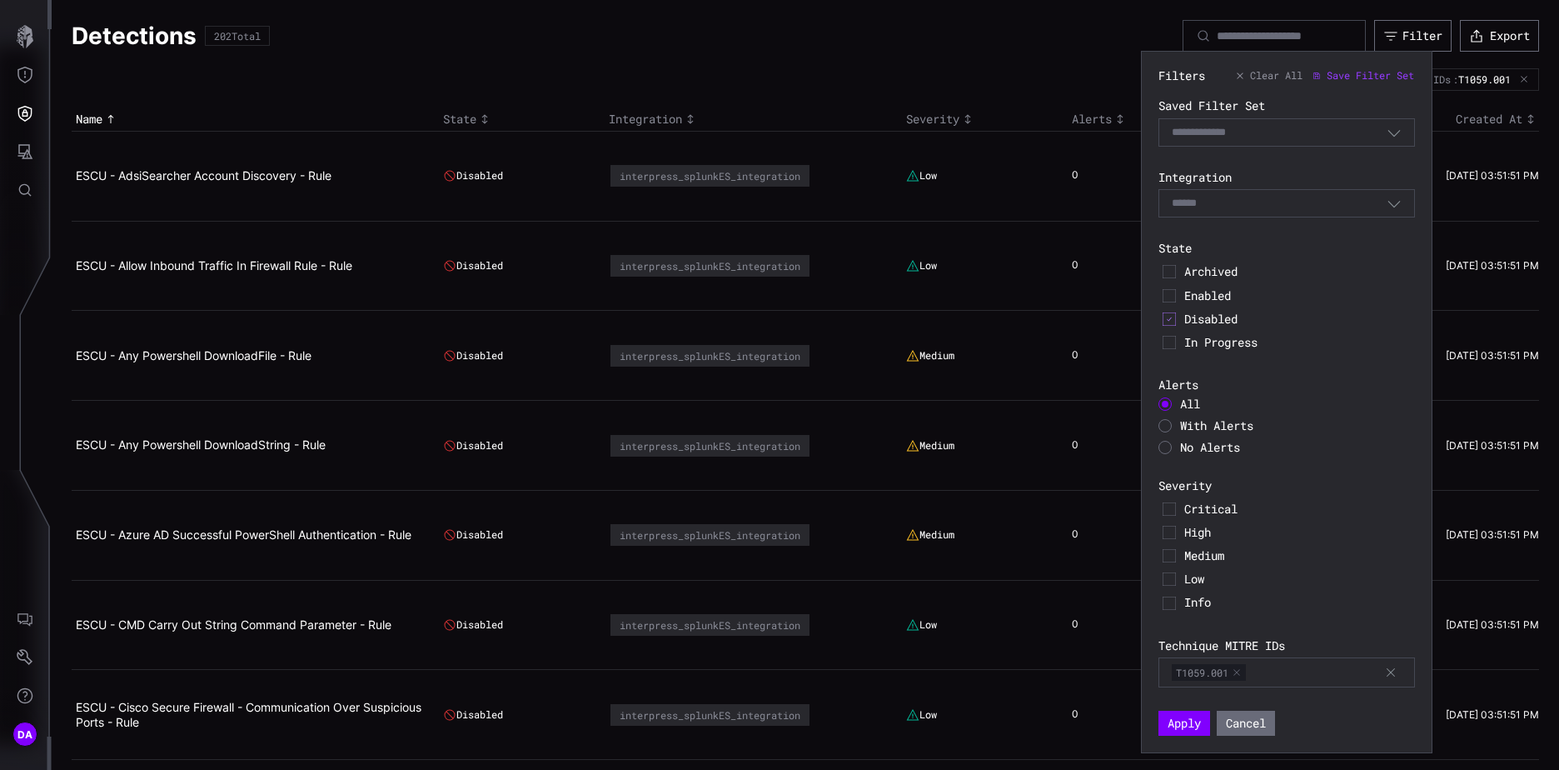
click at [1252, 193] on div "Select" at bounding box center [1286, 203] width 257 height 28
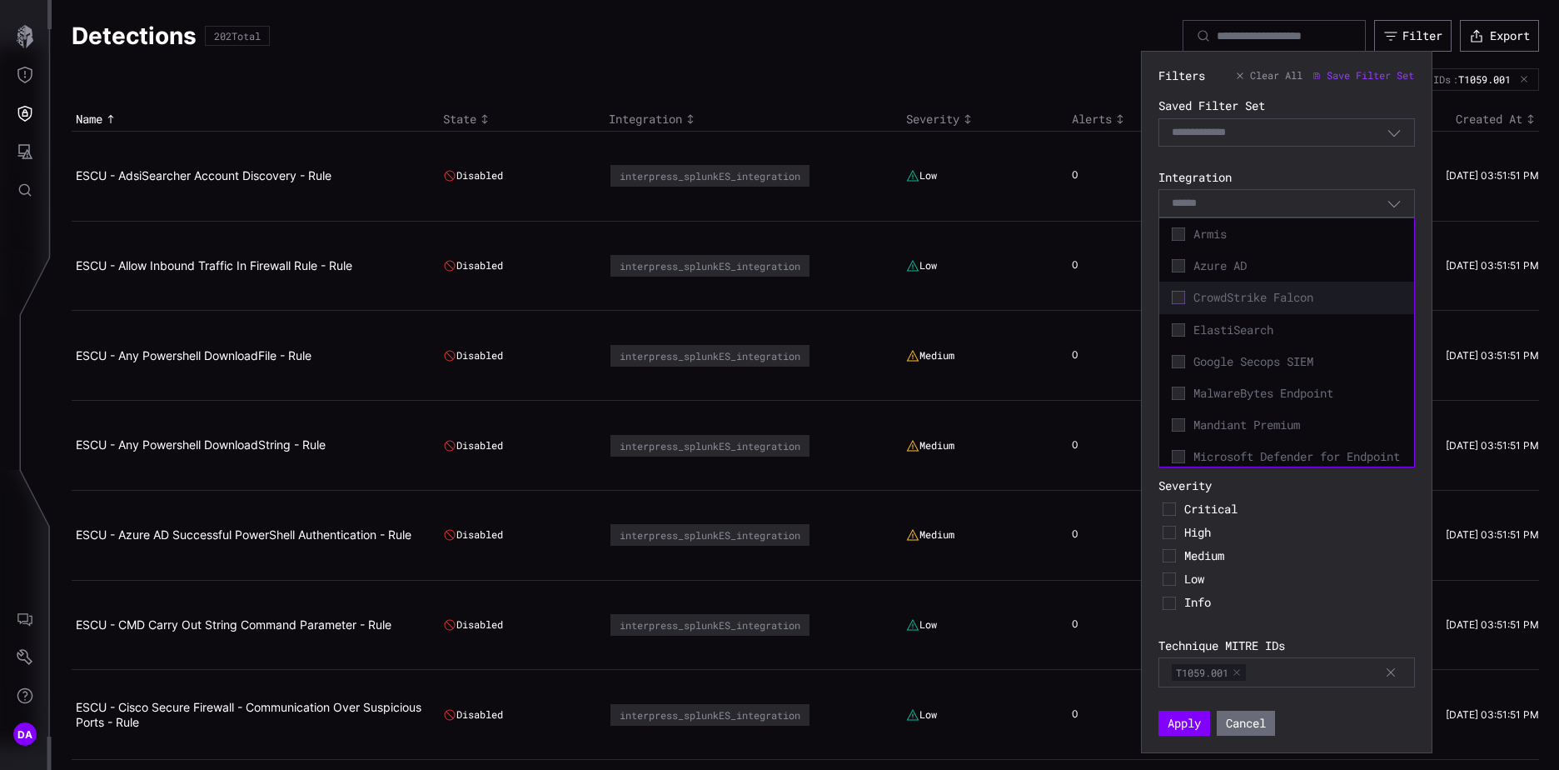
click at [1182, 296] on icon at bounding box center [1178, 297] width 13 height 13
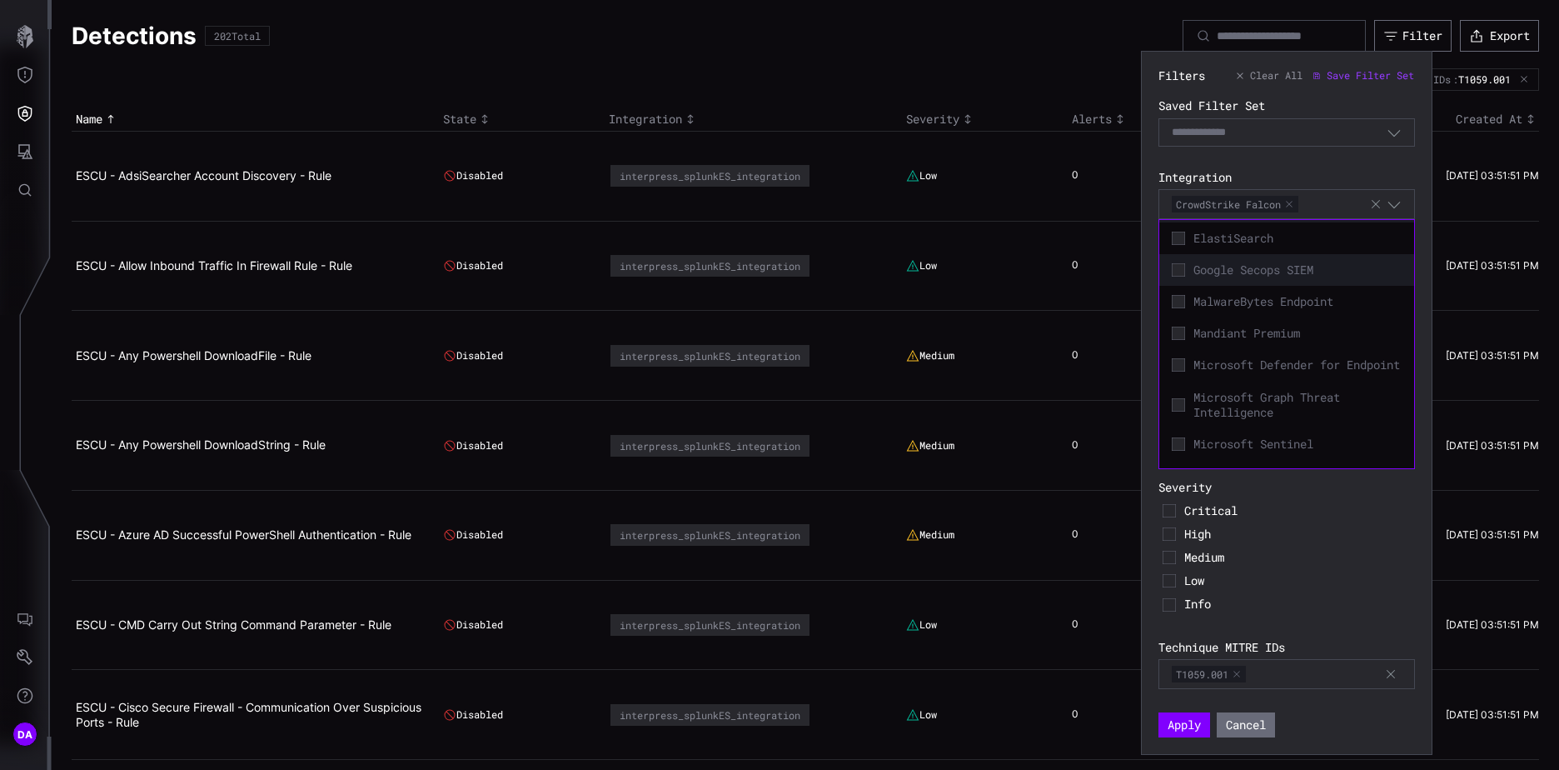
scroll to position [167, 0]
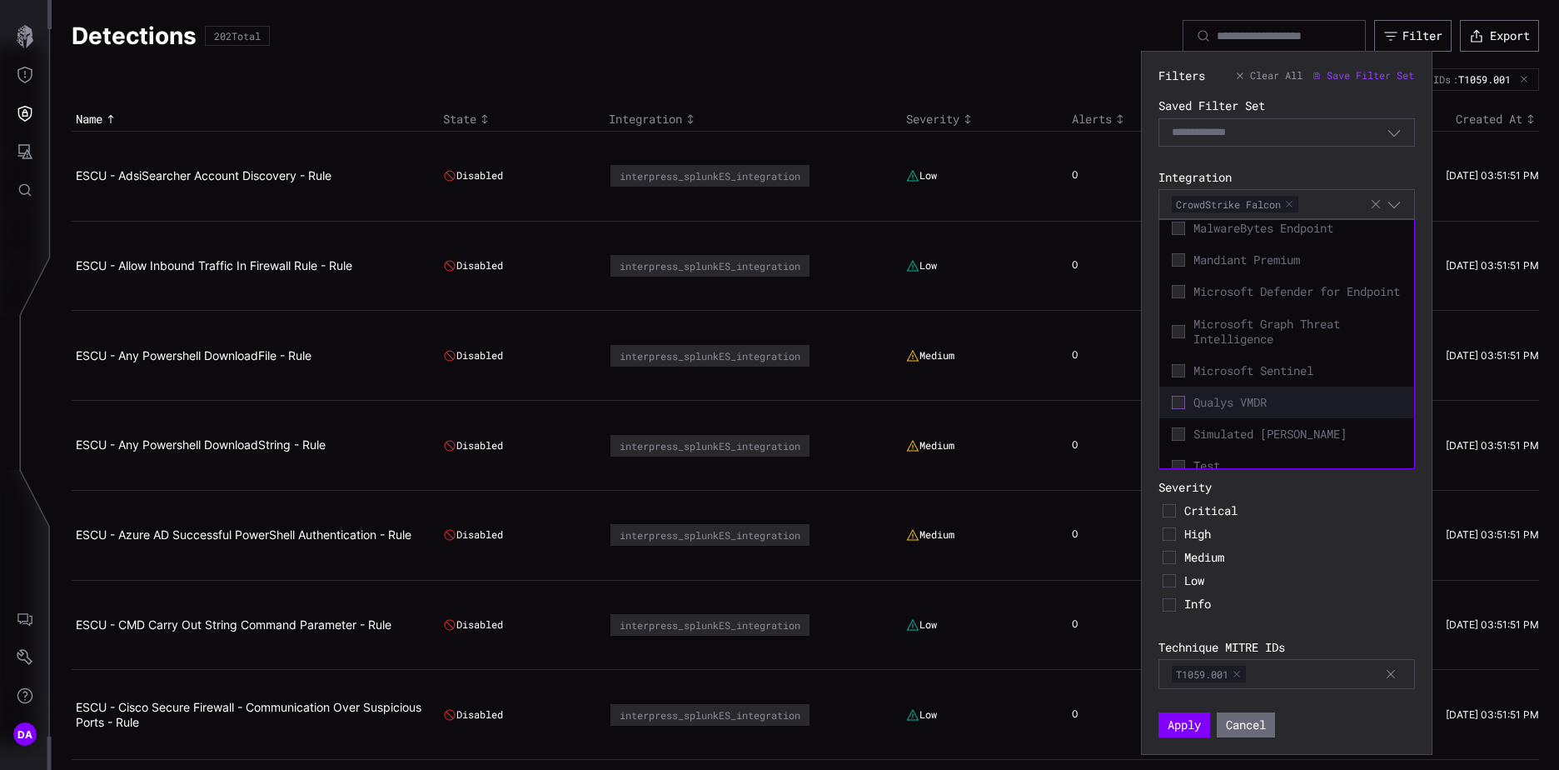
click at [1180, 409] on icon at bounding box center [1178, 402] width 13 height 13
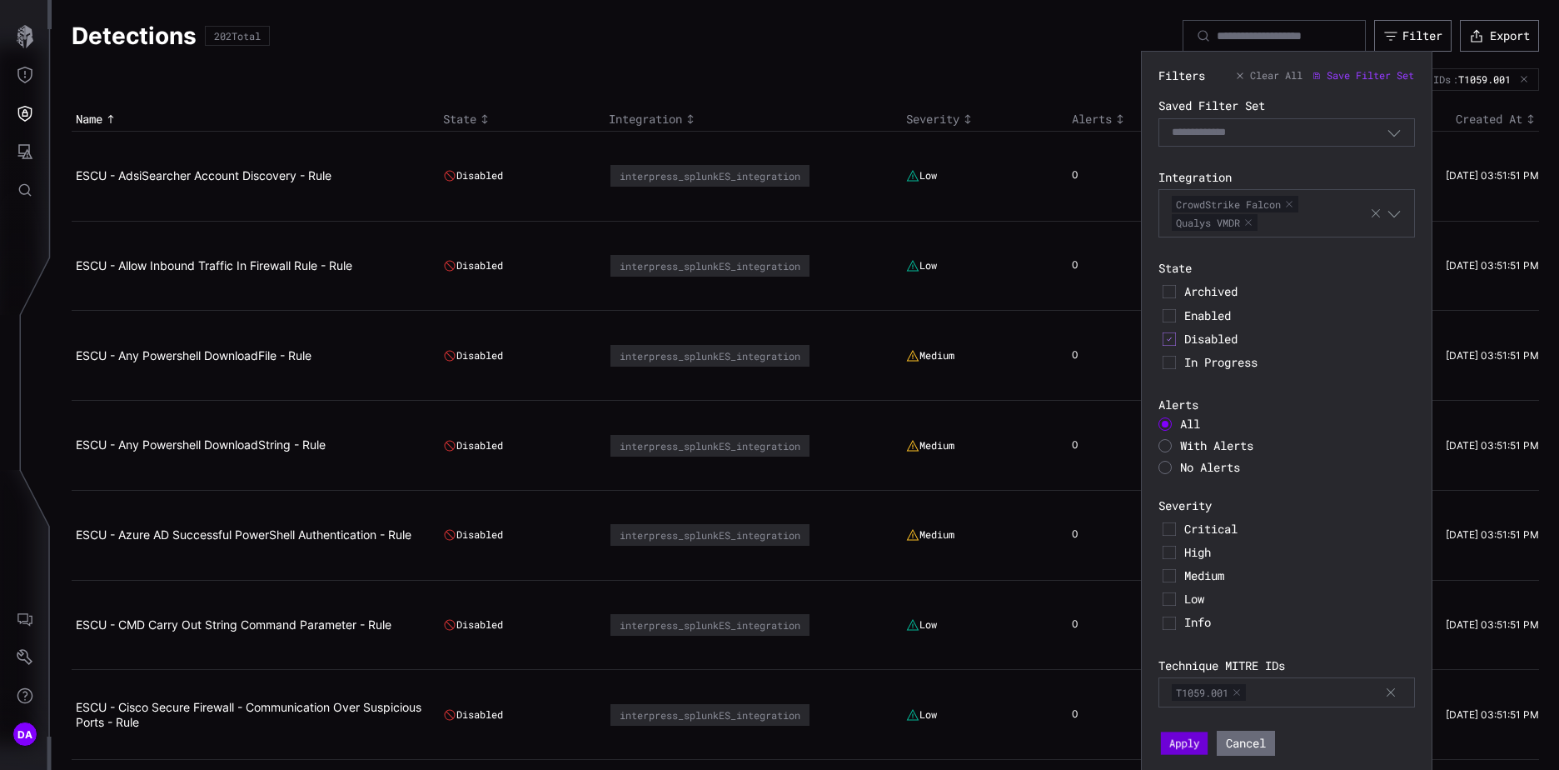
click at [1193, 741] on button "Apply" at bounding box center [1184, 743] width 47 height 22
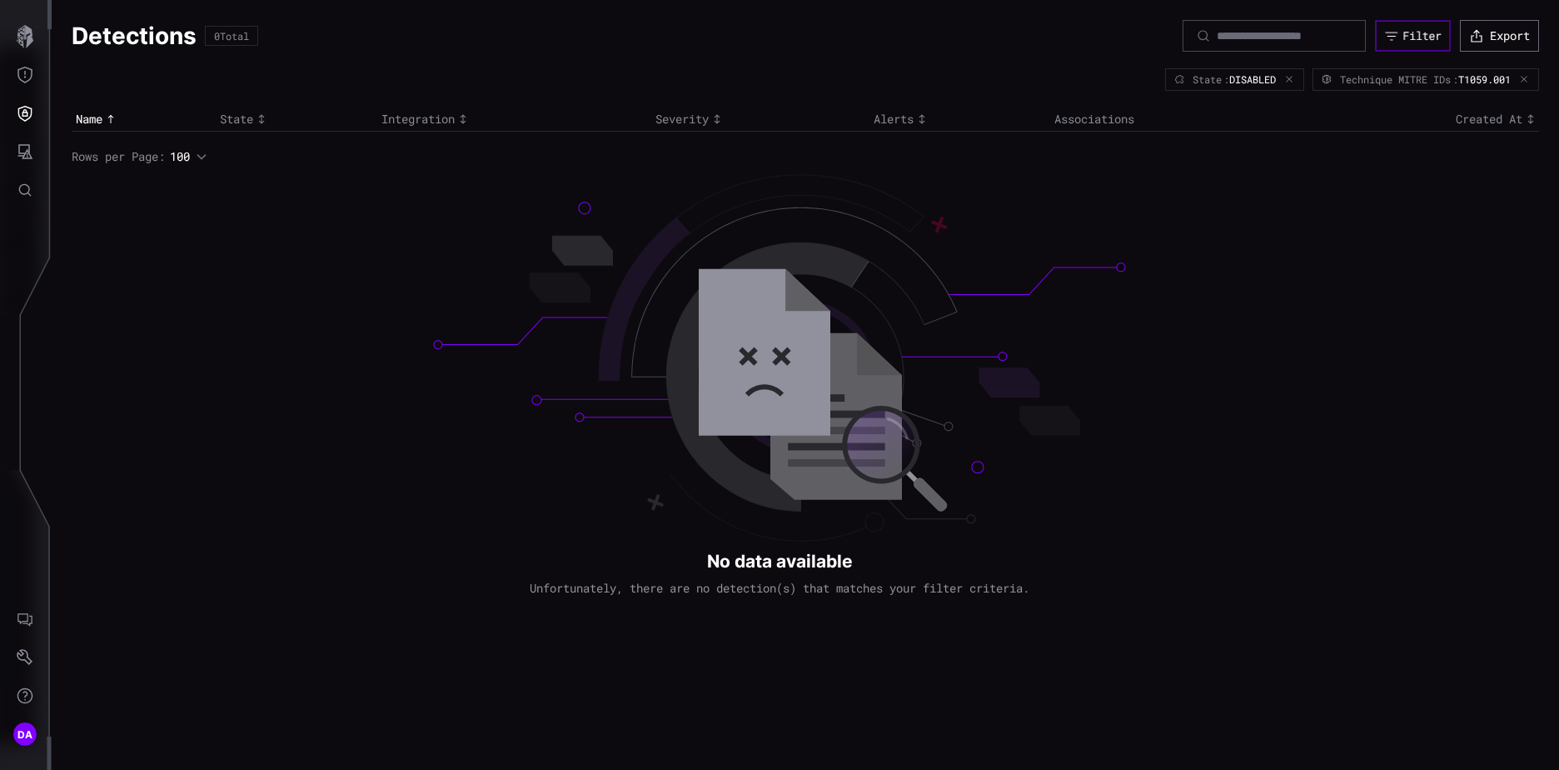
click at [1421, 37] on div "Filter" at bounding box center [1421, 35] width 38 height 15
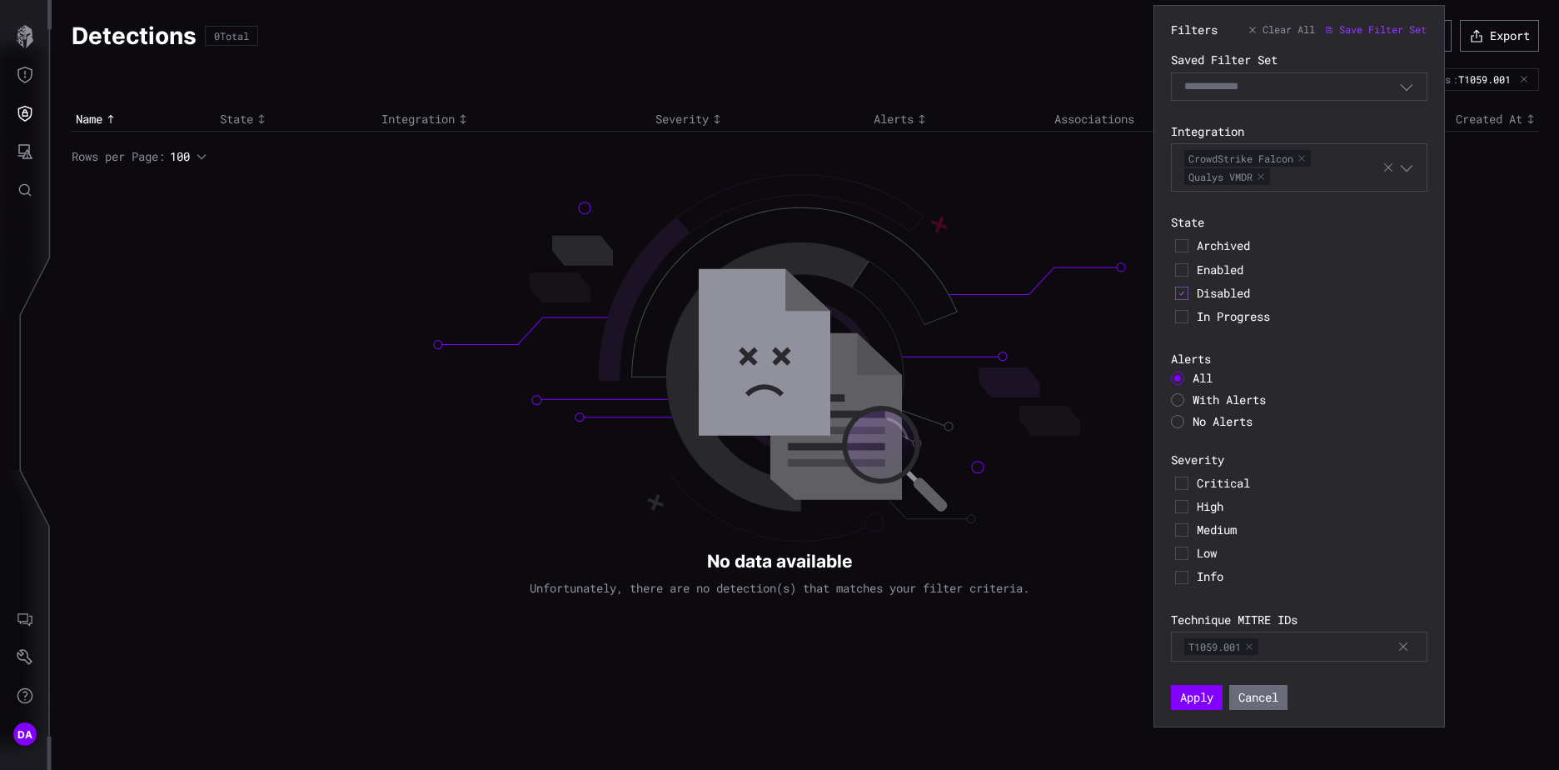
click at [1263, 175] on button "button" at bounding box center [1261, 177] width 10 height 10
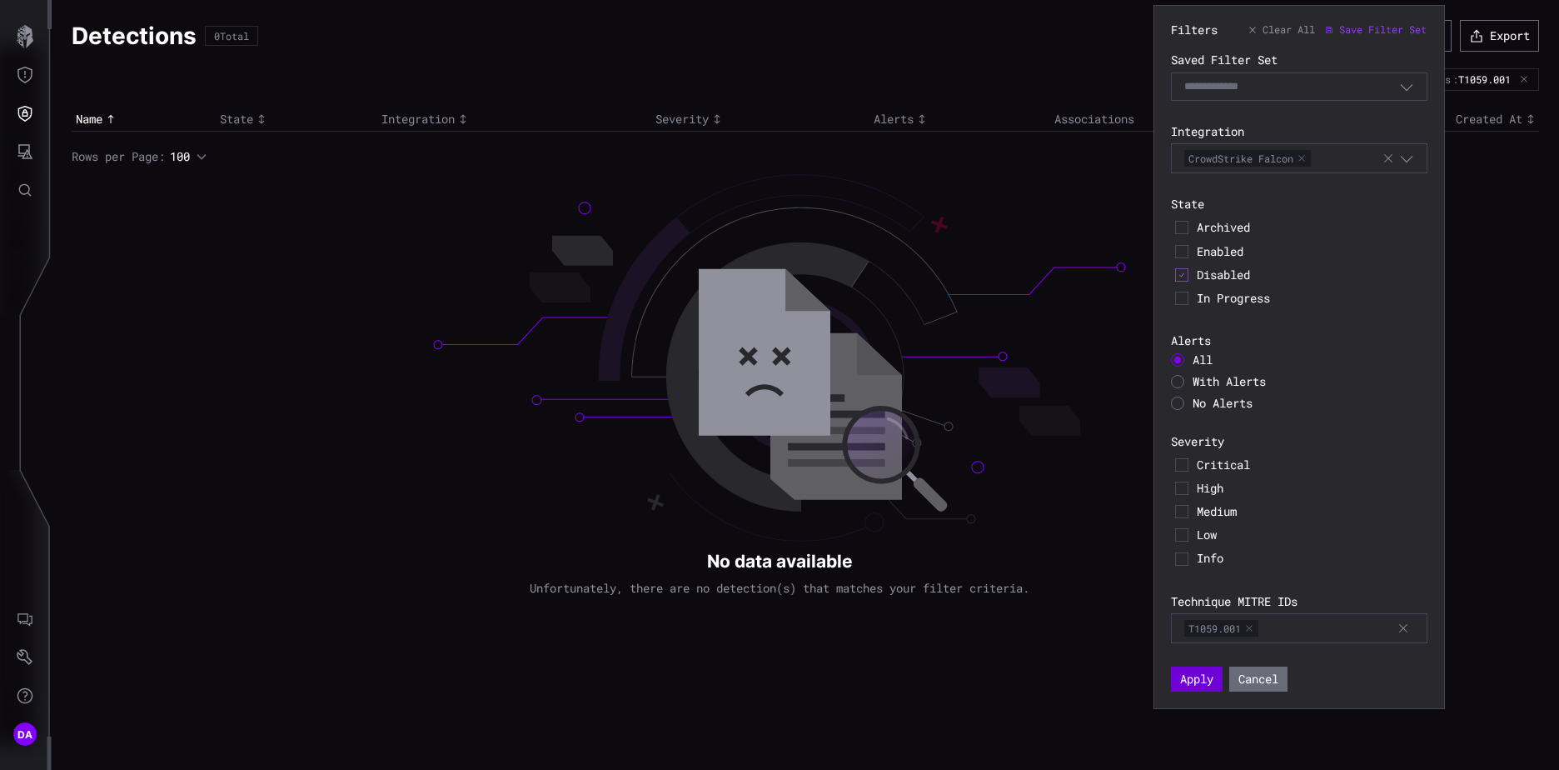
click at [1208, 675] on button "Apply" at bounding box center [1197, 678] width 52 height 25
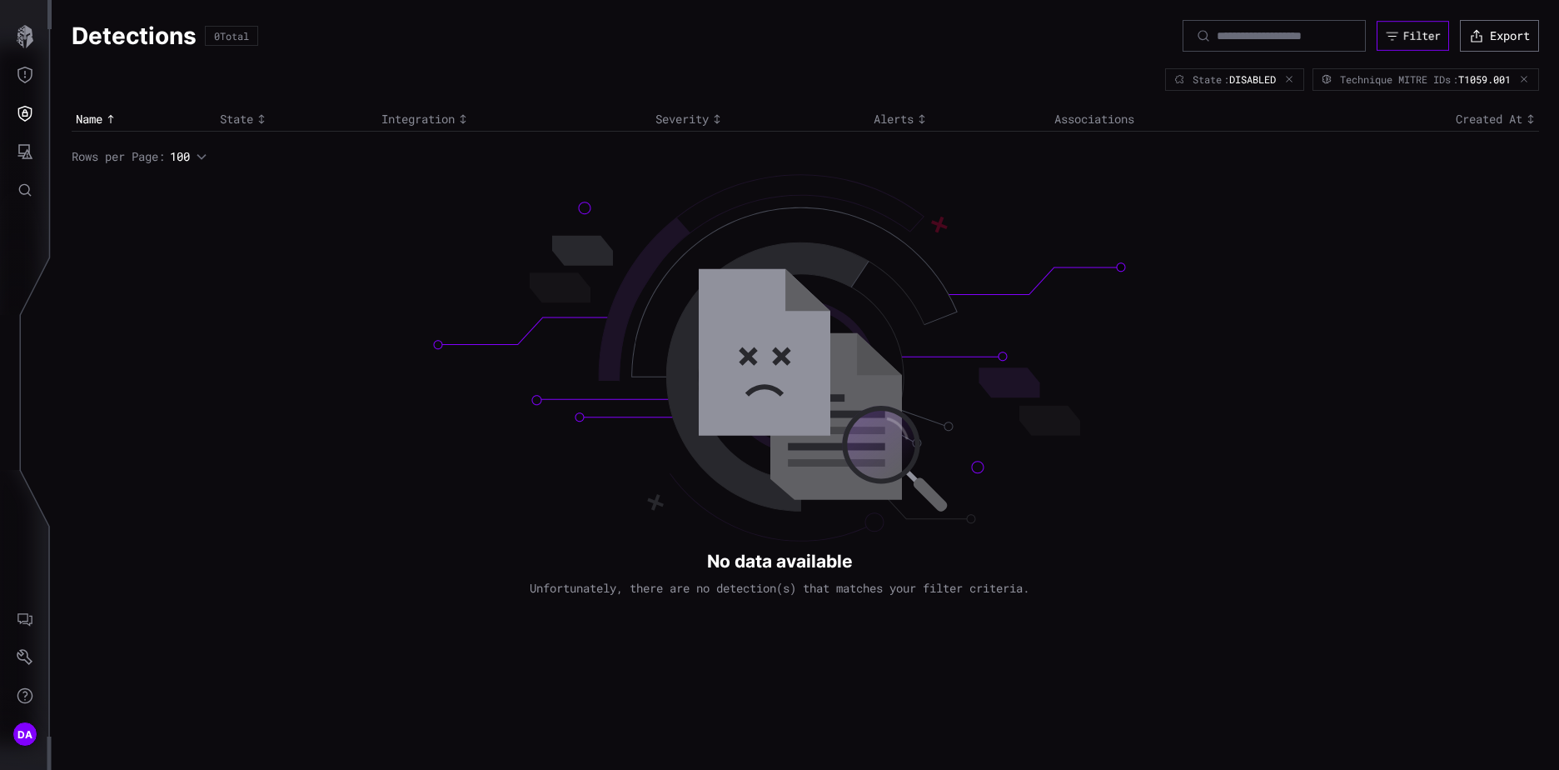
click at [1407, 36] on div "Filter" at bounding box center [1421, 36] width 37 height 14
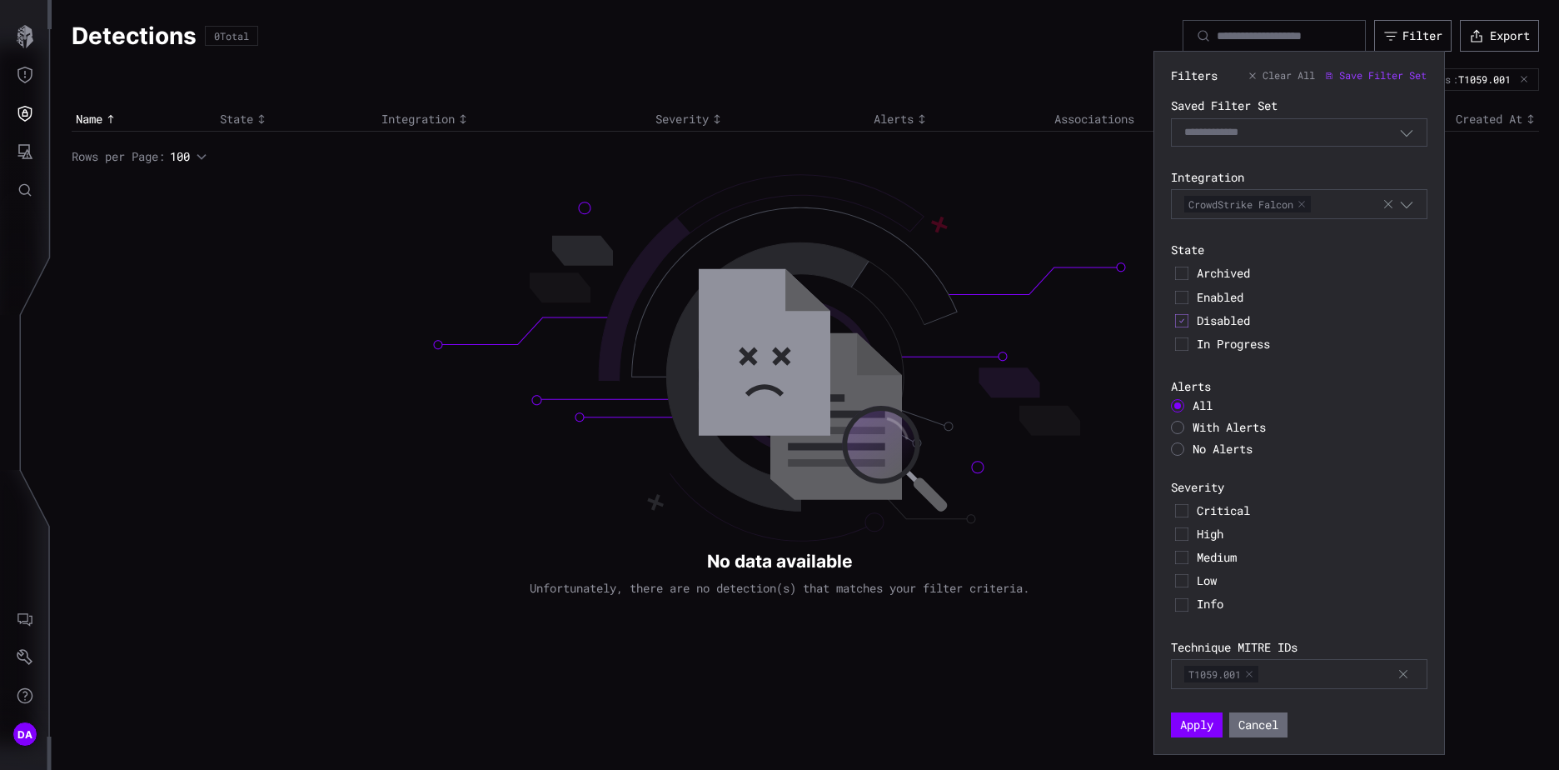
click at [1305, 201] on button "button" at bounding box center [1302, 204] width 10 height 10
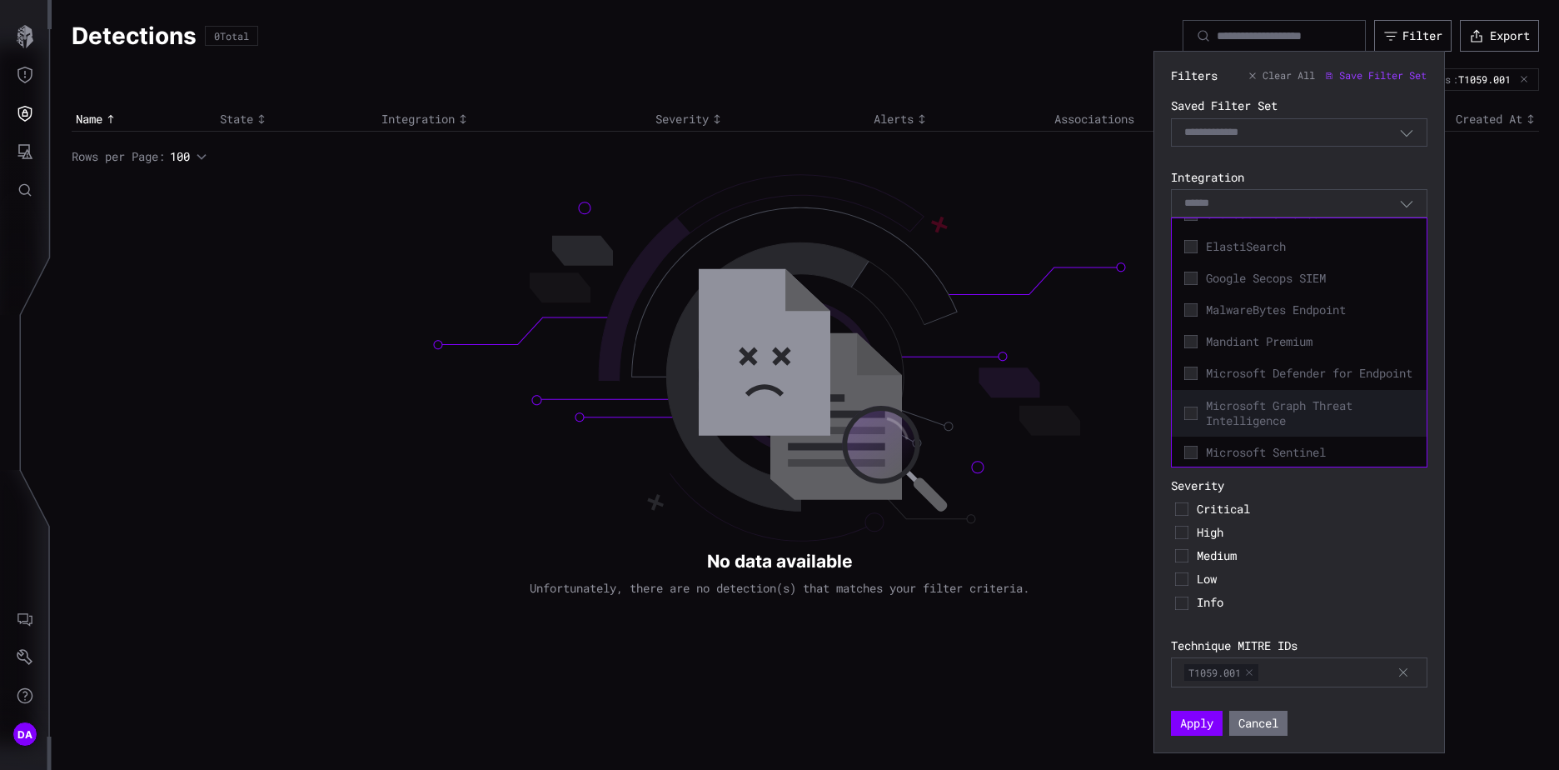
scroll to position [242, 0]
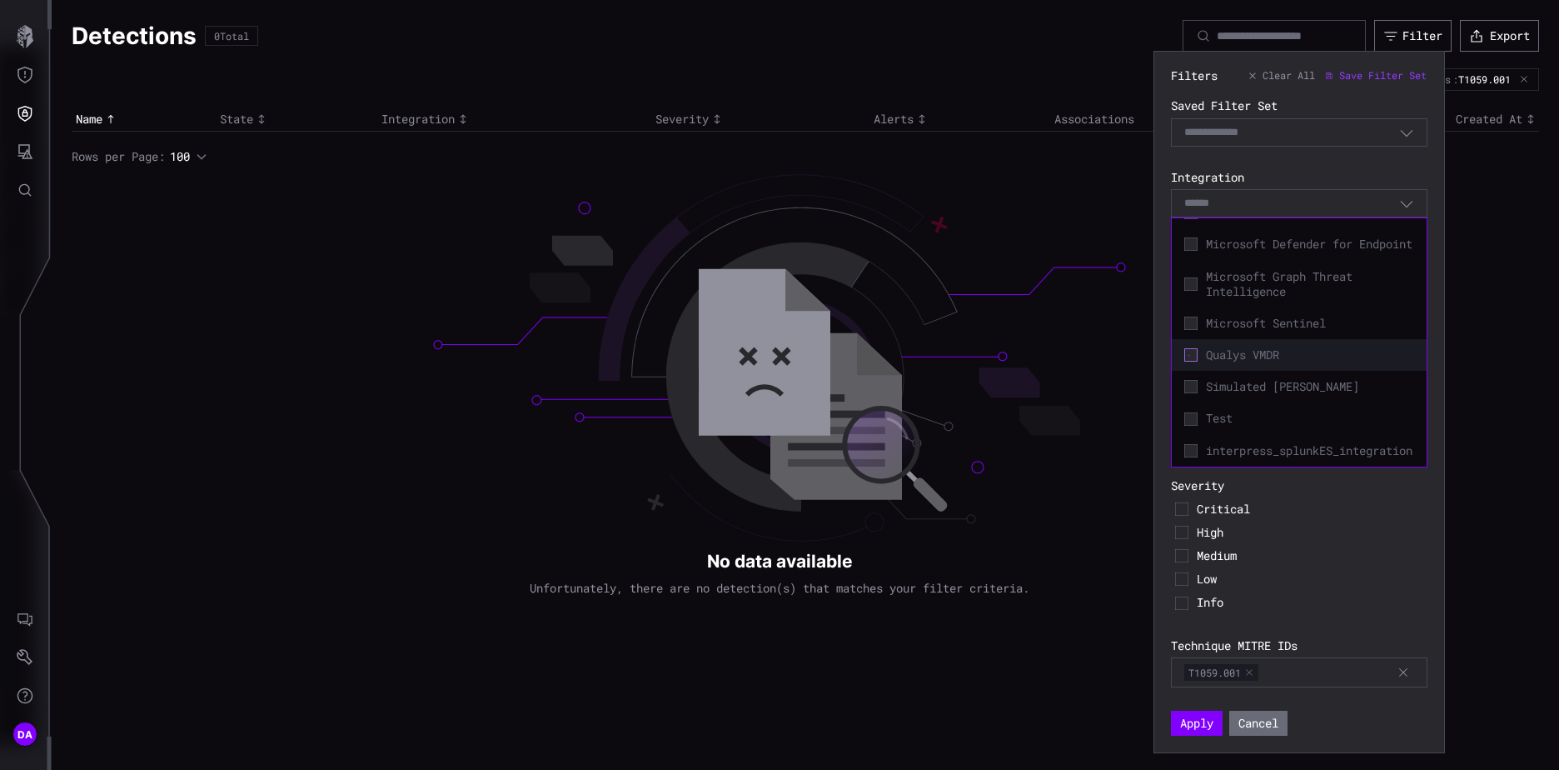
click at [1192, 349] on icon at bounding box center [1190, 355] width 12 height 12
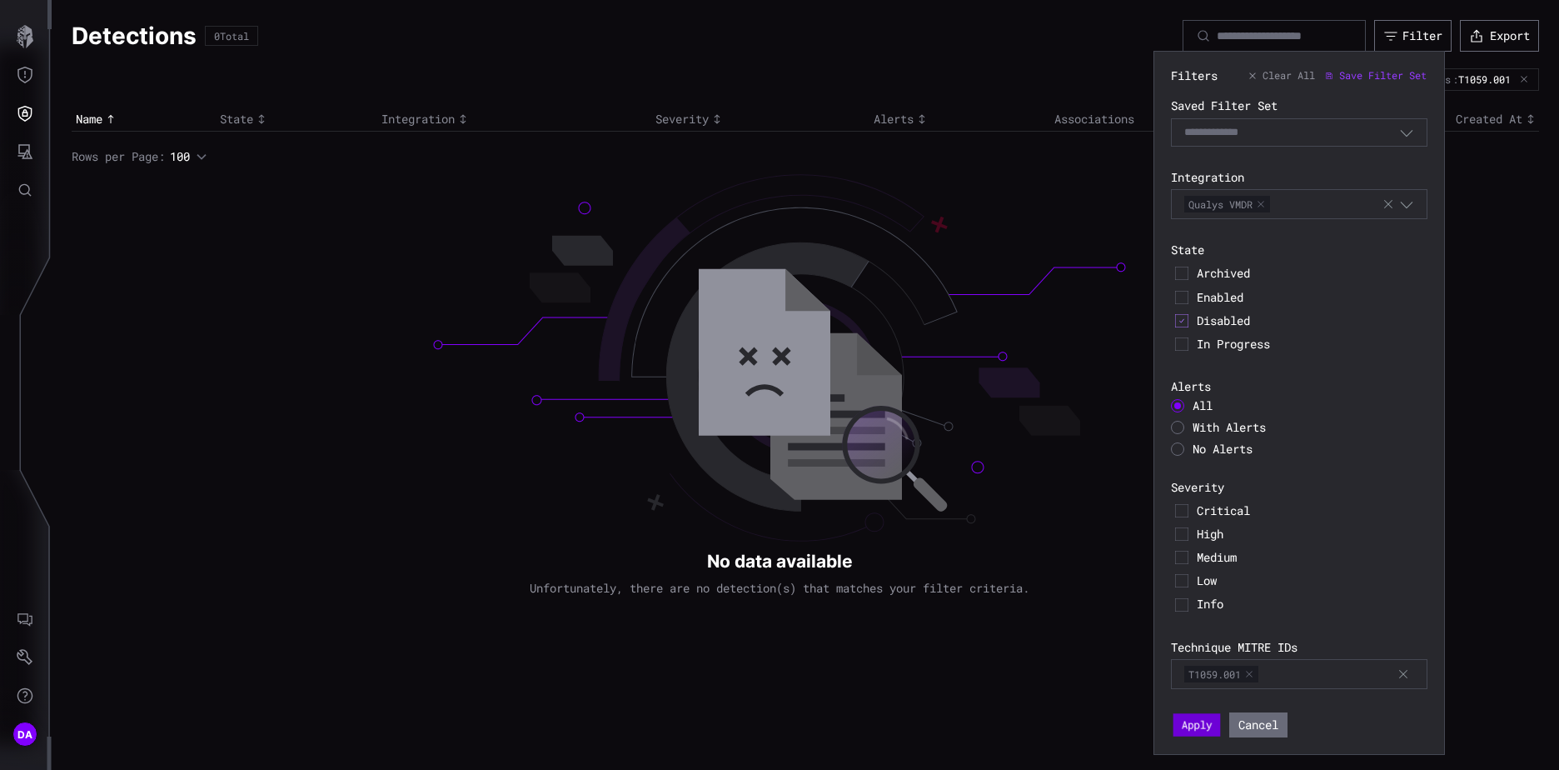
click at [1207, 730] on button "Apply" at bounding box center [1196, 725] width 47 height 23
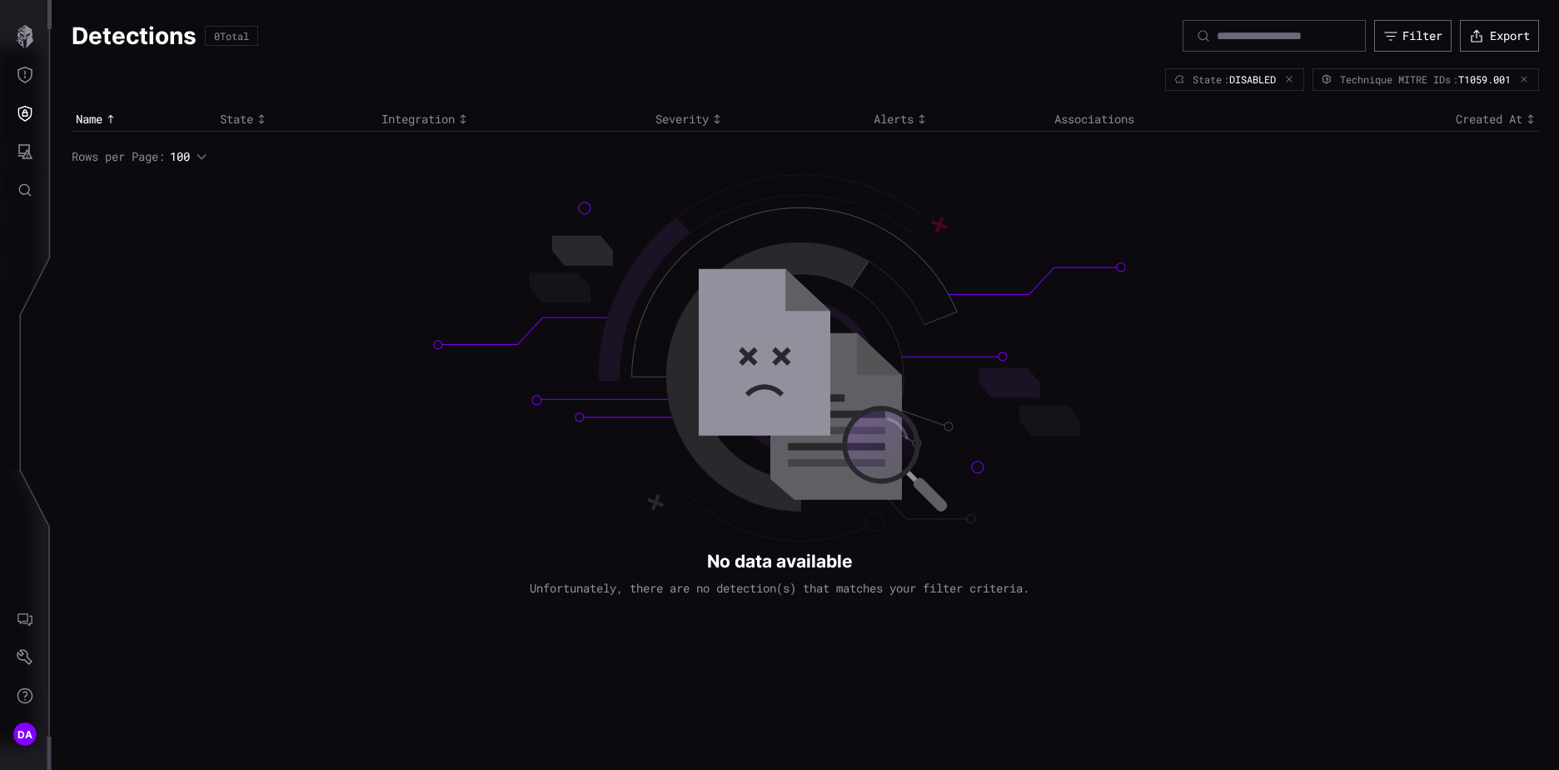
click at [1524, 76] on icon "button" at bounding box center [1523, 79] width 9 height 9
click at [1412, 31] on div "Filter" at bounding box center [1422, 35] width 40 height 15
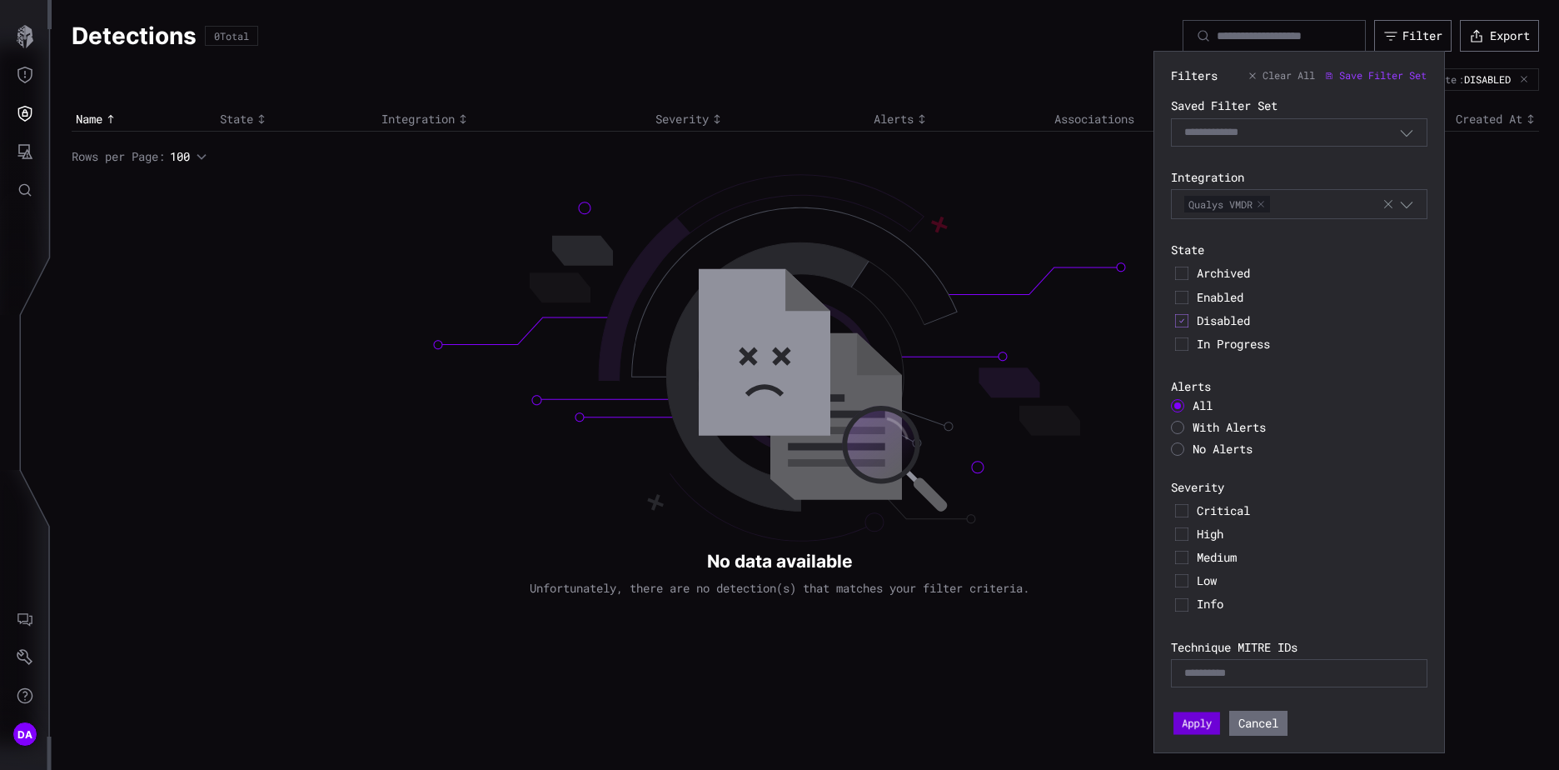
click at [1199, 724] on button "Apply" at bounding box center [1196, 723] width 47 height 22
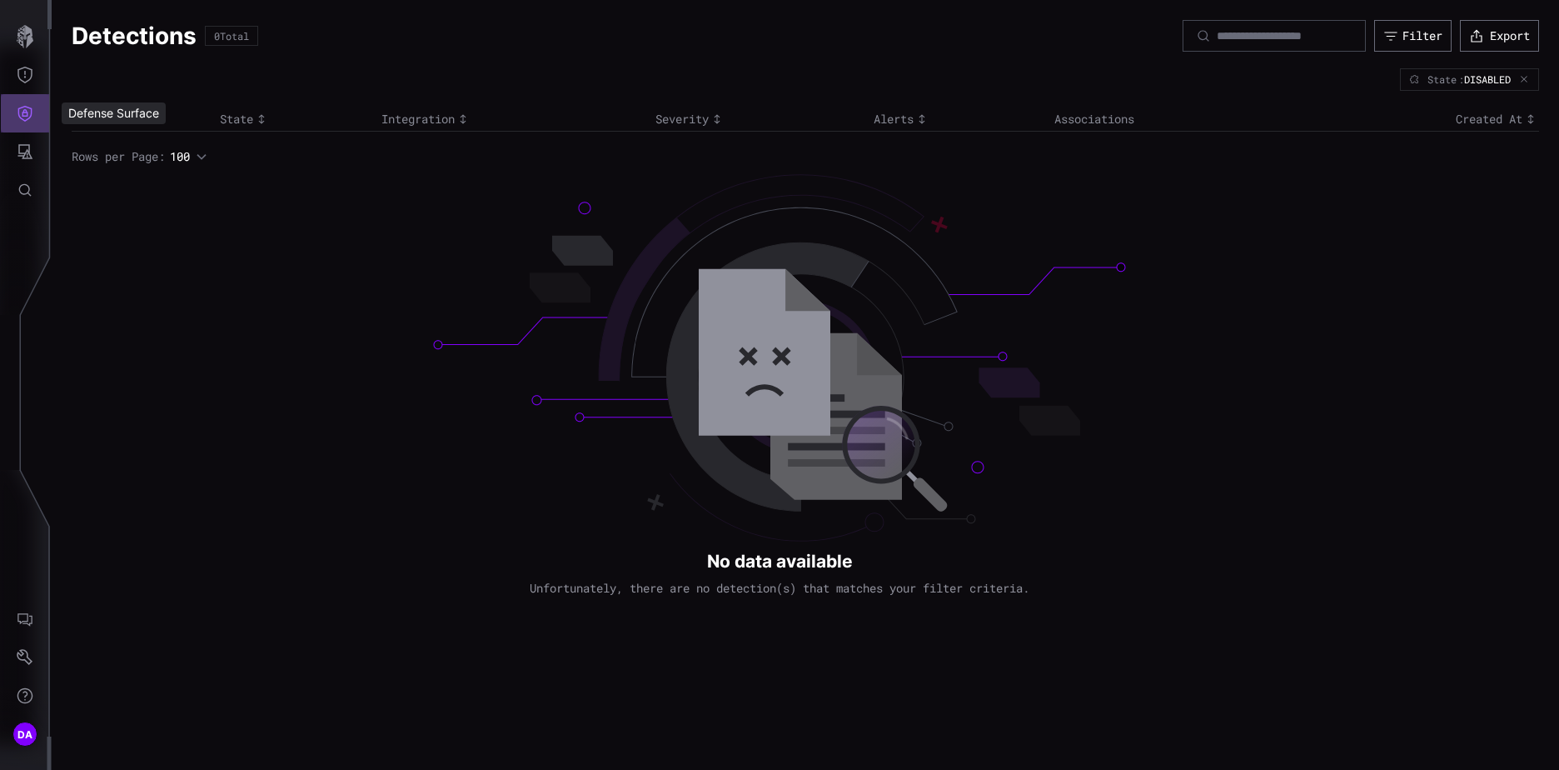
click at [27, 117] on icon "Defense Surface" at bounding box center [25, 113] width 17 height 17
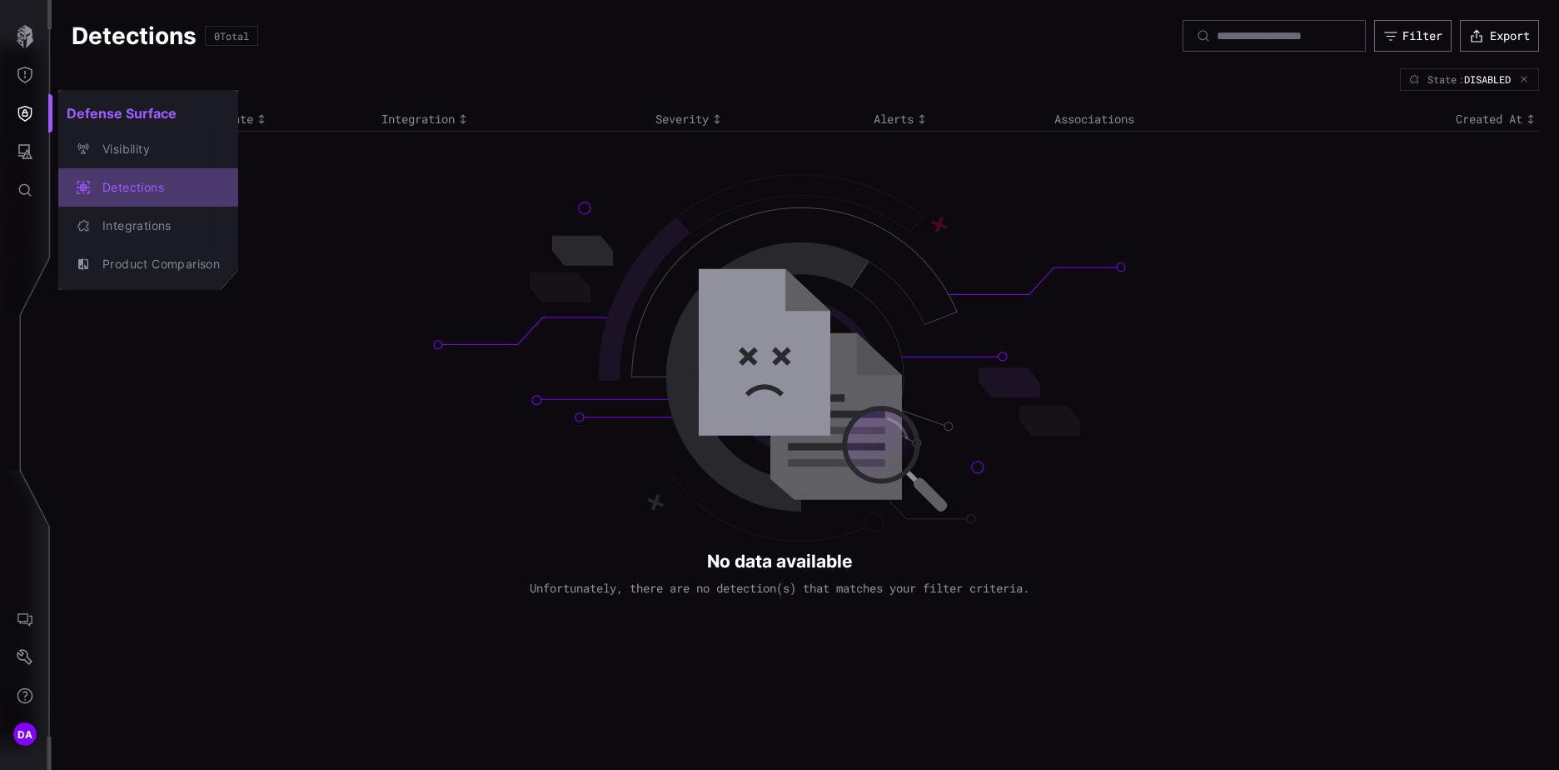
click at [128, 182] on div "Detections" at bounding box center [157, 187] width 126 height 21
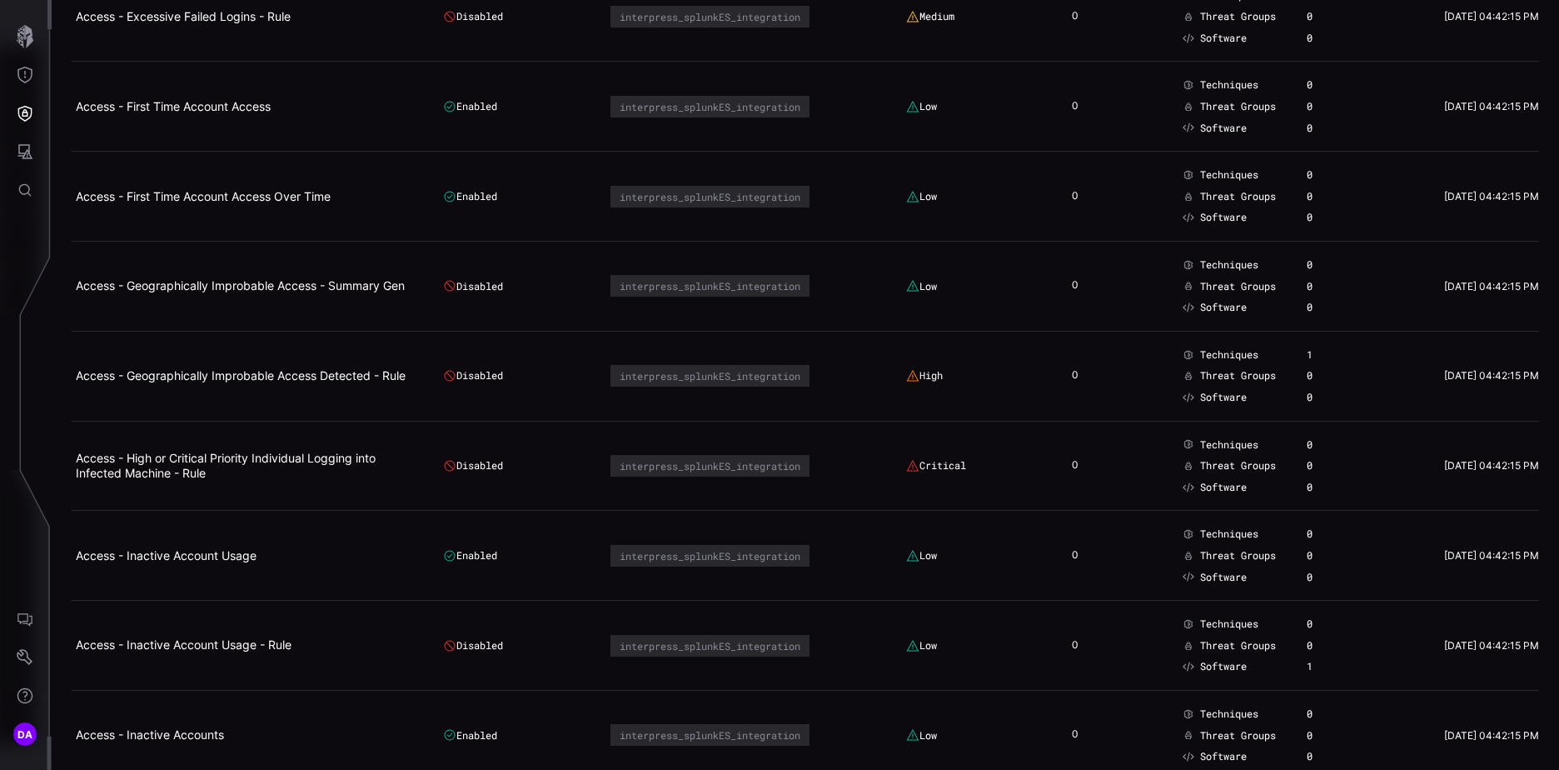
scroll to position [4747, 0]
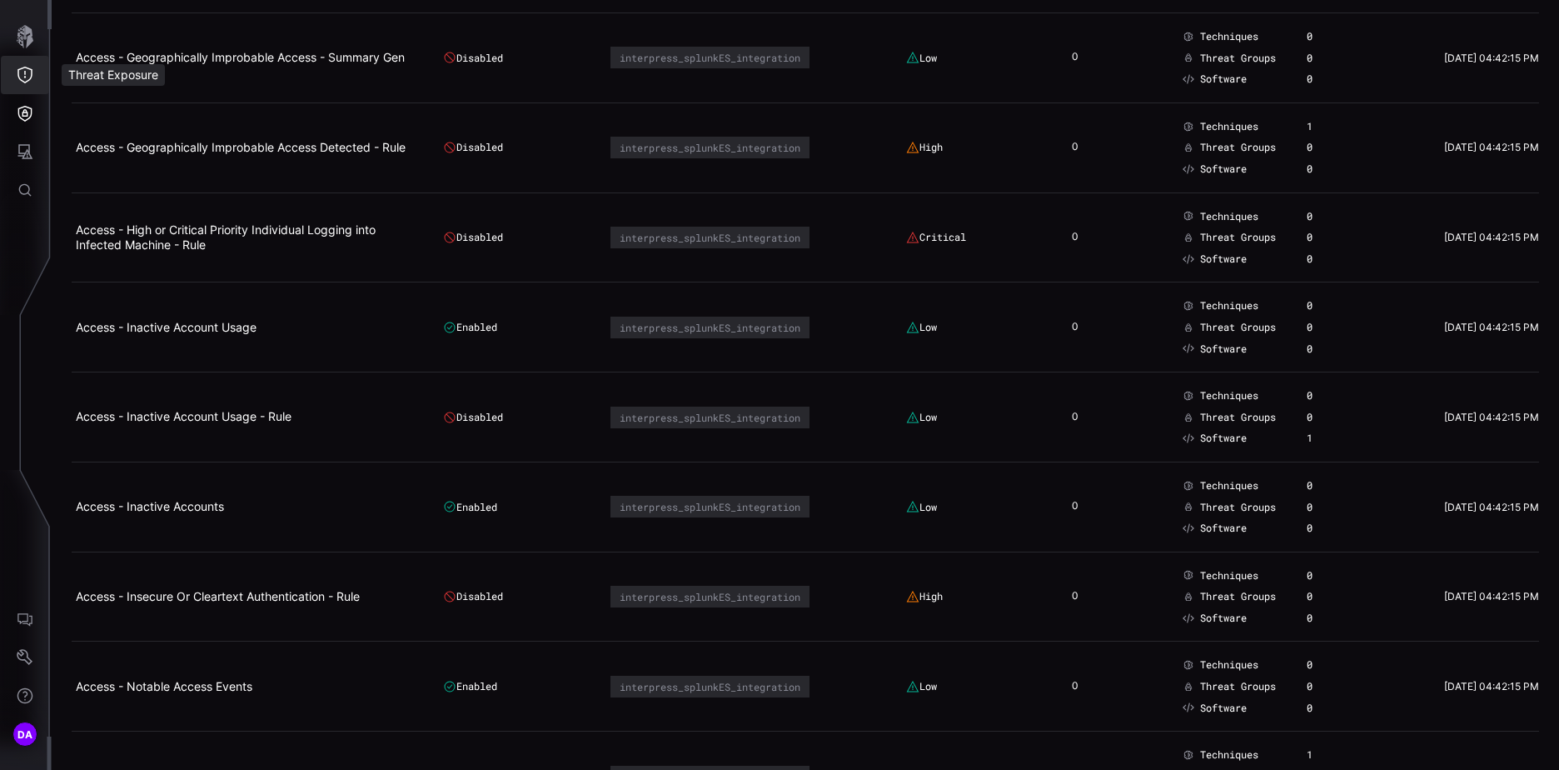
click at [23, 68] on icon "Threat Exposure" at bounding box center [24, 75] width 15 height 17
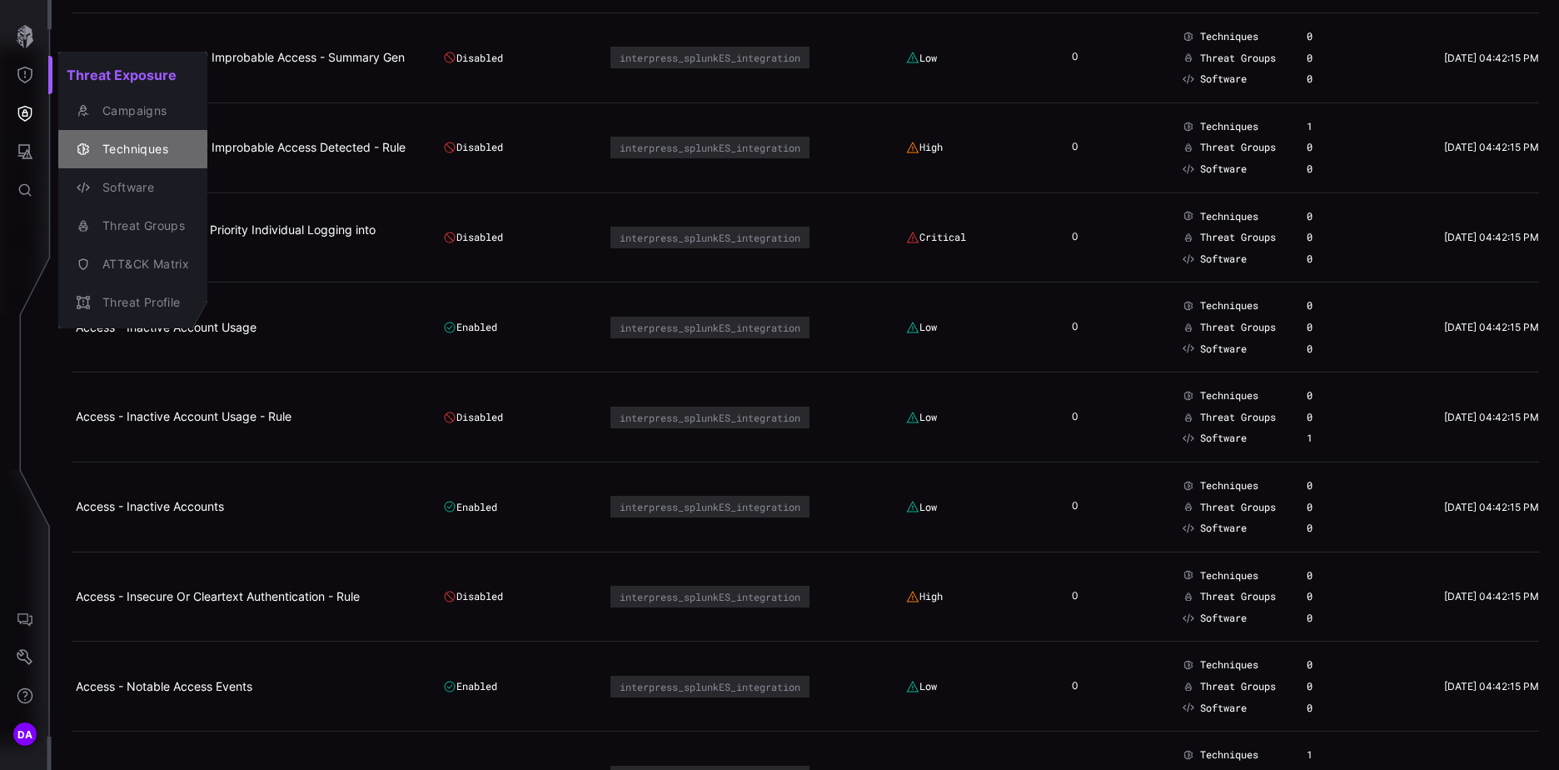
click at [139, 146] on div "Techniques" at bounding box center [141, 149] width 95 height 21
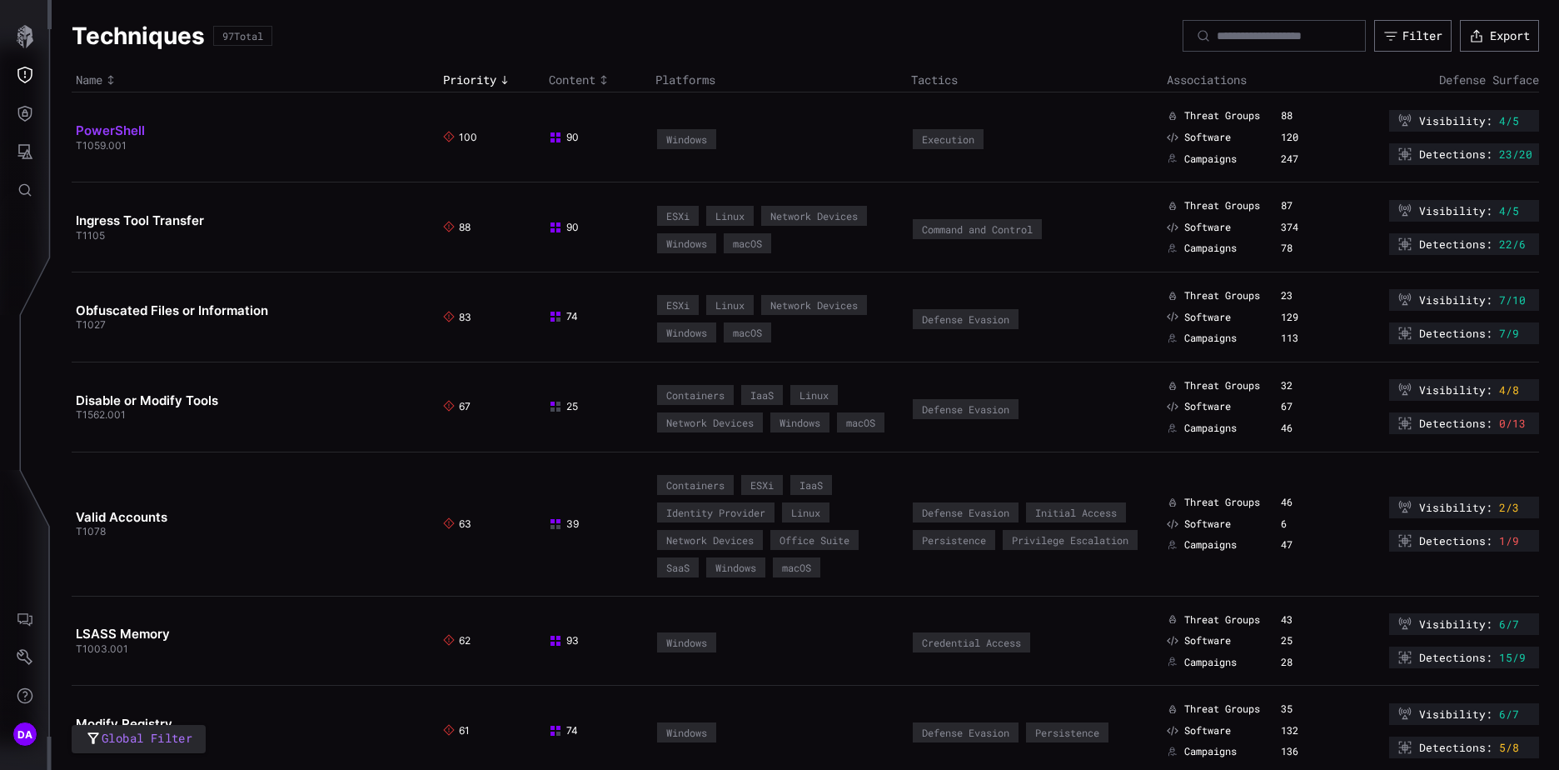
click at [117, 130] on link "PowerShell" at bounding box center [110, 130] width 69 height 16
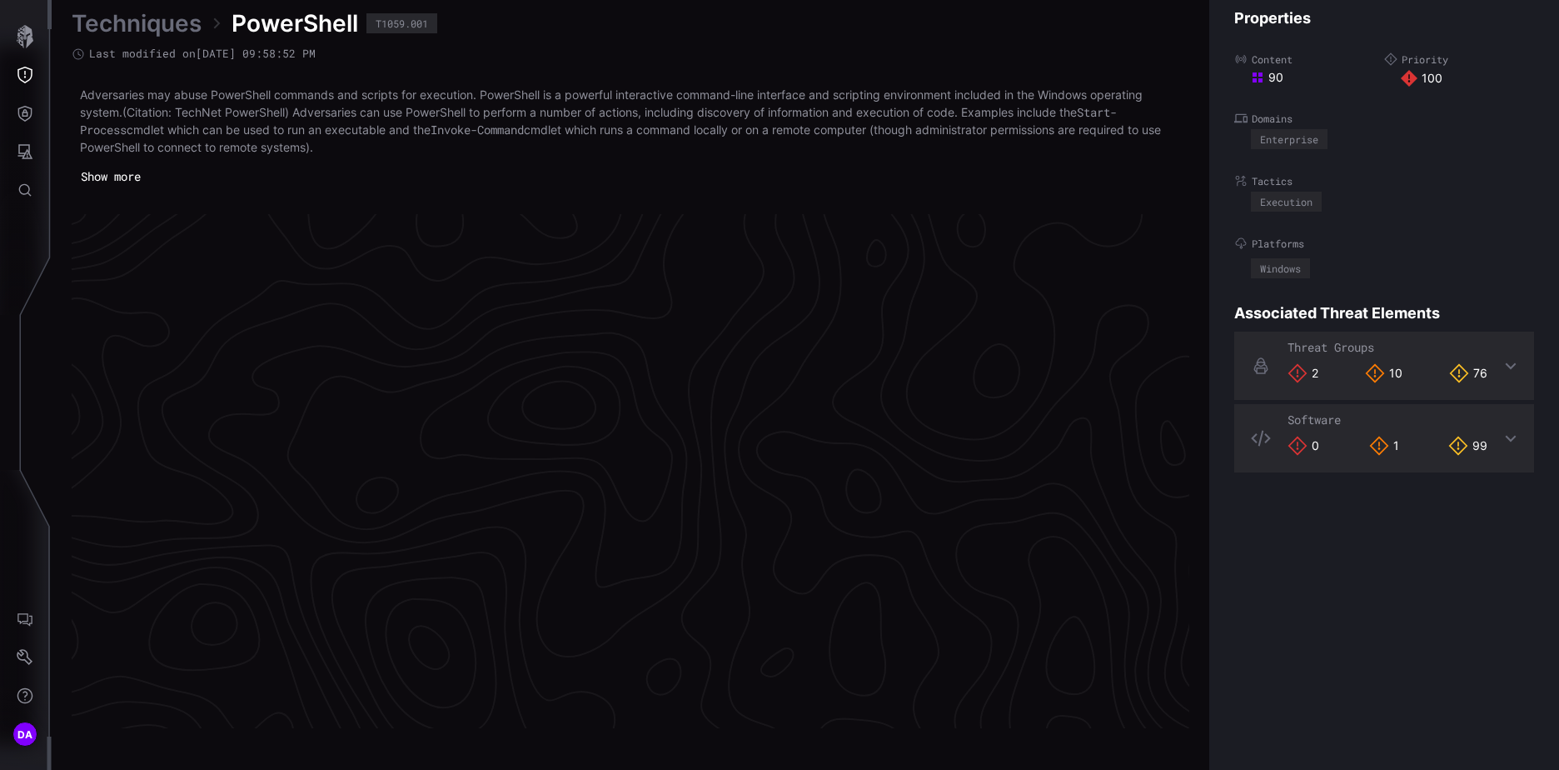
scroll to position [3497, 697]
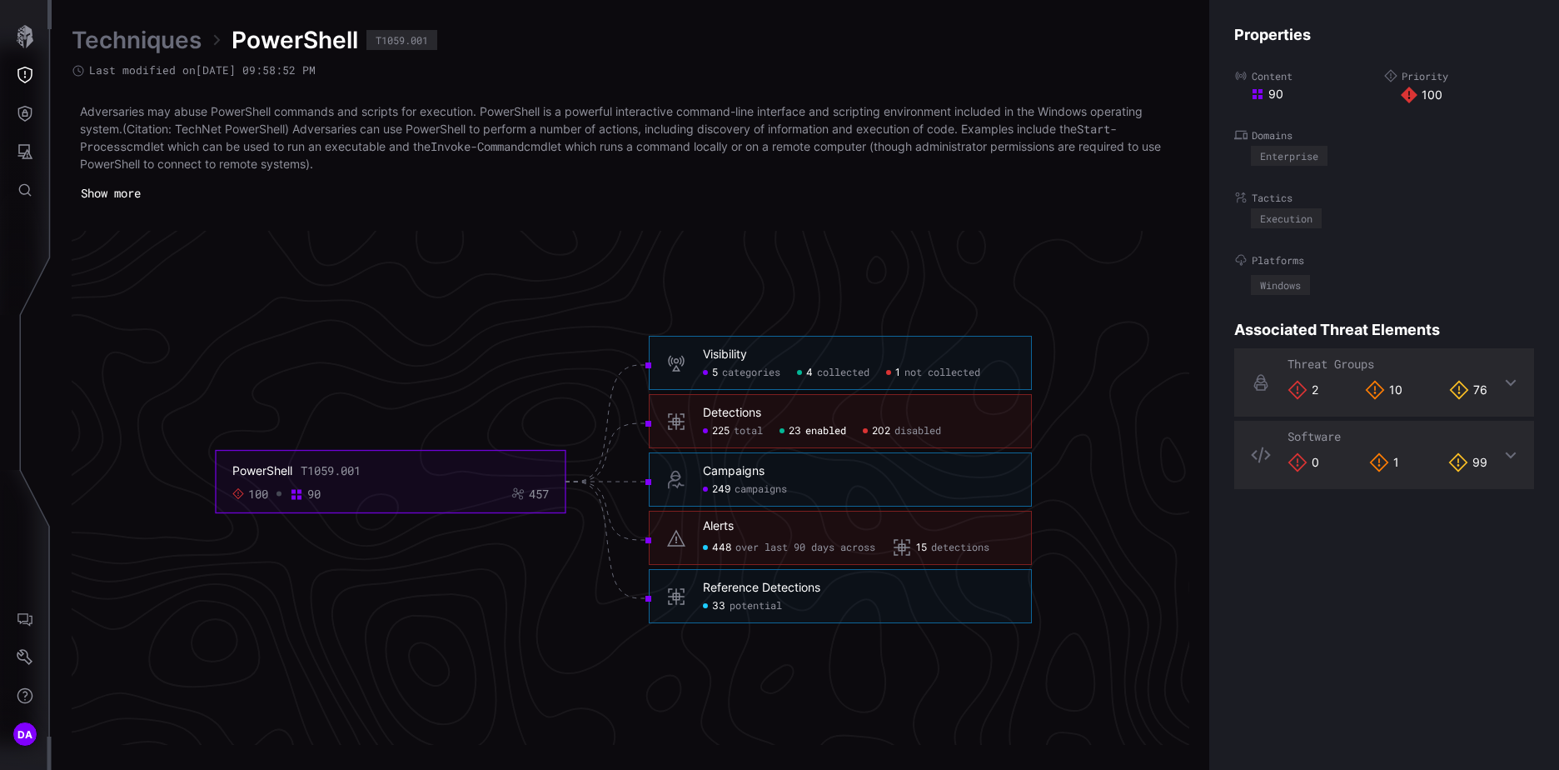
click at [809, 425] on span "enabled" at bounding box center [825, 431] width 41 height 13
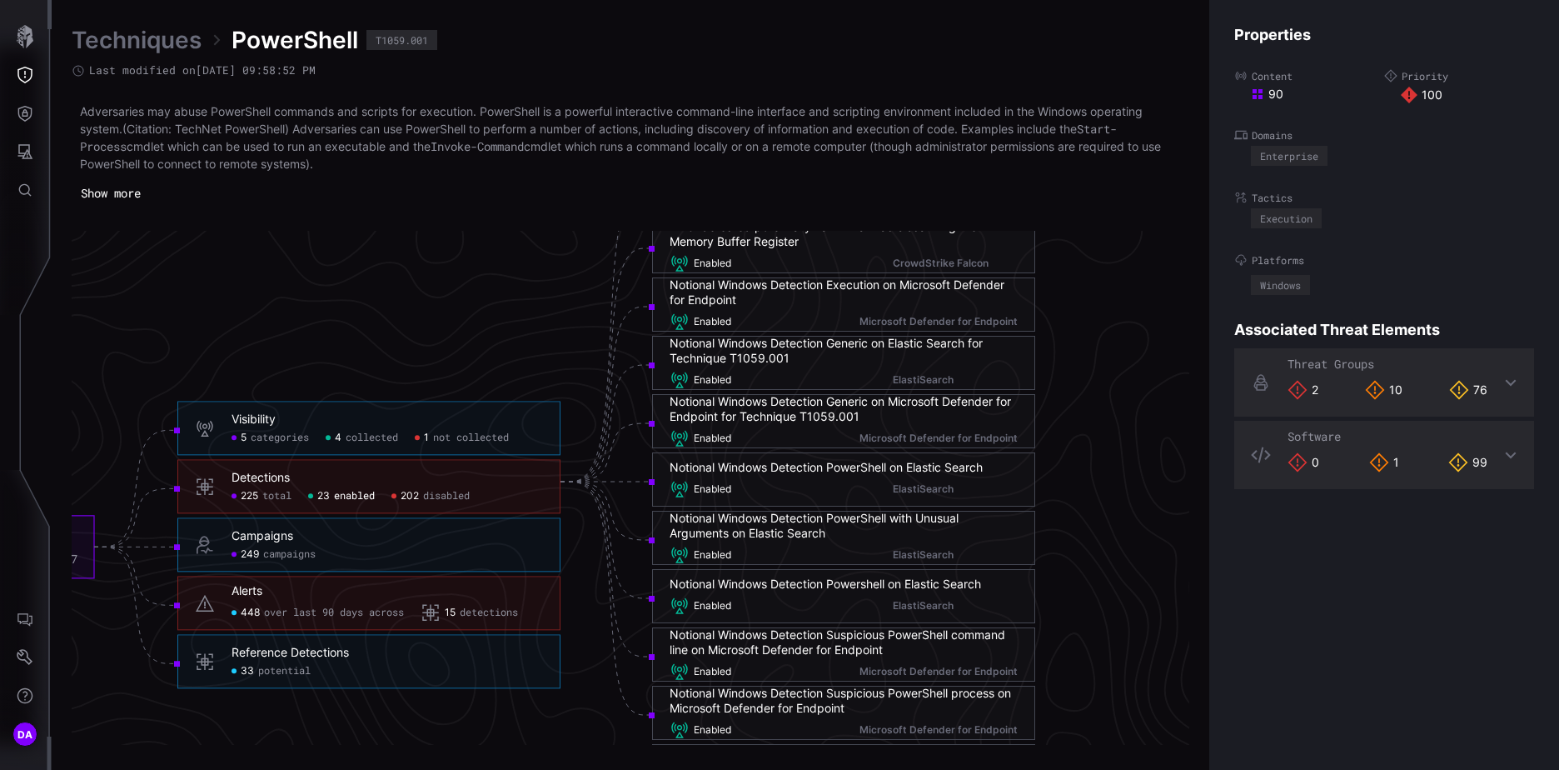
scroll to position [3497, 937]
click at [450, 492] on span "disabled" at bounding box center [440, 496] width 47 height 13
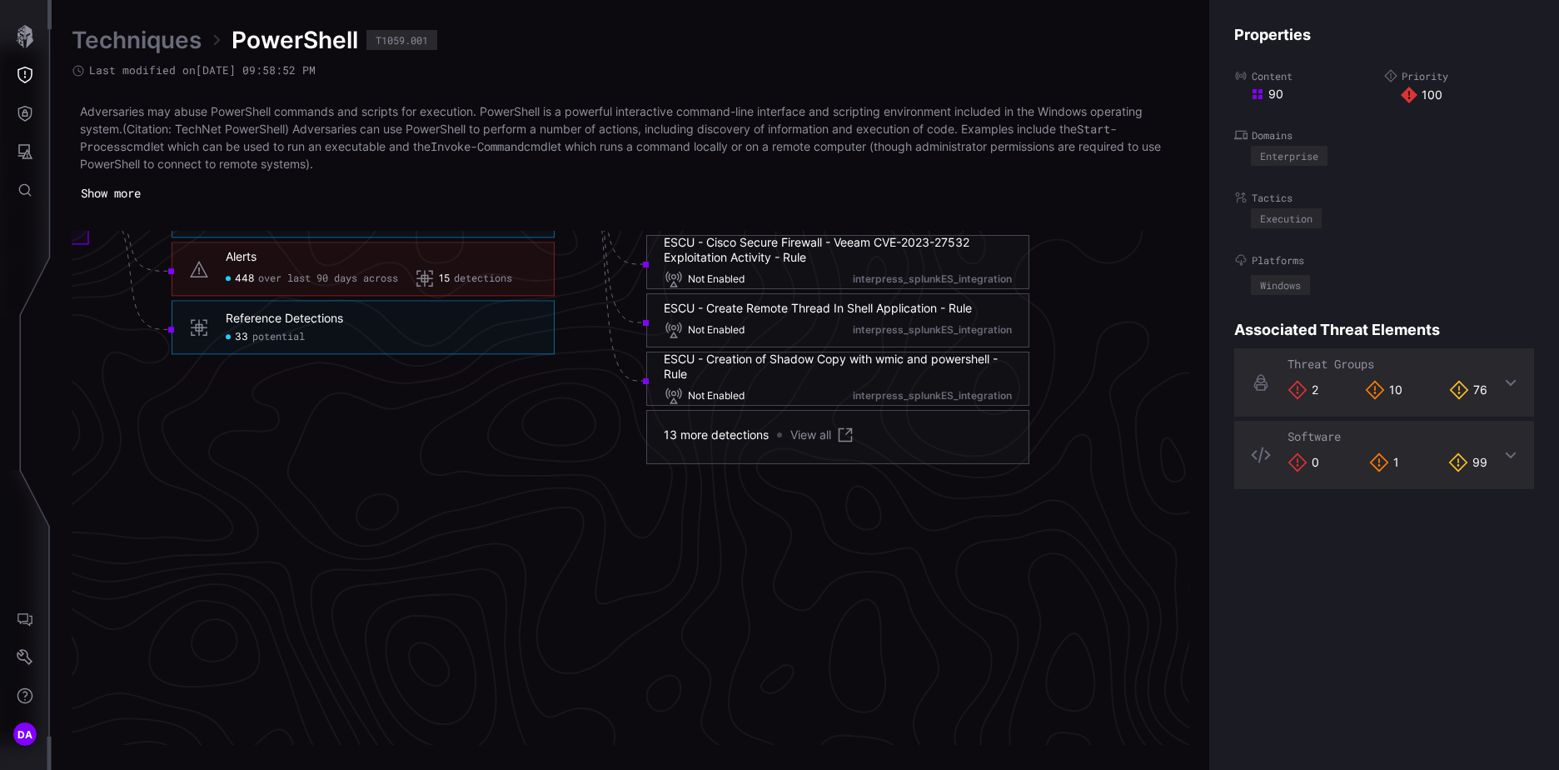
scroll to position [3830, 937]
click link "View all"
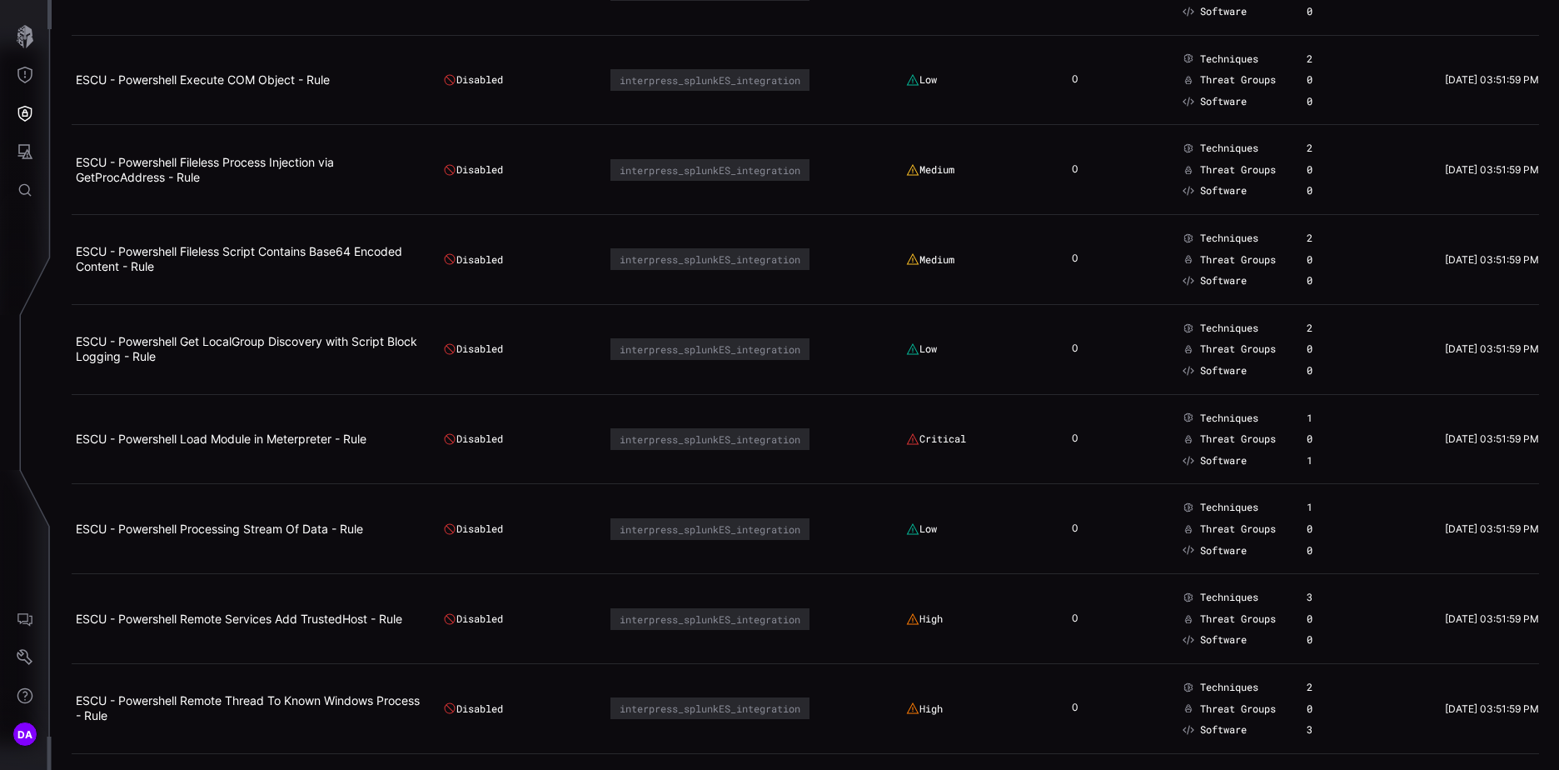
scroll to position [8391, 0]
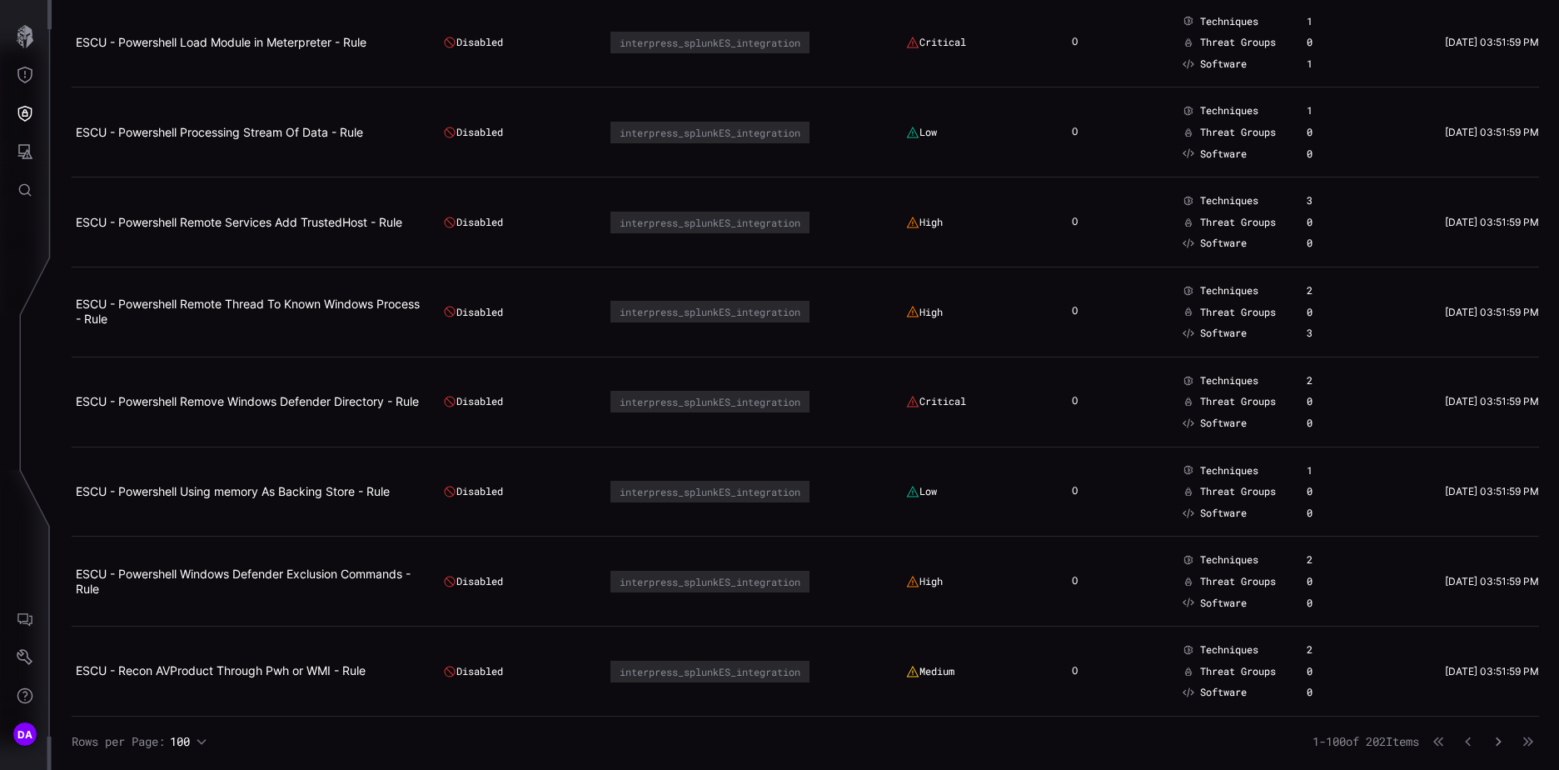
click at [1496, 743] on icon "button" at bounding box center [1498, 741] width 5 height 9
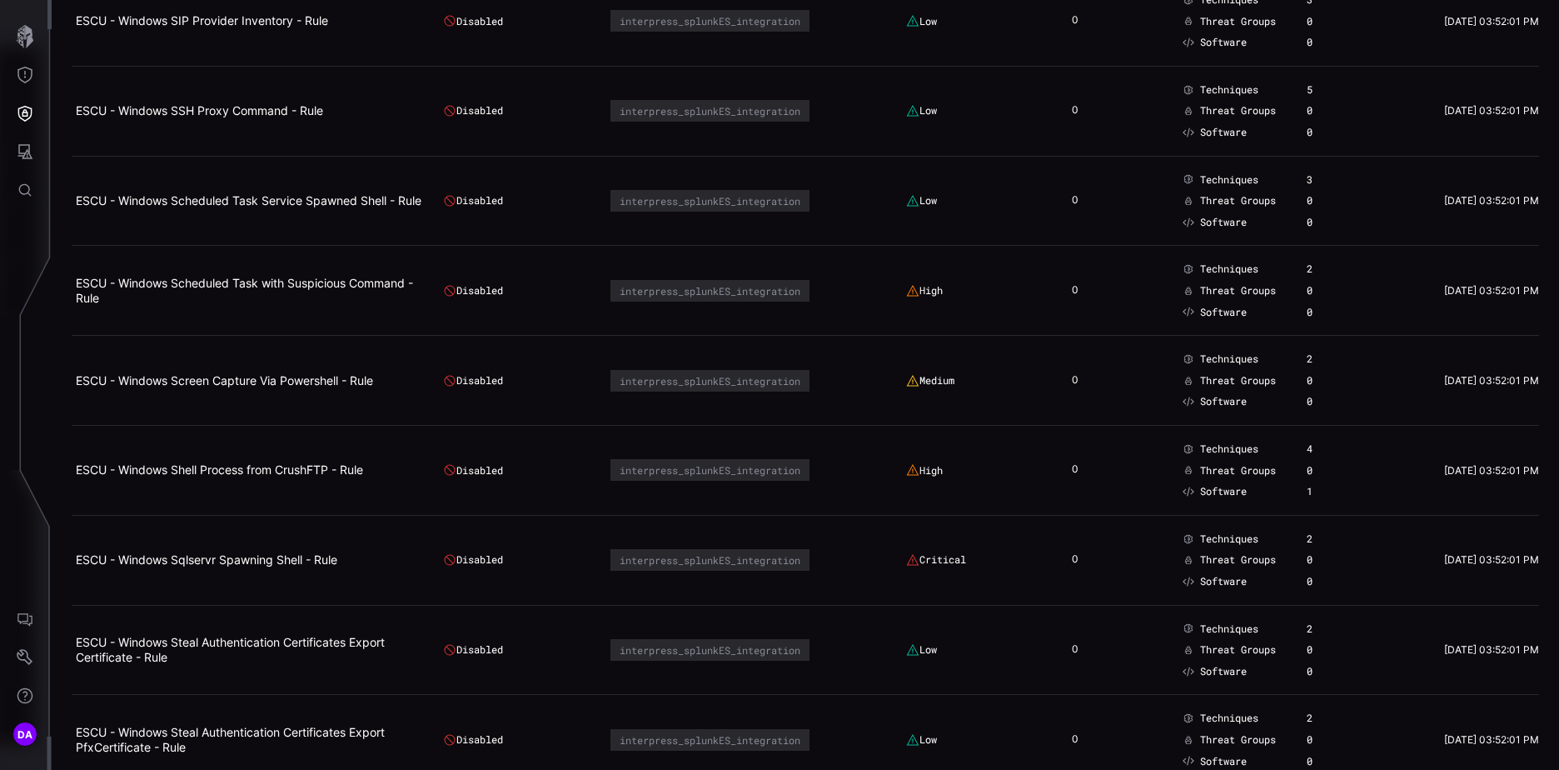
scroll to position [8391, 0]
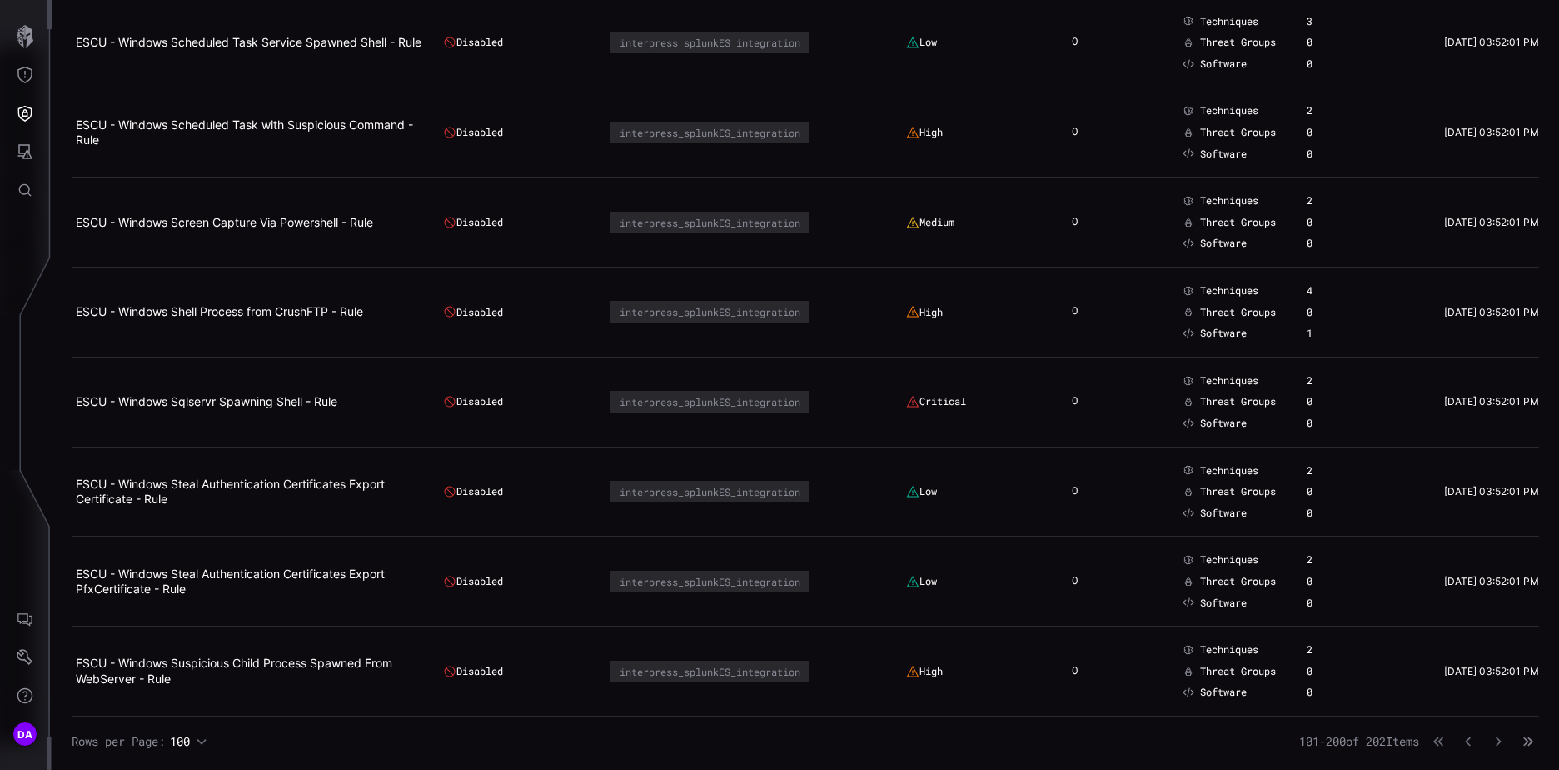
click at [1522, 741] on icon "button" at bounding box center [1527, 740] width 11 height 11
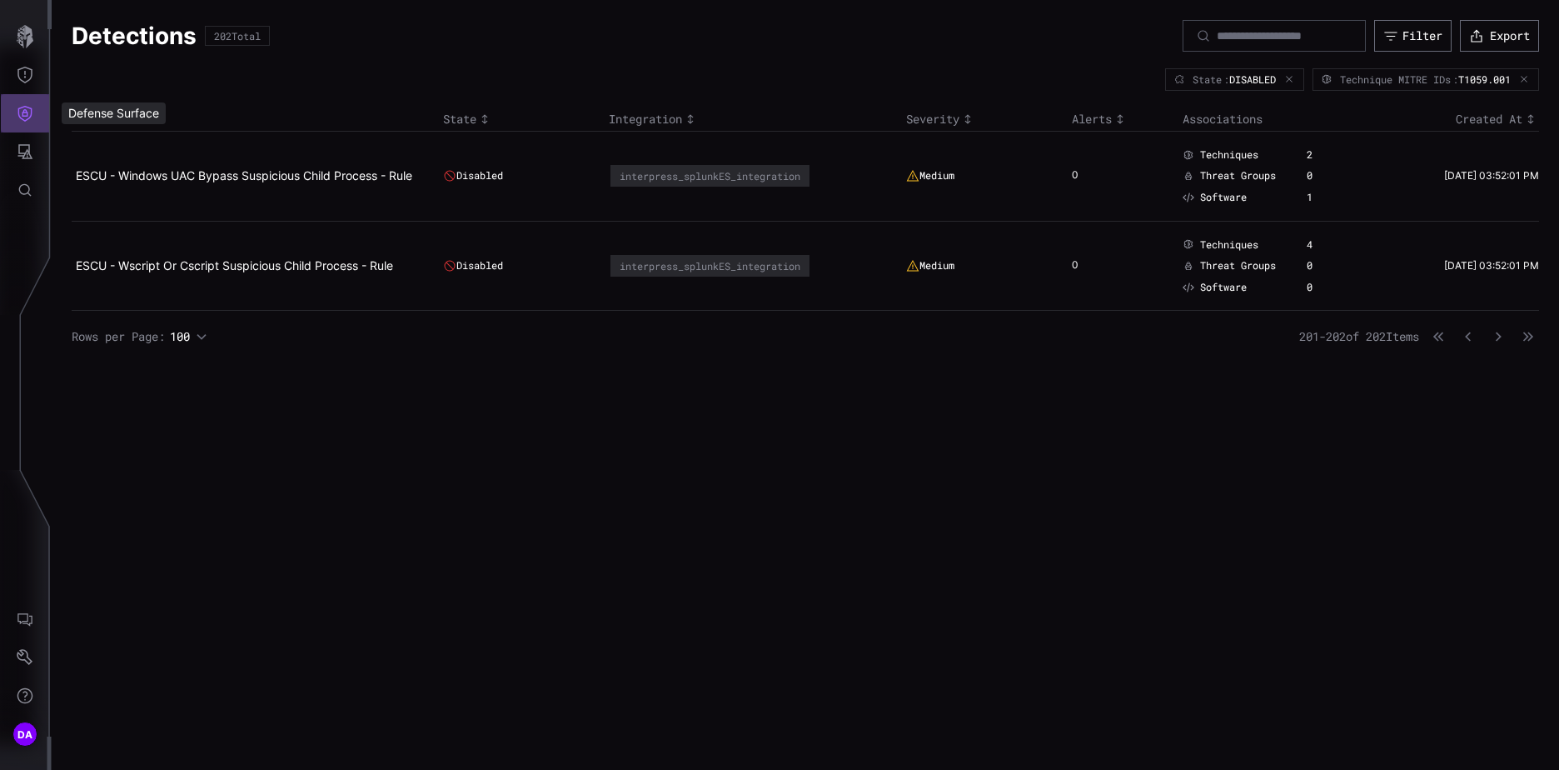
click at [29, 111] on icon "Defense Surface" at bounding box center [25, 113] width 17 height 17
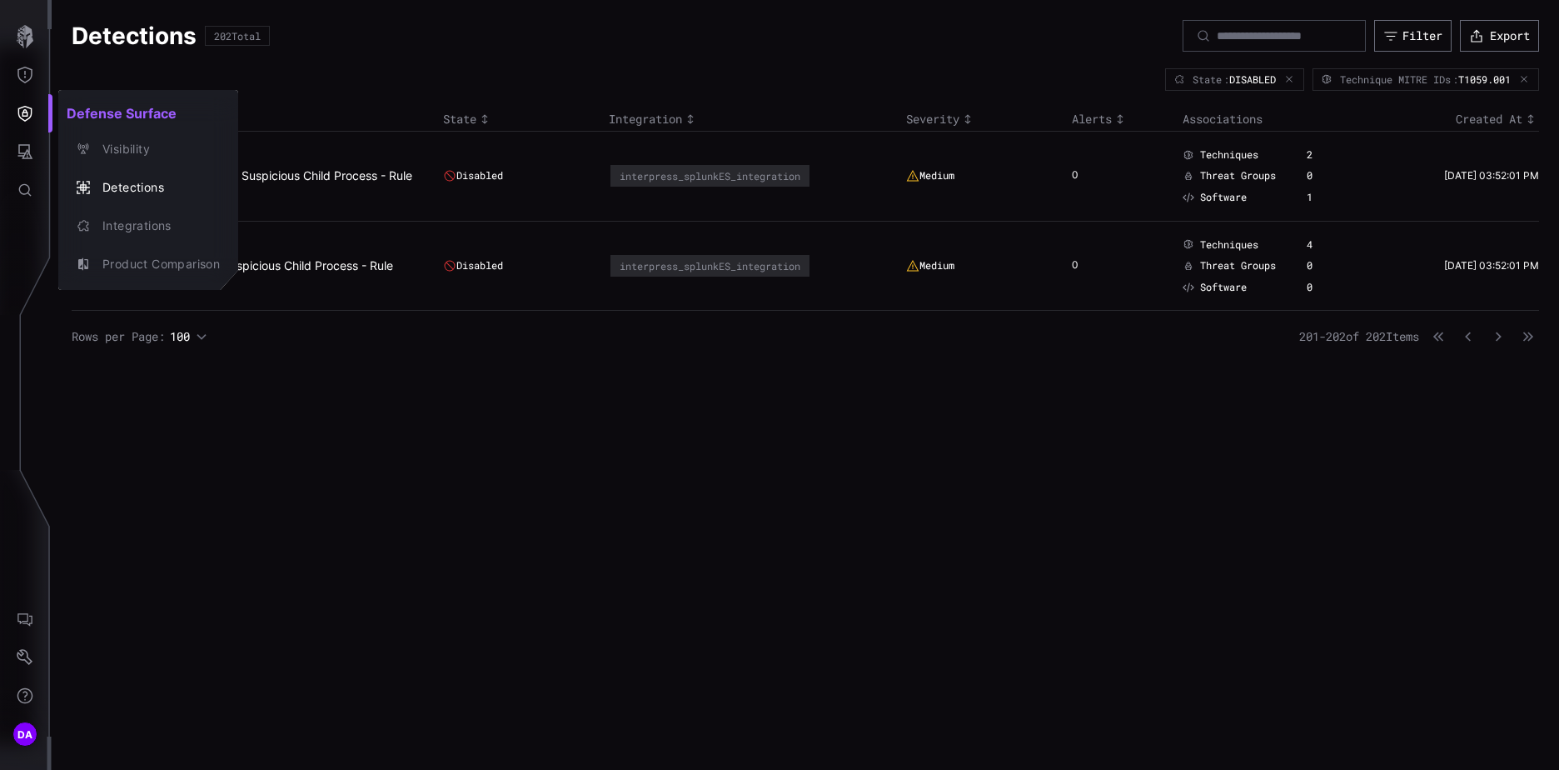
click at [25, 72] on div at bounding box center [779, 385] width 1559 height 770
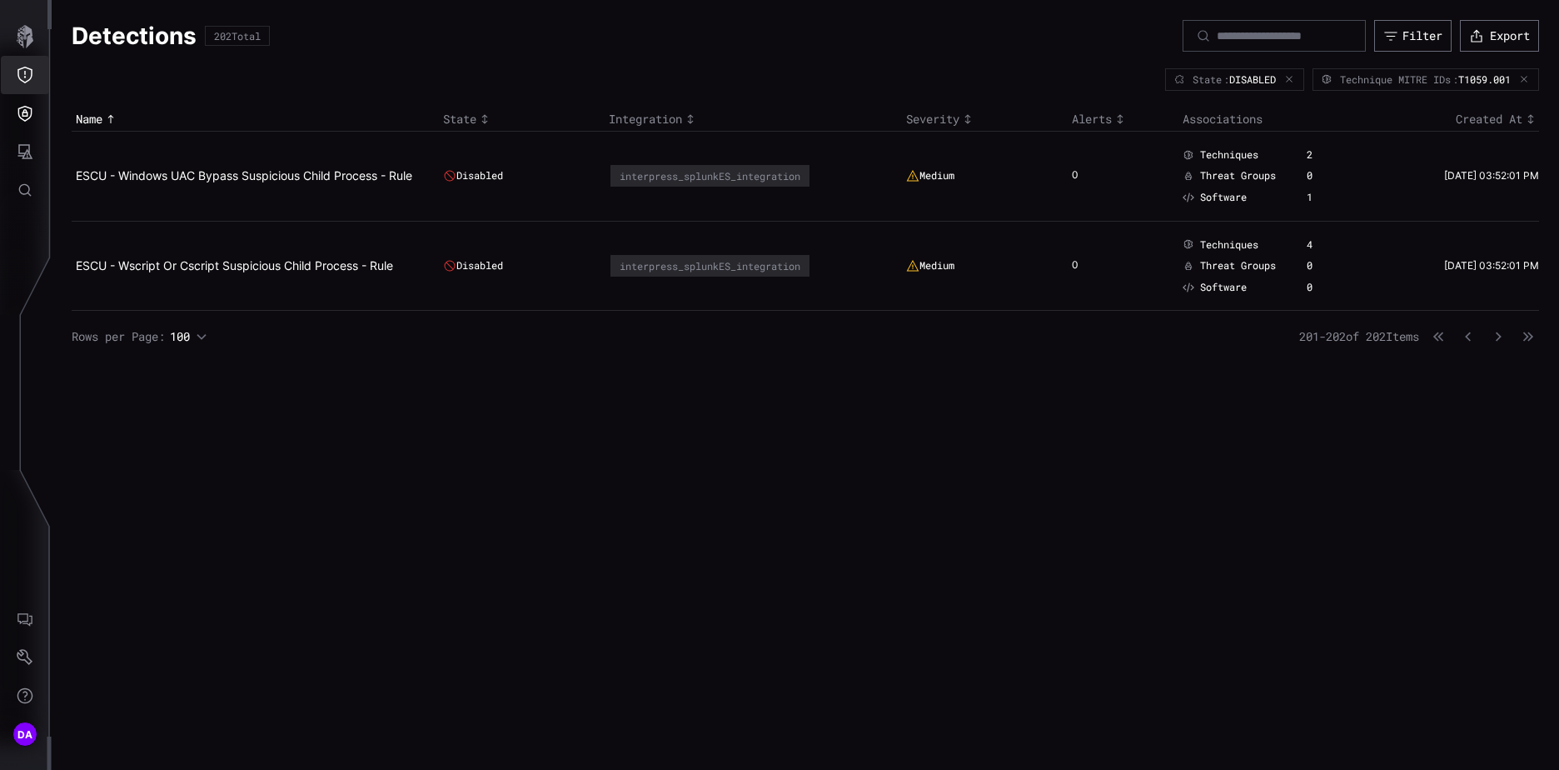
click at [25, 76] on icon "Threat Exposure" at bounding box center [25, 75] width 17 height 17
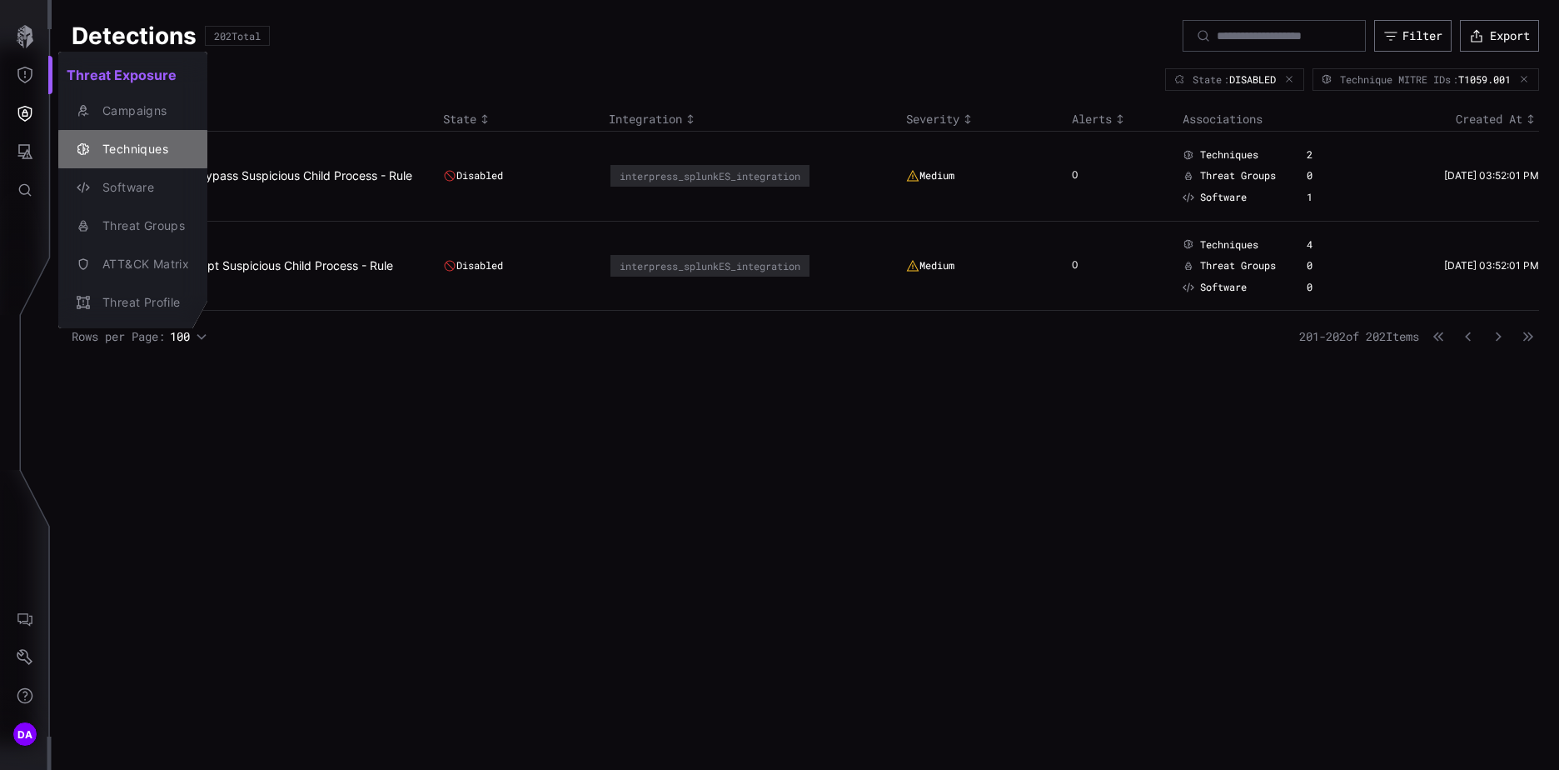
click at [149, 148] on div "Techniques" at bounding box center [141, 149] width 95 height 21
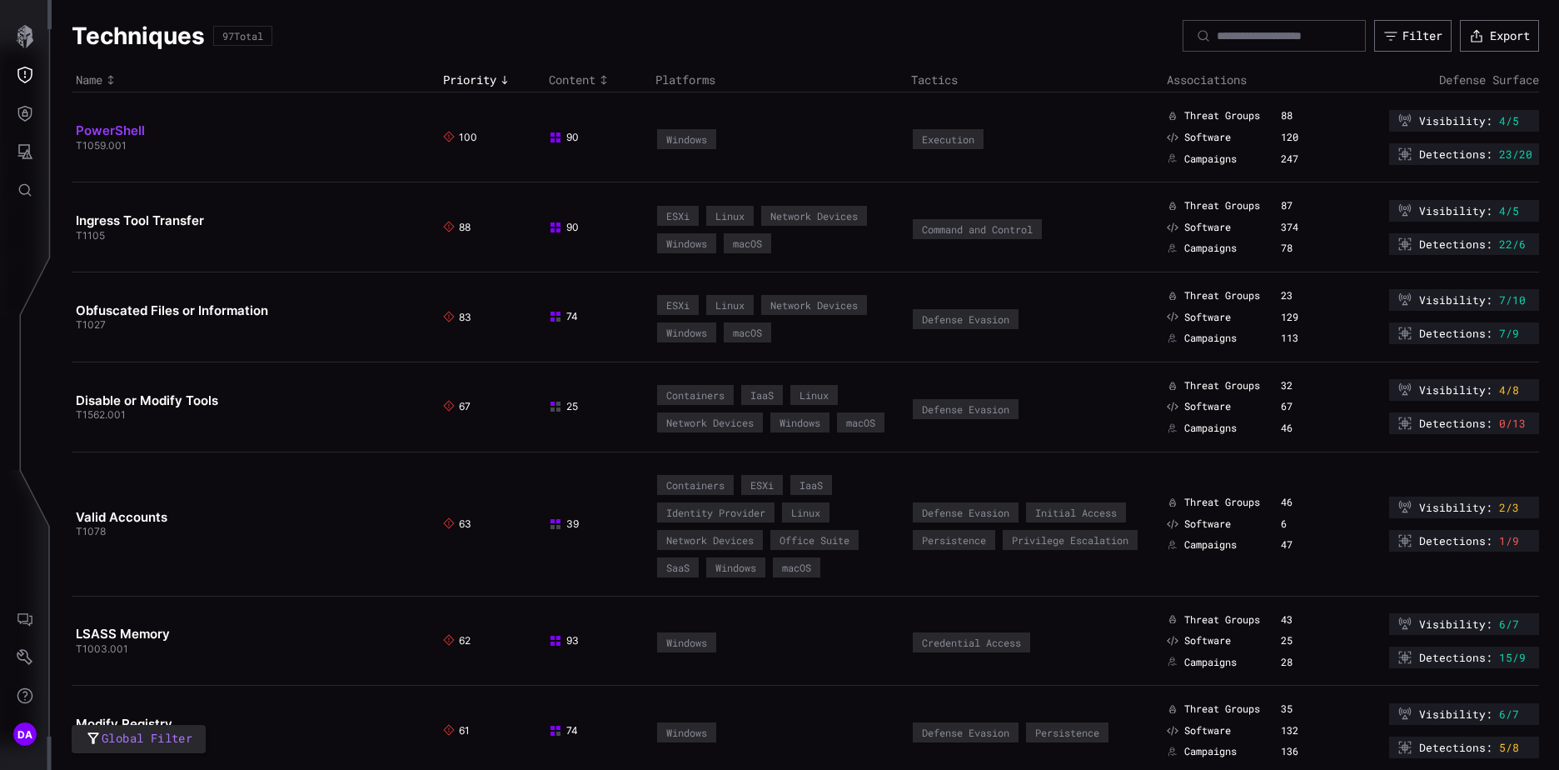
click at [122, 127] on link "PowerShell" at bounding box center [110, 130] width 69 height 16
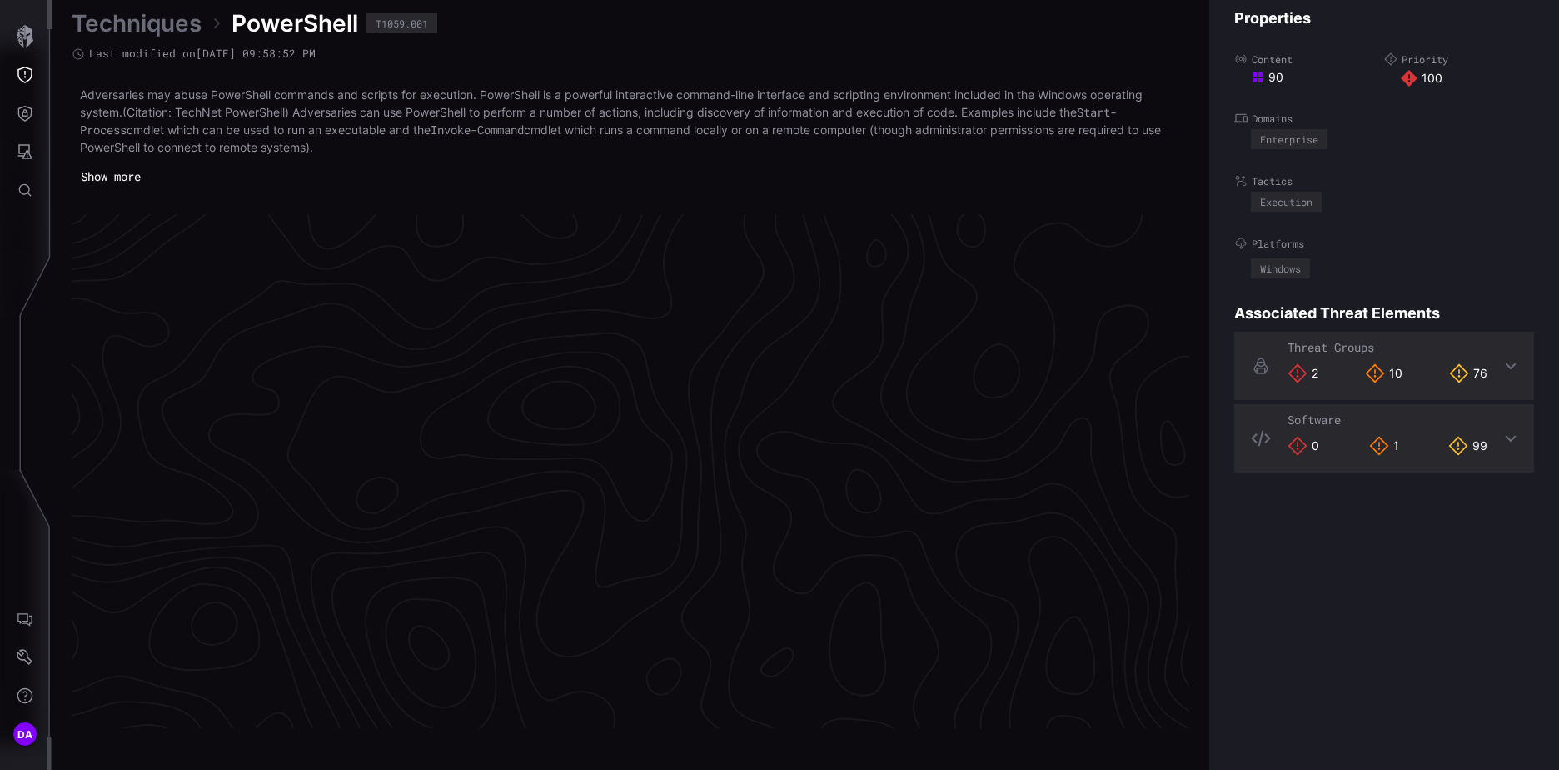
scroll to position [3497, 697]
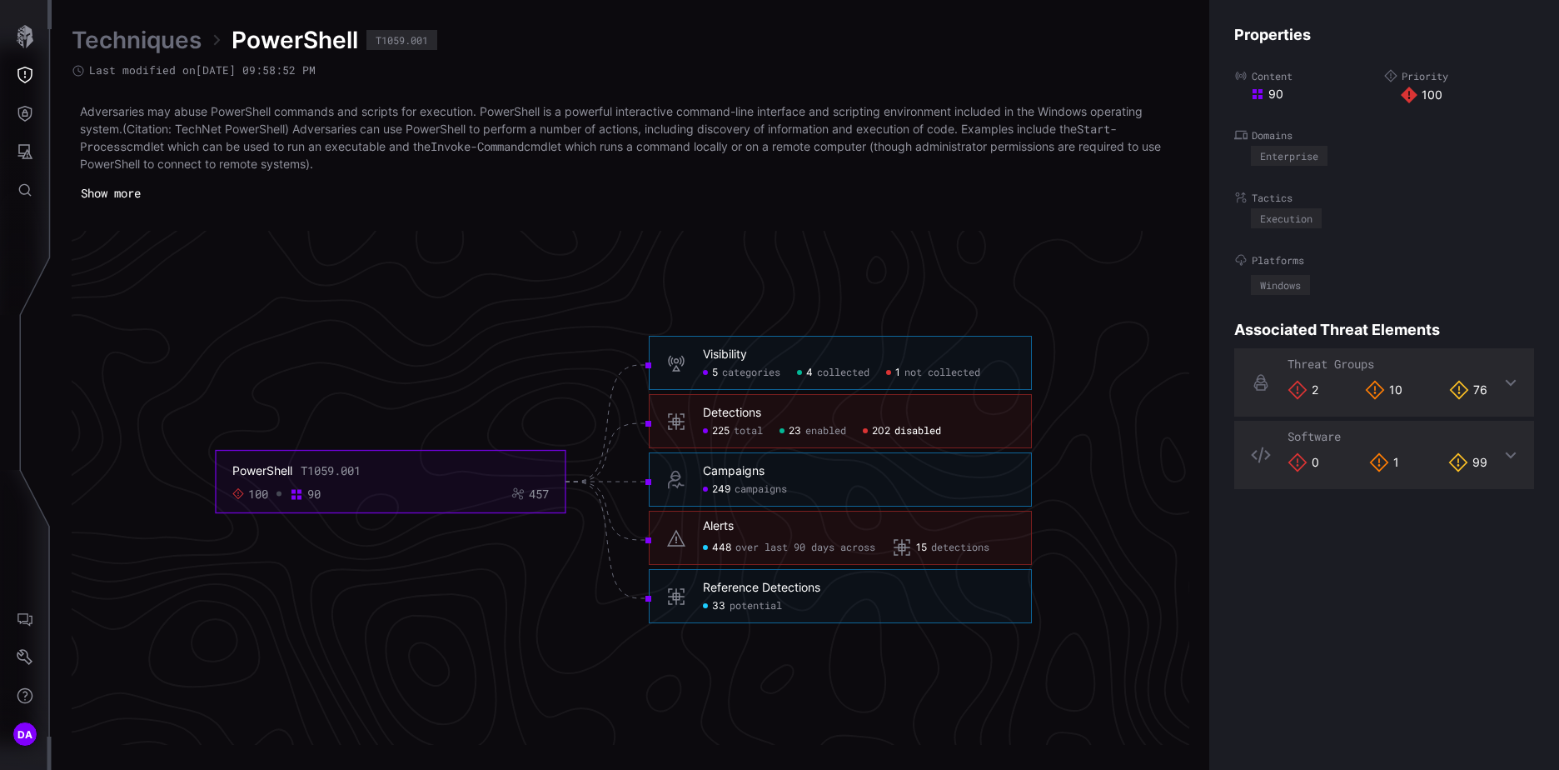
click at [904, 431] on span "disabled" at bounding box center [917, 431] width 47 height 13
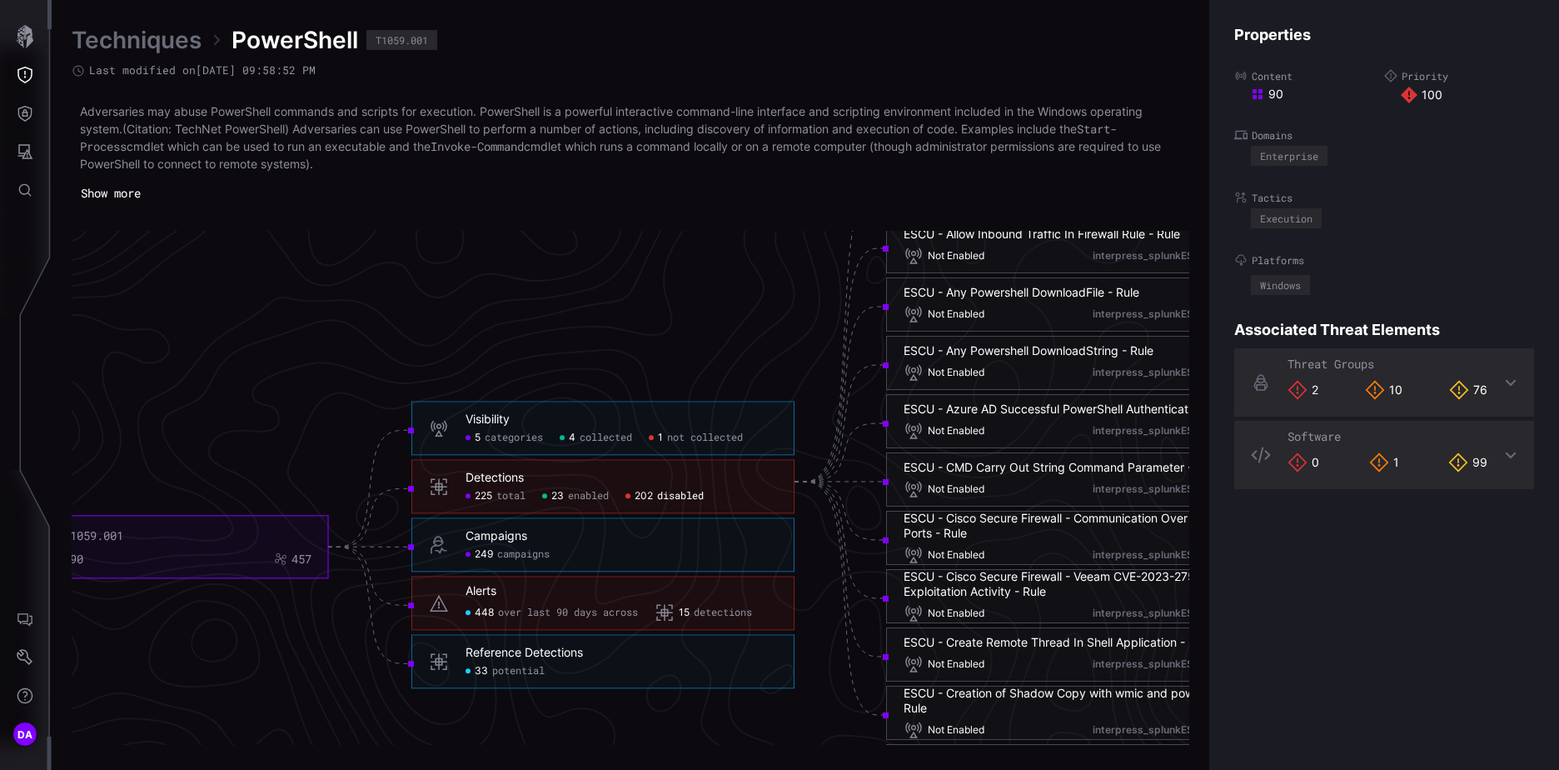
click at [127, 34] on link "Techniques" at bounding box center [137, 40] width 130 height 30
